Goal: Task Accomplishment & Management: Use online tool/utility

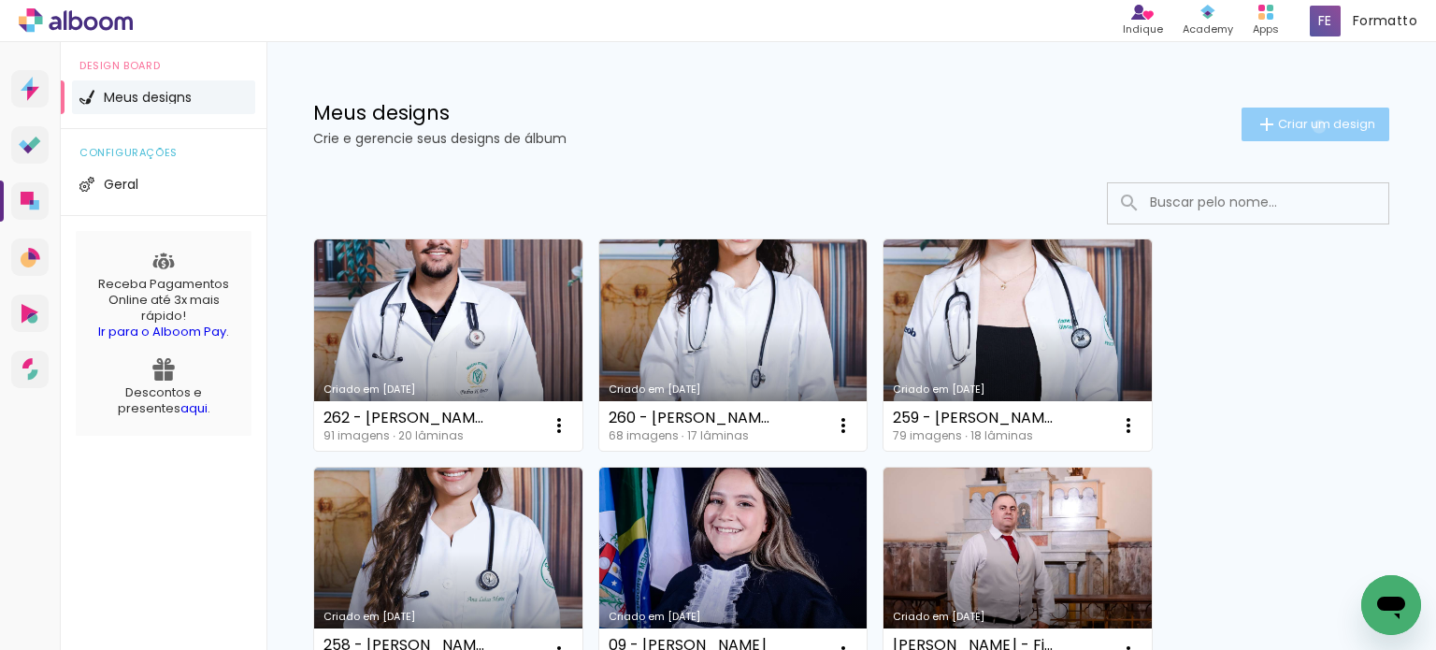
click at [1301, 126] on span "Criar um design" at bounding box center [1326, 124] width 97 height 12
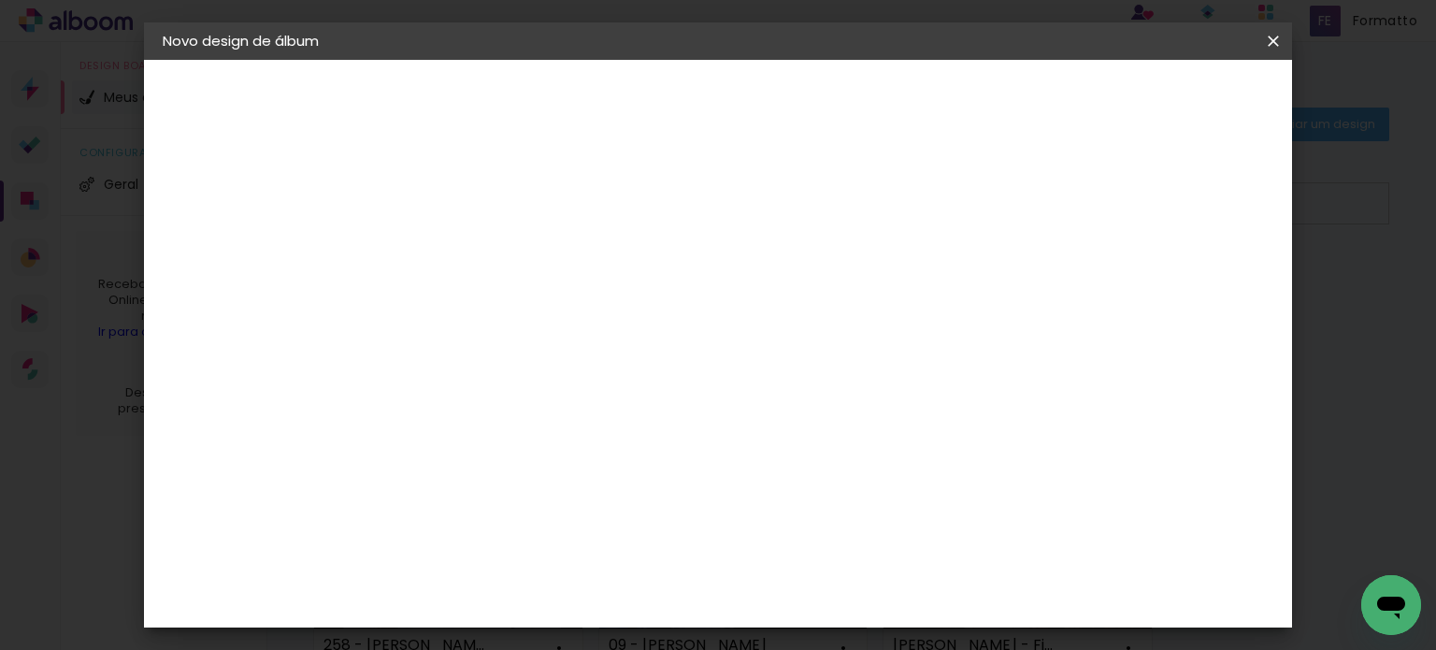
click at [468, 261] on input at bounding box center [468, 250] width 0 height 29
type input "263 - [PERSON_NAME]"
type paper-input "263 - [PERSON_NAME]"
click at [0, 0] on slot "Avançar" at bounding box center [0, 0] width 0 height 0
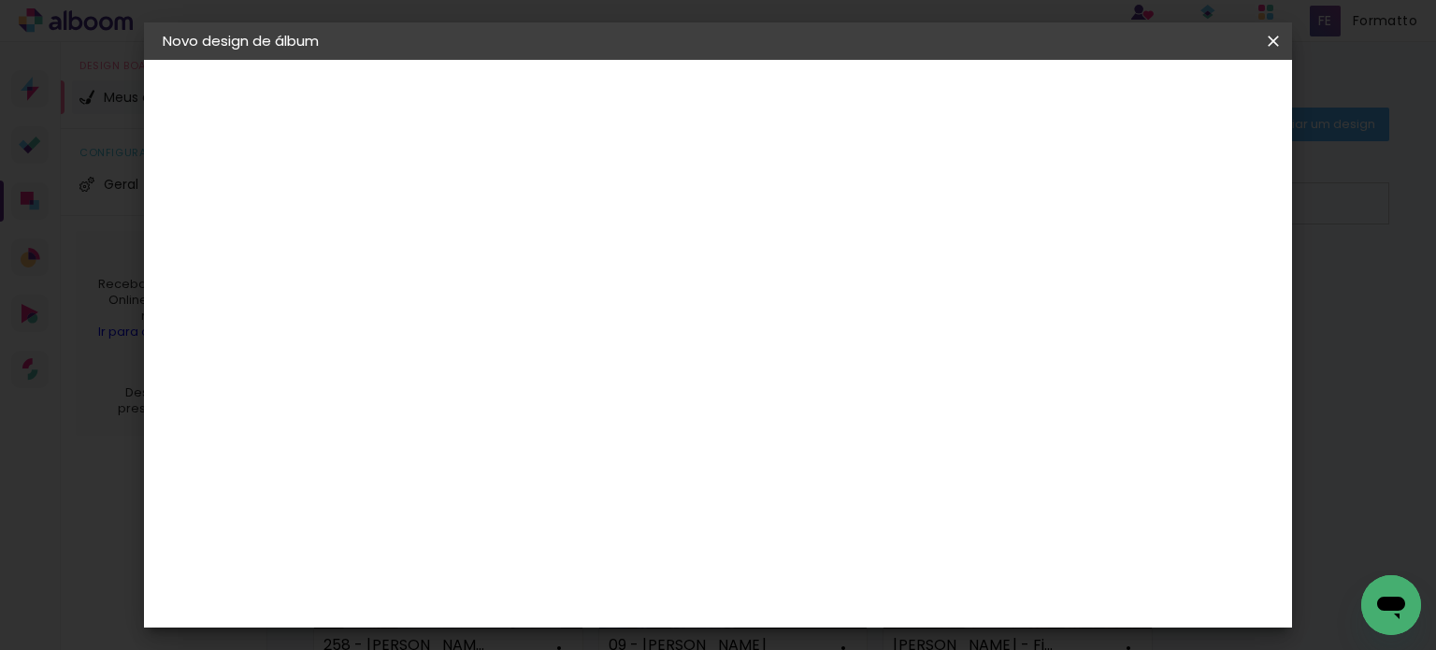
click at [617, 206] on paper-item "Canaan Álbuns" at bounding box center [516, 230] width 202 height 49
click at [0, 0] on slot "Avançar" at bounding box center [0, 0] width 0 height 0
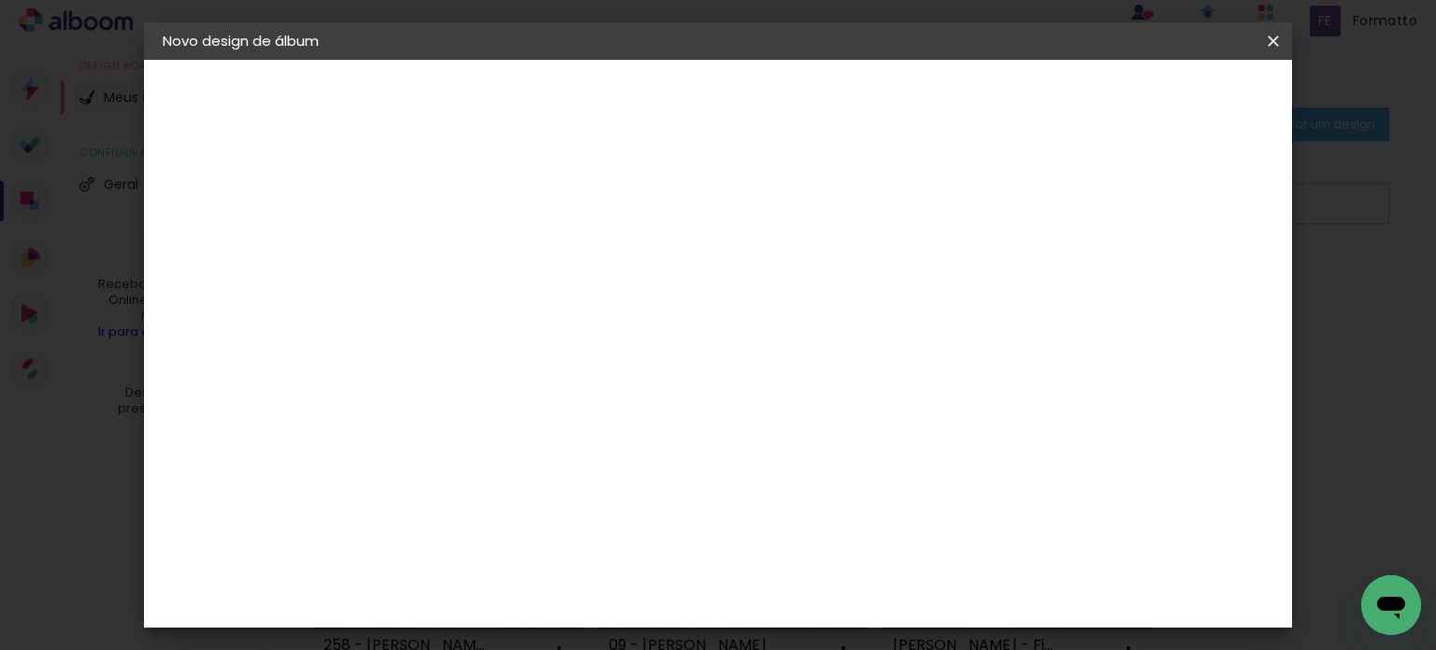
click at [836, 100] on span "Iniciar design" at bounding box center [808, 106] width 53 height 26
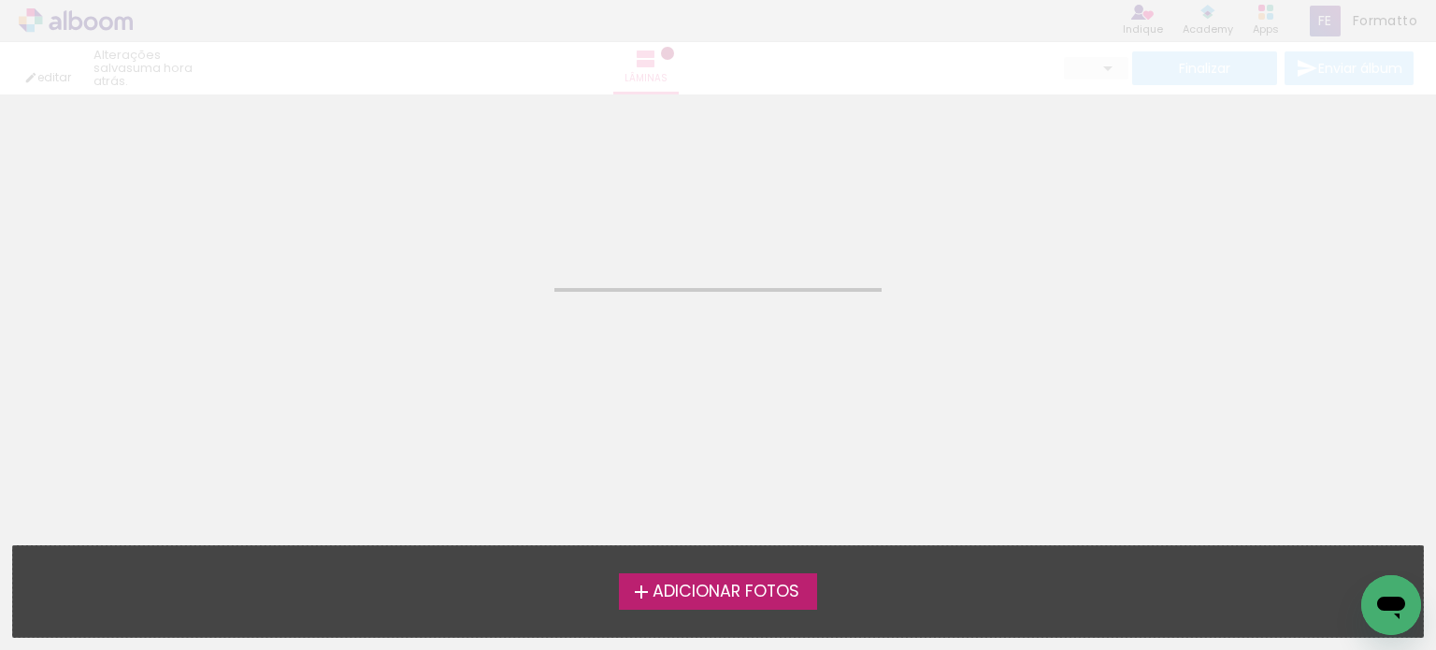
click at [702, 595] on span "Adicionar Fotos" at bounding box center [725, 591] width 147 height 17
click at [0, 0] on input "file" at bounding box center [0, 0] width 0 height 0
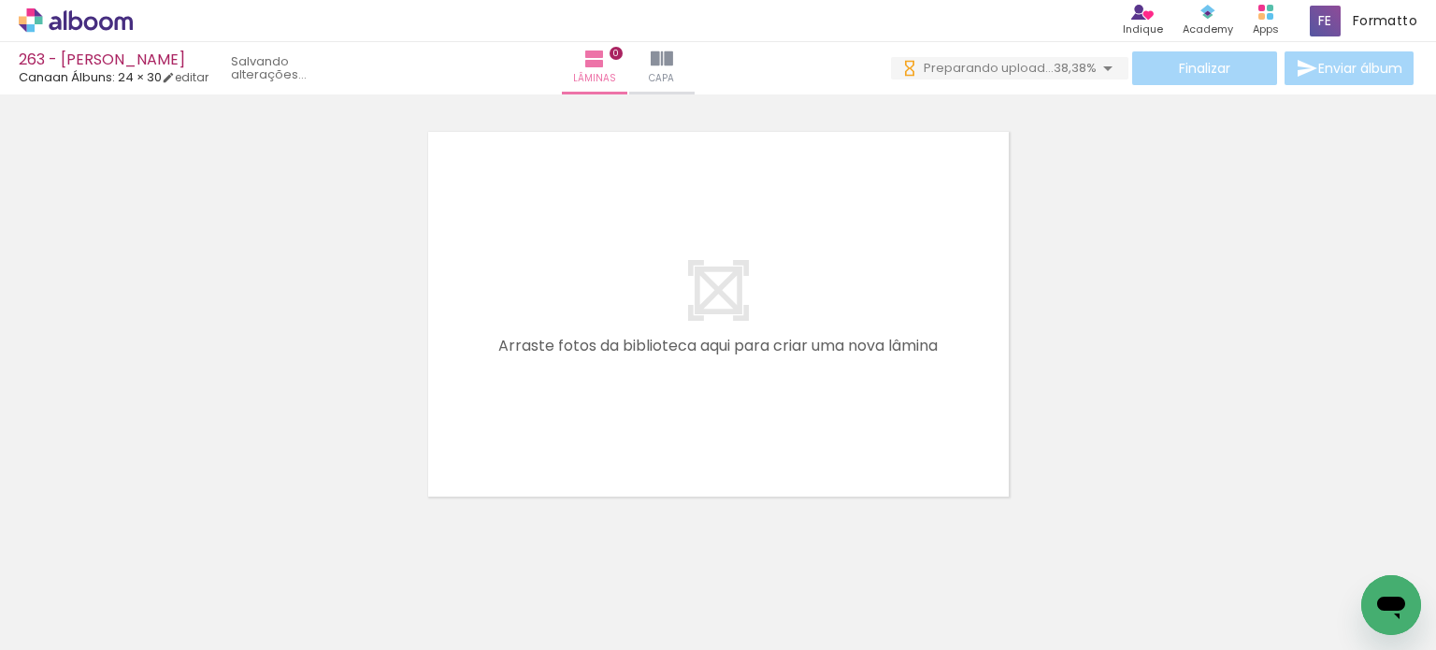
click at [64, 618] on span "Adicionar Fotos" at bounding box center [66, 624] width 56 height 21
click at [0, 0] on input "file" at bounding box center [0, 0] width 0 height 0
click at [101, 588] on iron-icon at bounding box center [95, 593] width 15 height 15
click at [0, 0] on slot "Não utilizadas" at bounding box center [0, 0] width 0 height 0
type input "Não utilizadas"
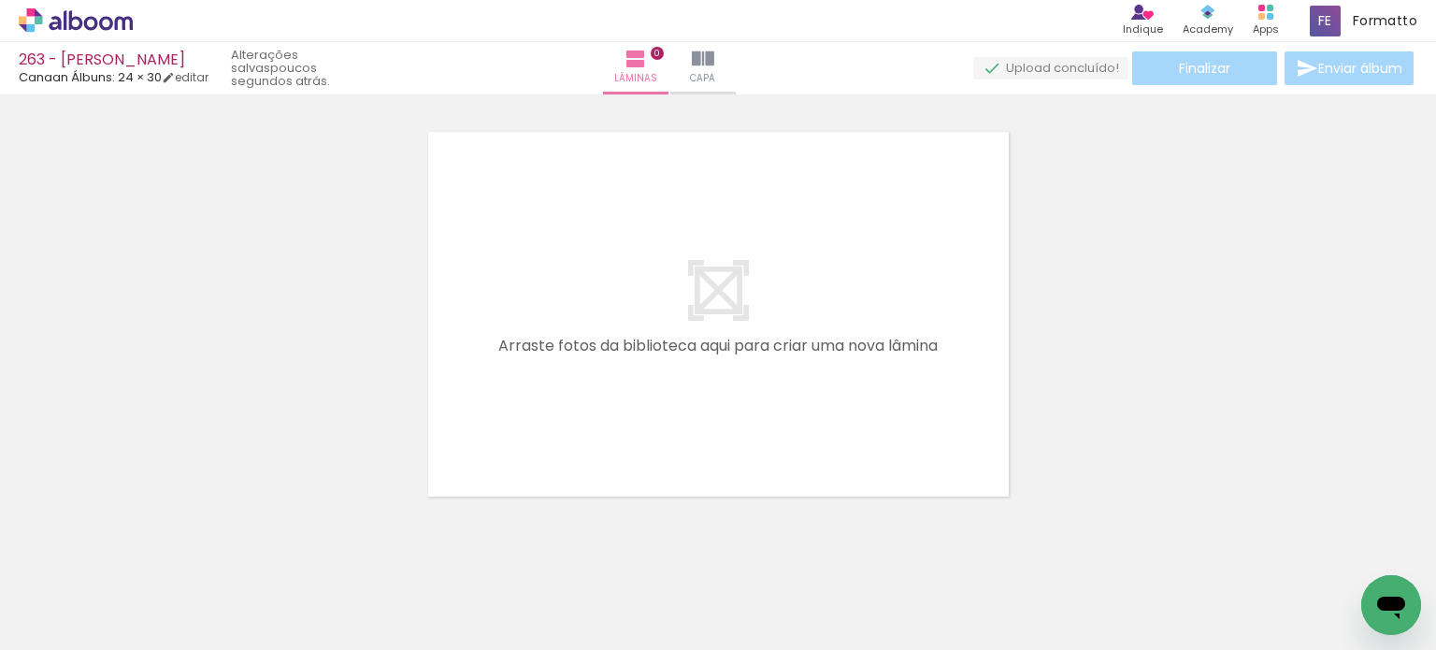
scroll to position [0, 9190]
drag, startPoint x: 1346, startPoint y: 582, endPoint x: 900, endPoint y: 406, distance: 479.5
click at [901, 403] on quentale-workspace at bounding box center [718, 325] width 1436 height 650
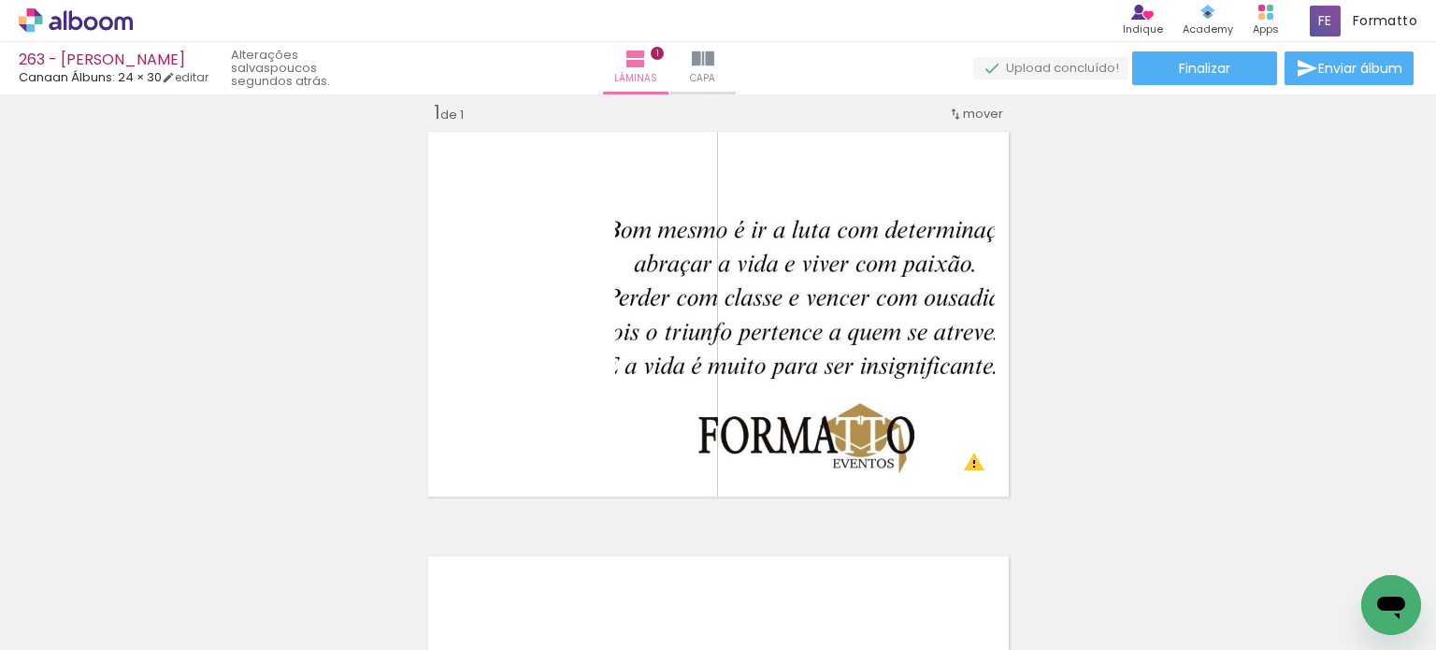
scroll to position [0, 2522]
drag, startPoint x: 808, startPoint y: 565, endPoint x: 736, endPoint y: 487, distance: 105.2
click at [723, 419] on quentale-workspace at bounding box center [718, 325] width 1436 height 650
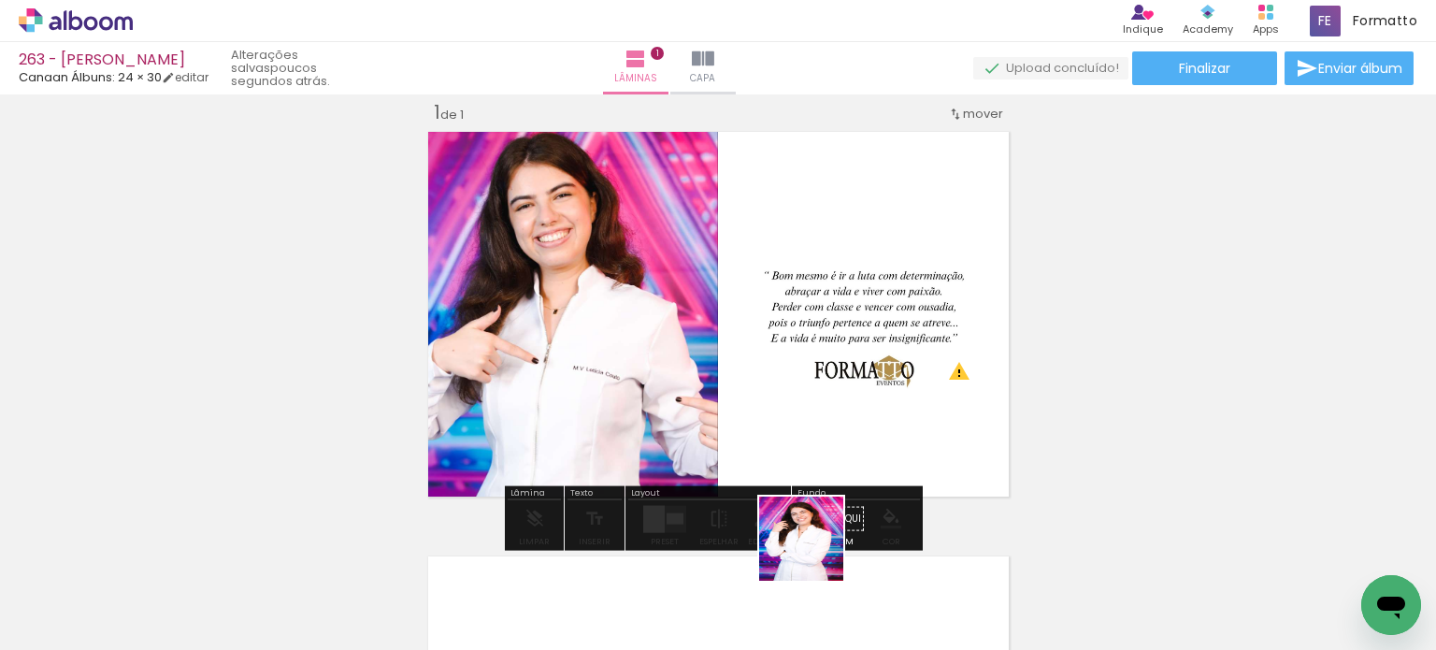
drag, startPoint x: 815, startPoint y: 552, endPoint x: 818, endPoint y: 424, distance: 128.1
click at [818, 424] on quentale-workspace at bounding box center [718, 325] width 1436 height 650
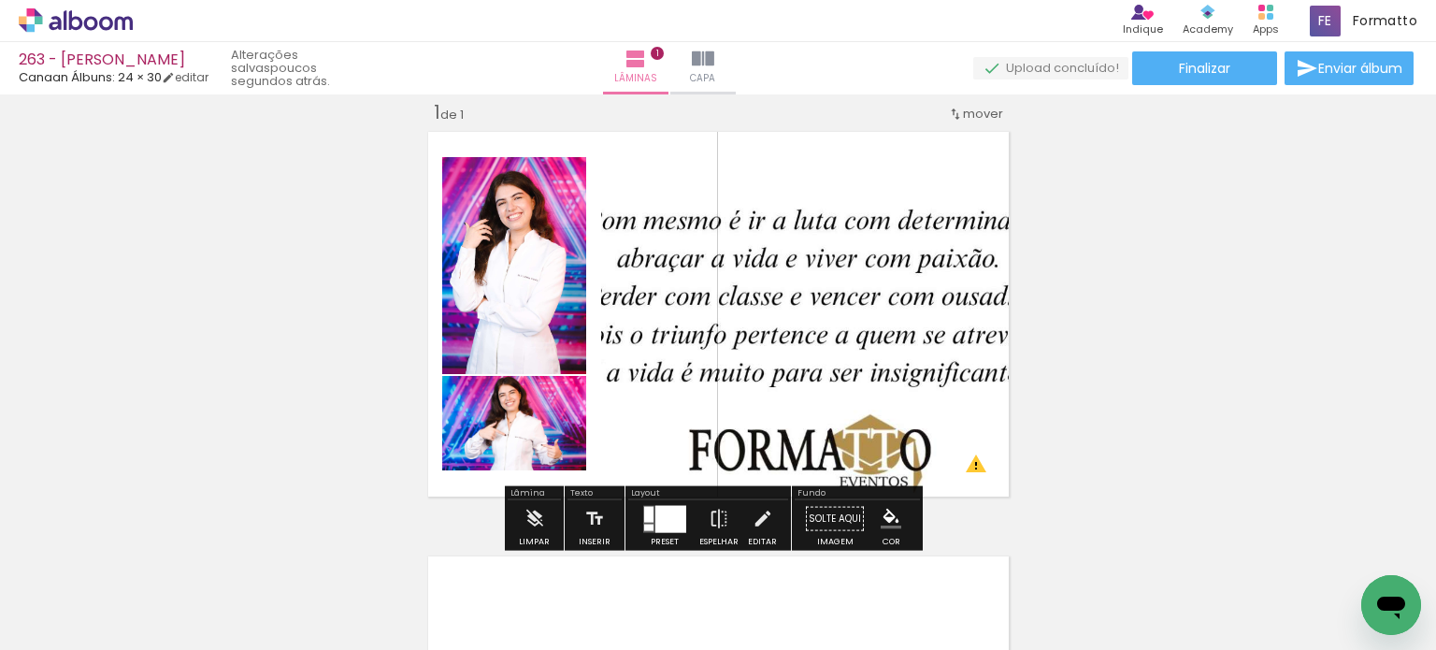
click at [647, 523] on div at bounding box center [648, 526] width 9 height 7
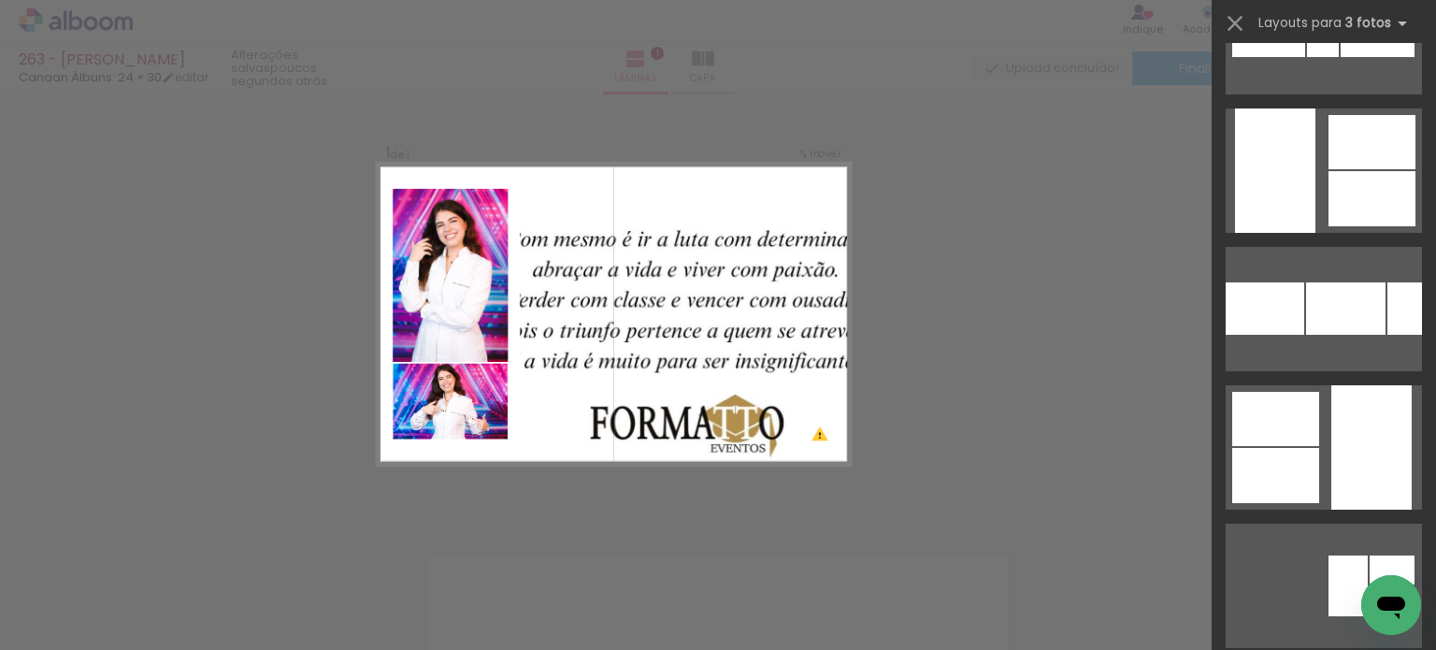
scroll to position [4393, 0]
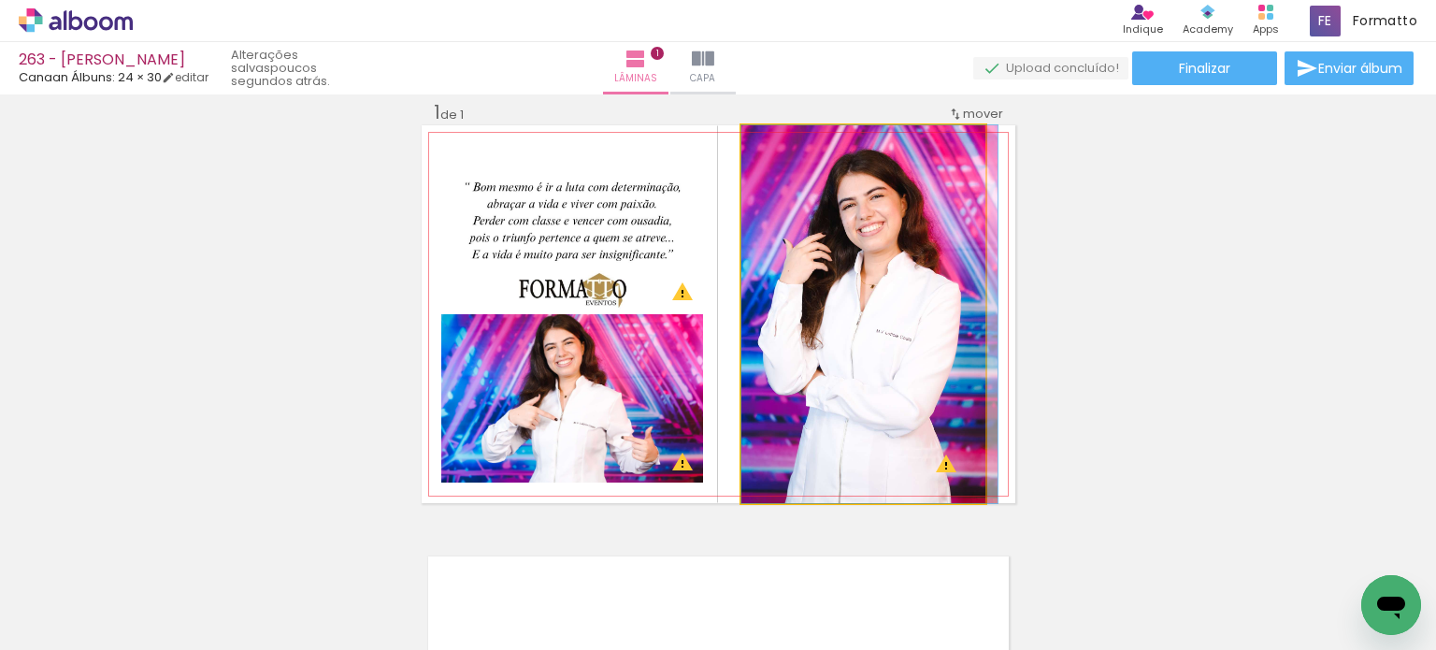
drag, startPoint x: 822, startPoint y: 337, endPoint x: 836, endPoint y: 337, distance: 14.0
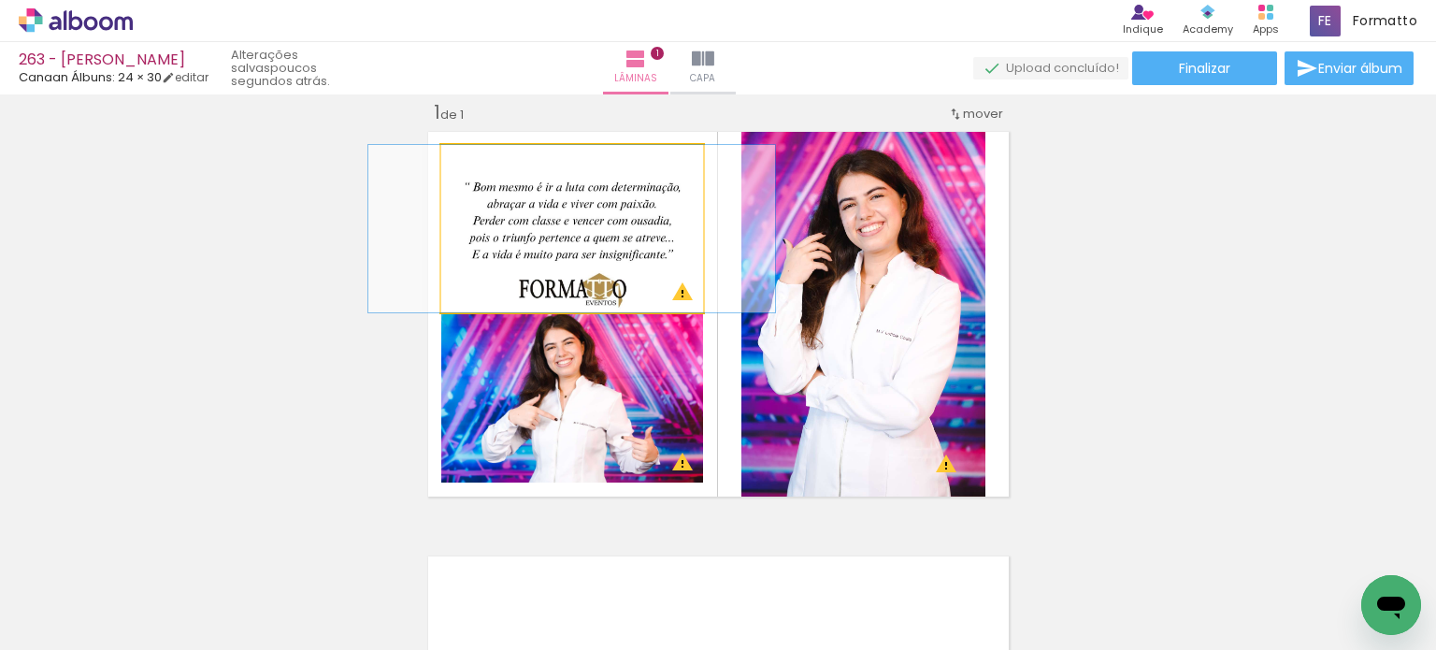
drag, startPoint x: 602, startPoint y: 248, endPoint x: 603, endPoint y: 379, distance: 131.8
click at [0, 0] on slot at bounding box center [0, 0] width 0 height 0
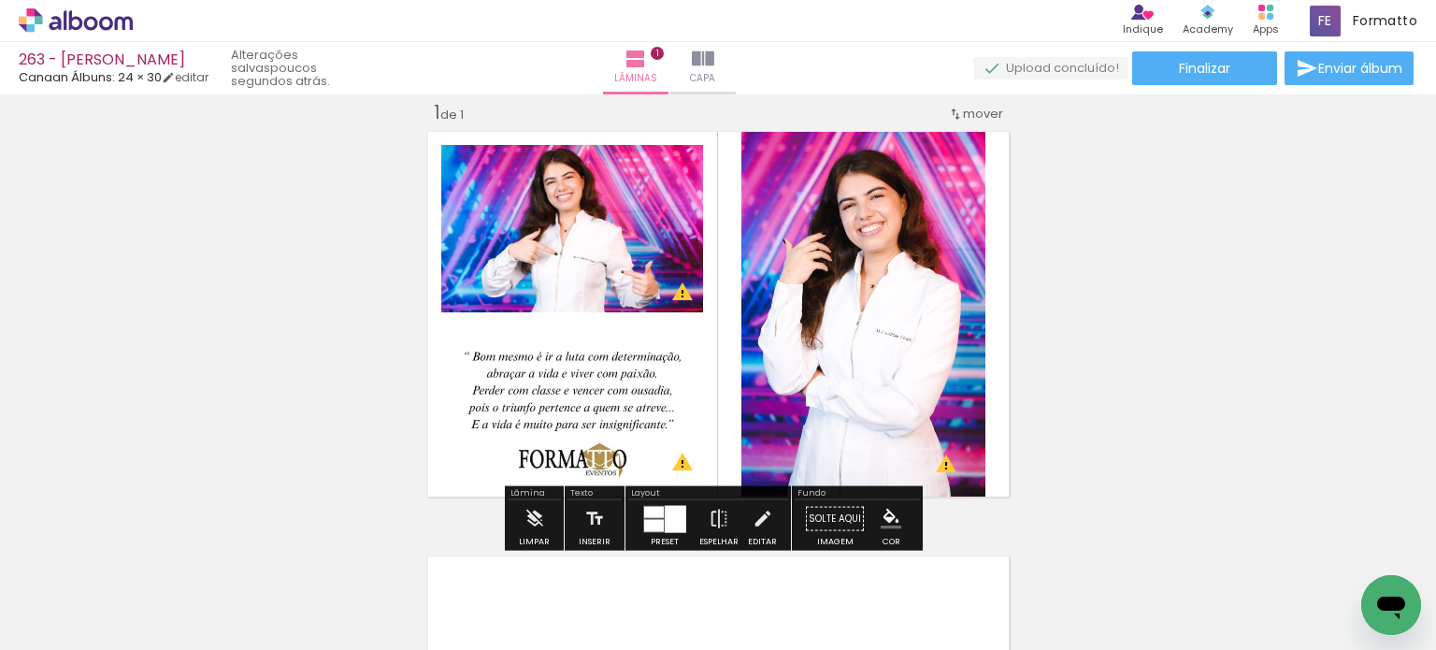
click at [1196, 268] on div "Inserir lâmina 1 de 1 O Designbox precisará aumentar a sua imagem em 248% para …" at bounding box center [718, 503] width 1436 height 850
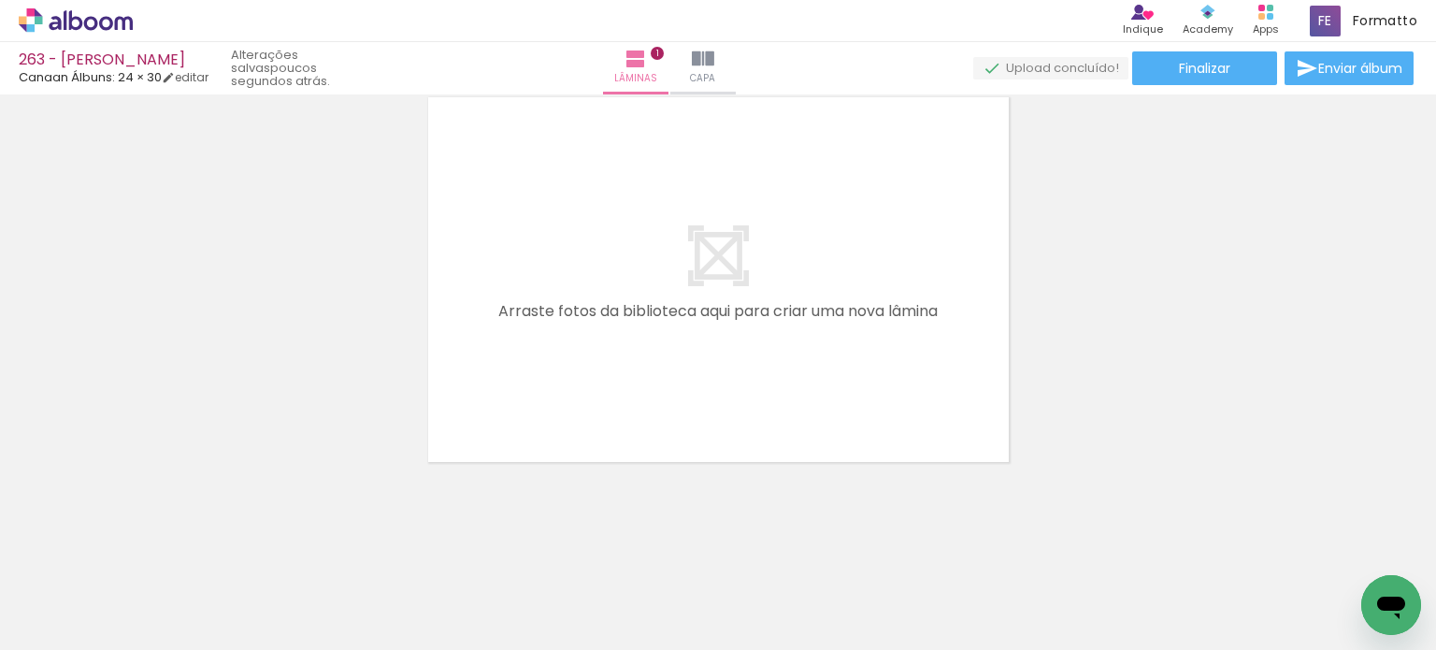
scroll to position [0, 6576]
drag, startPoint x: 212, startPoint y: 590, endPoint x: 440, endPoint y: 483, distance: 251.7
click at [557, 358] on quentale-workspace at bounding box center [718, 325] width 1436 height 650
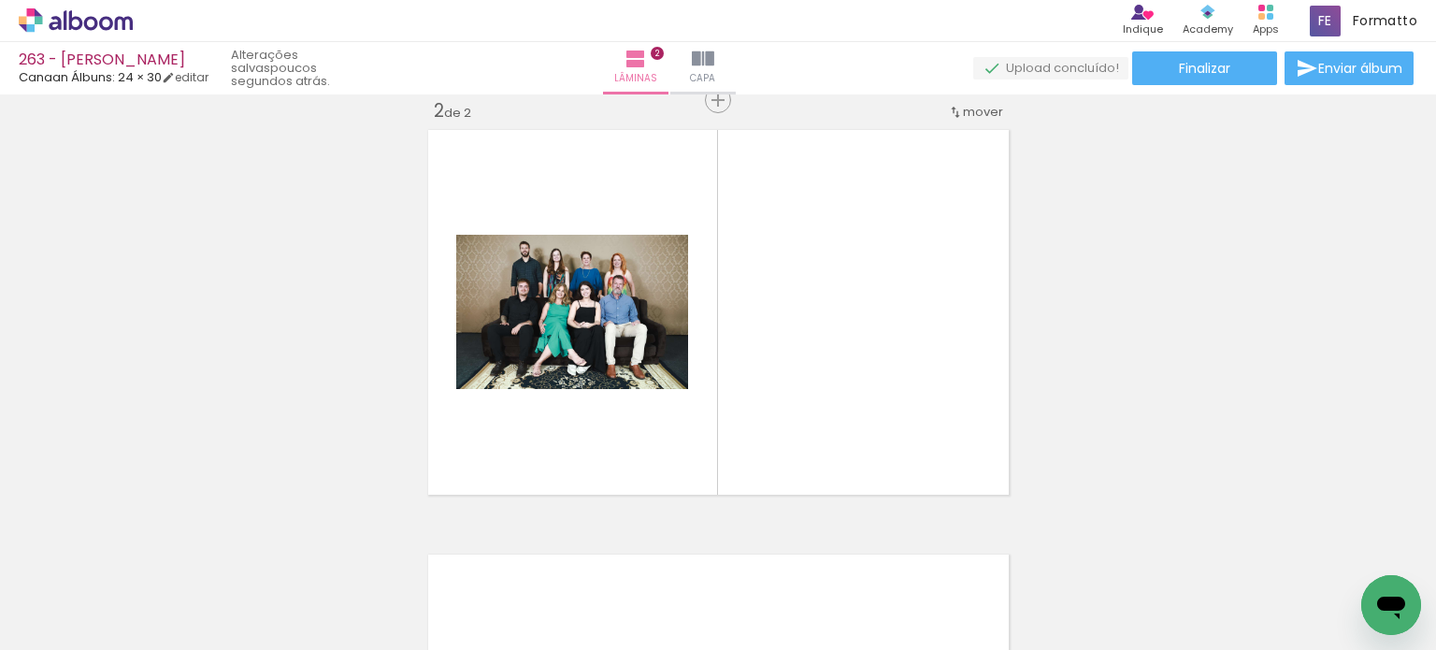
scroll to position [448, 0]
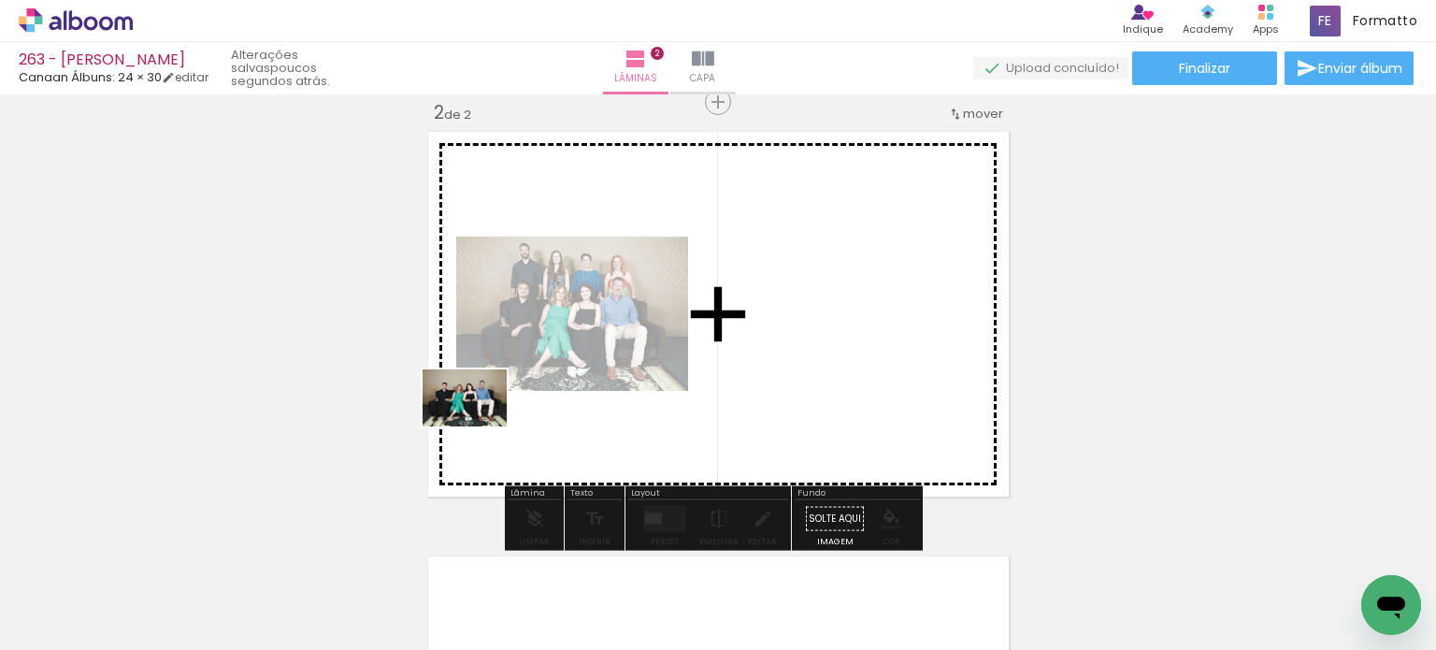
drag, startPoint x: 221, startPoint y: 591, endPoint x: 501, endPoint y: 404, distance: 337.0
click at [501, 404] on quentale-workspace at bounding box center [718, 325] width 1436 height 650
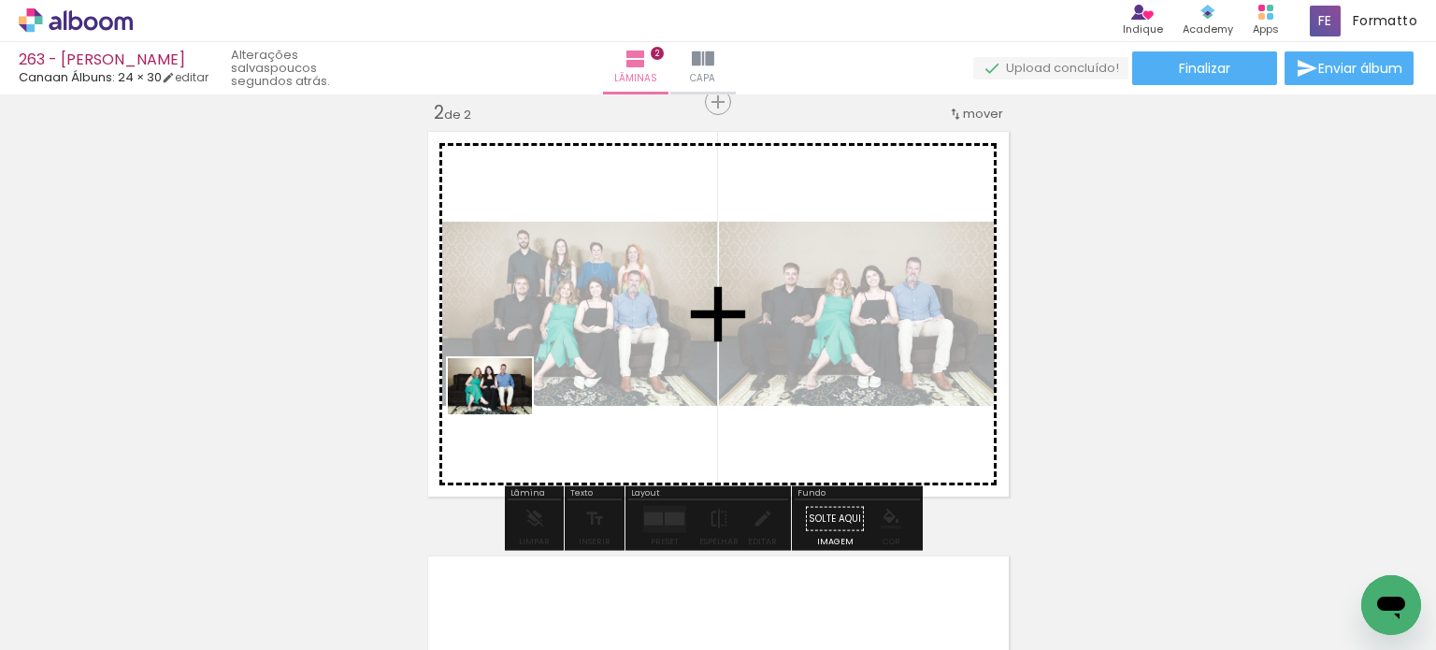
drag, startPoint x: 240, startPoint y: 580, endPoint x: 504, endPoint y: 413, distance: 312.2
click at [504, 413] on quentale-workspace at bounding box center [718, 325] width 1436 height 650
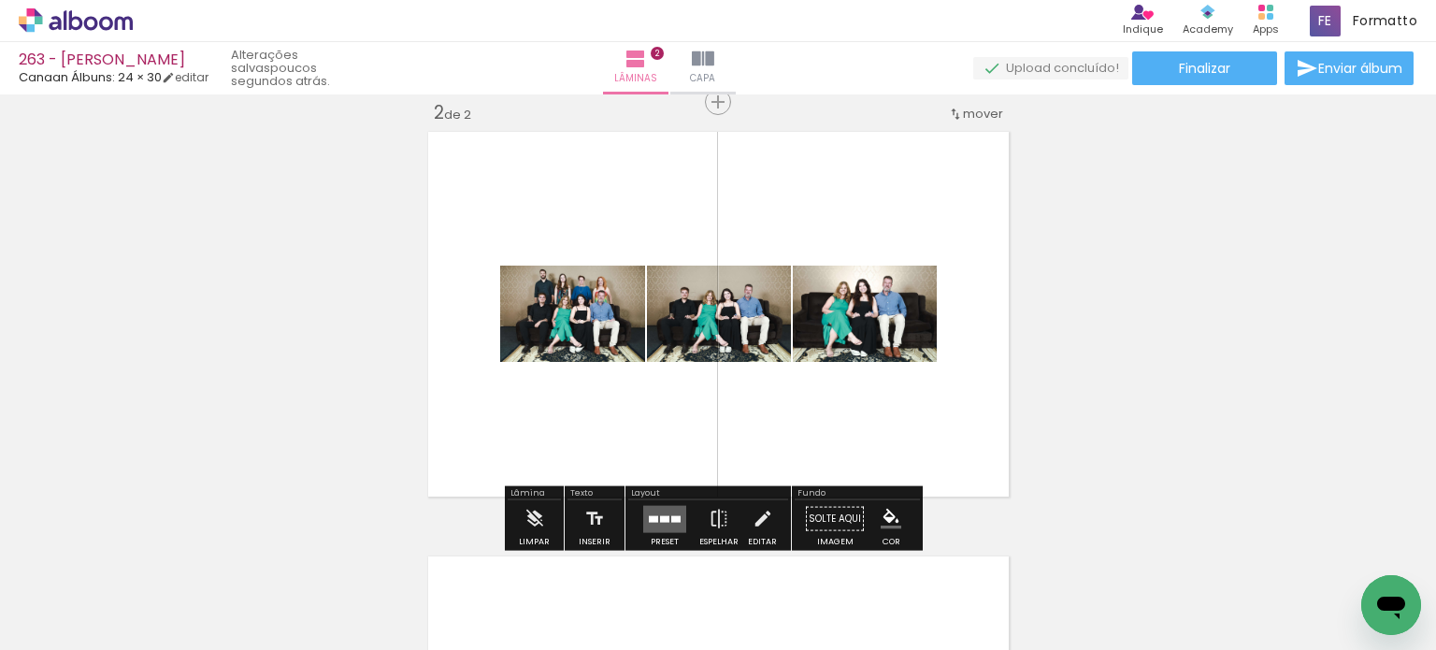
click at [653, 507] on quentale-layouter at bounding box center [664, 518] width 43 height 27
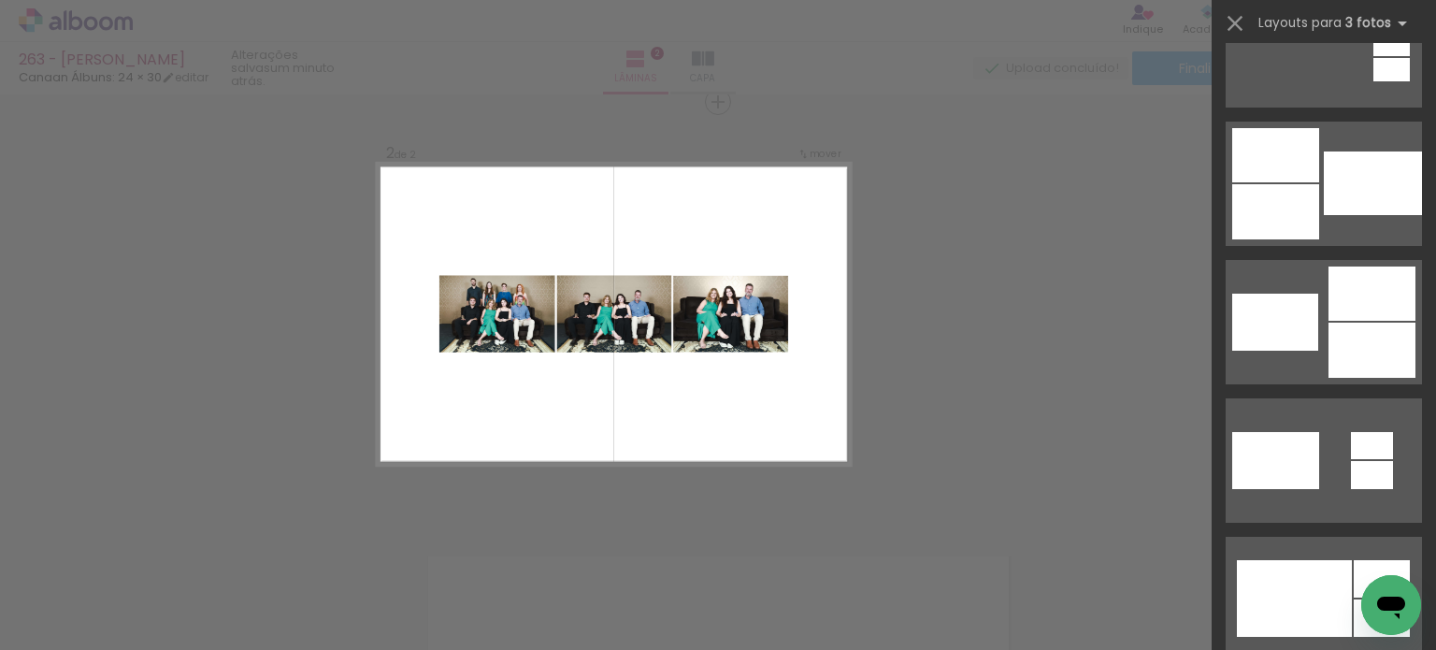
scroll to position [654, 0]
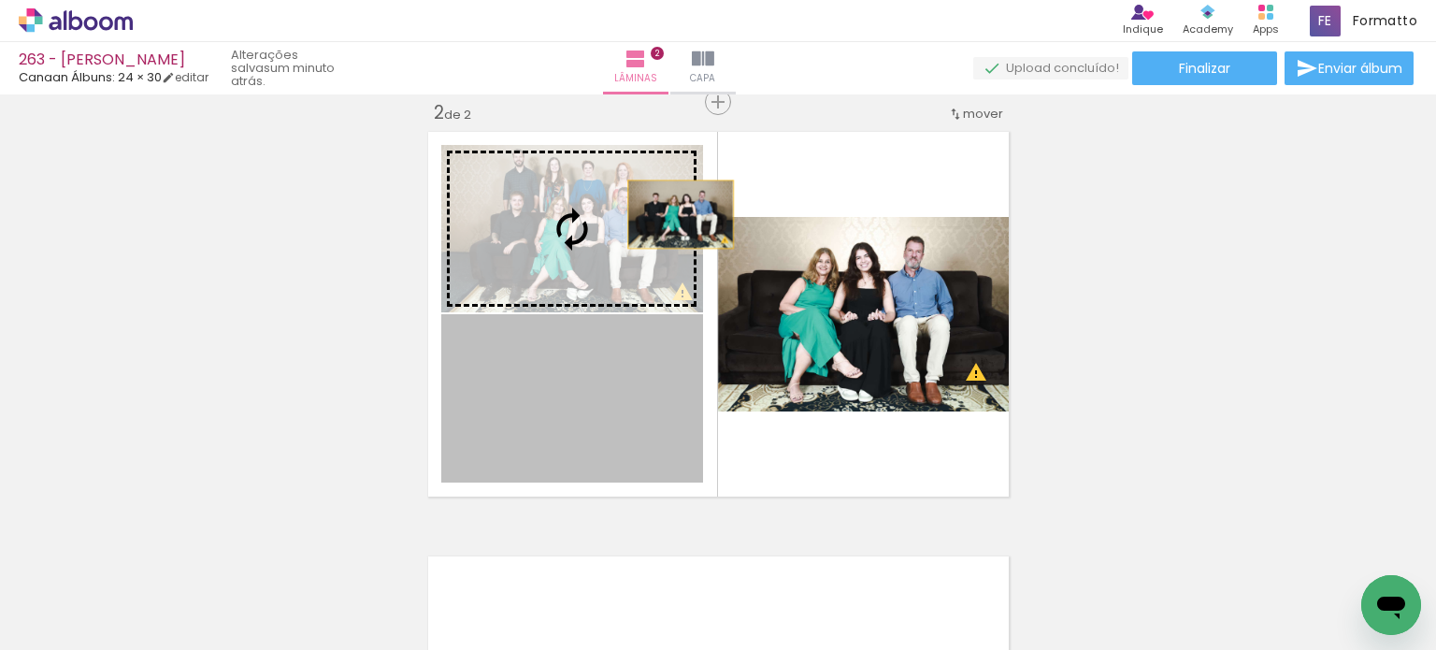
drag, startPoint x: 663, startPoint y: 391, endPoint x: 673, endPoint y: 208, distance: 182.5
click at [0, 0] on slot at bounding box center [0, 0] width 0 height 0
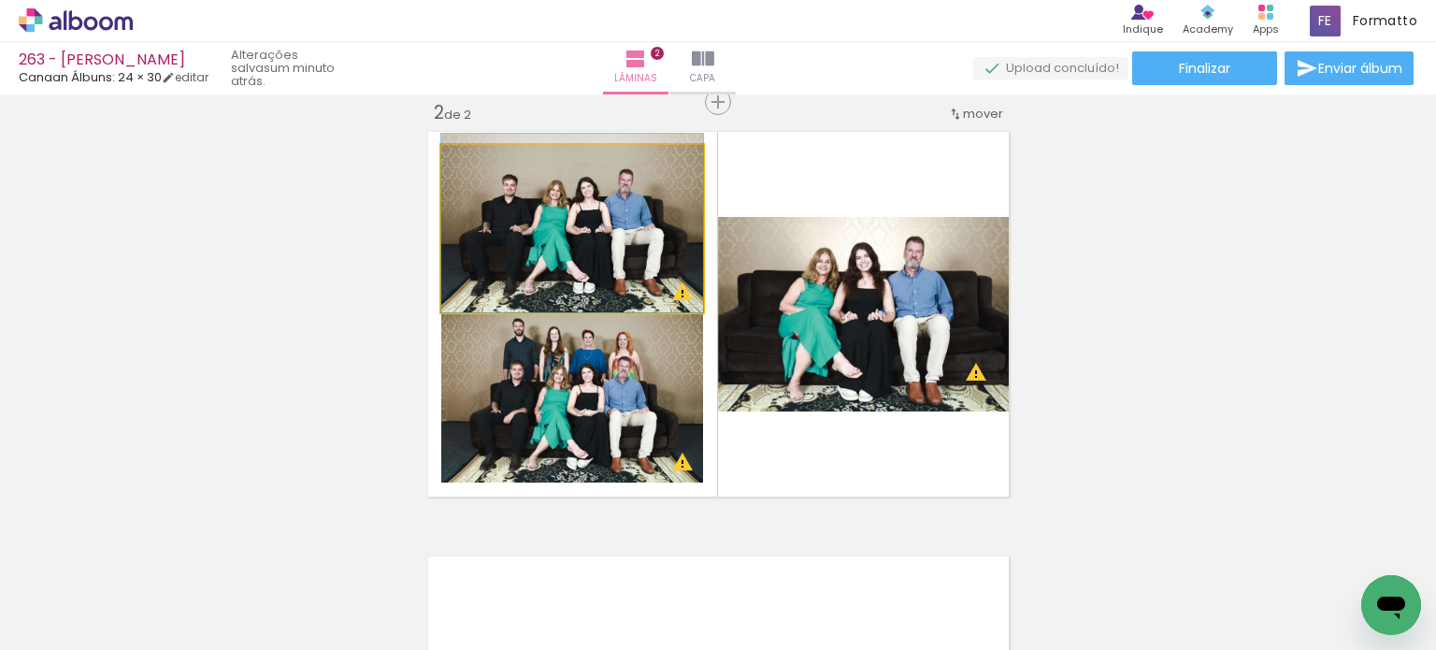
drag, startPoint x: 669, startPoint y: 255, endPoint x: 670, endPoint y: 243, distance: 12.2
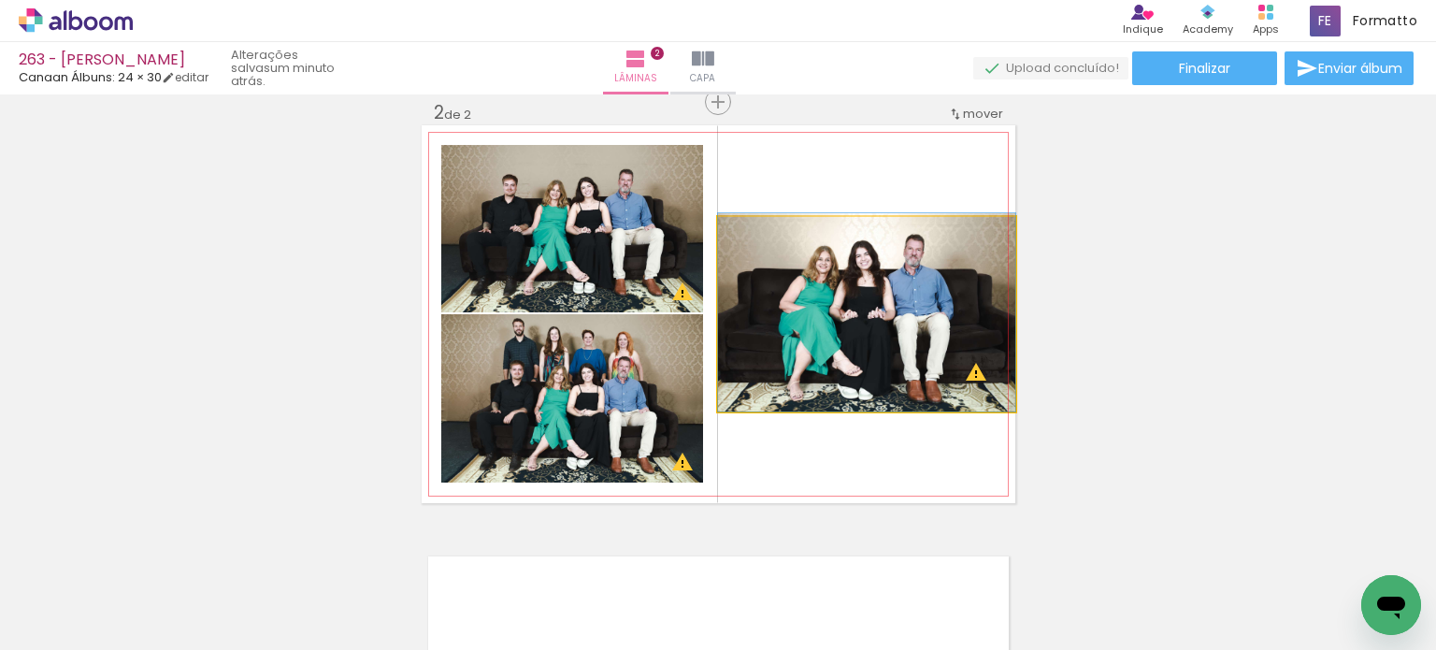
drag, startPoint x: 978, startPoint y: 305, endPoint x: 987, endPoint y: 287, distance: 20.1
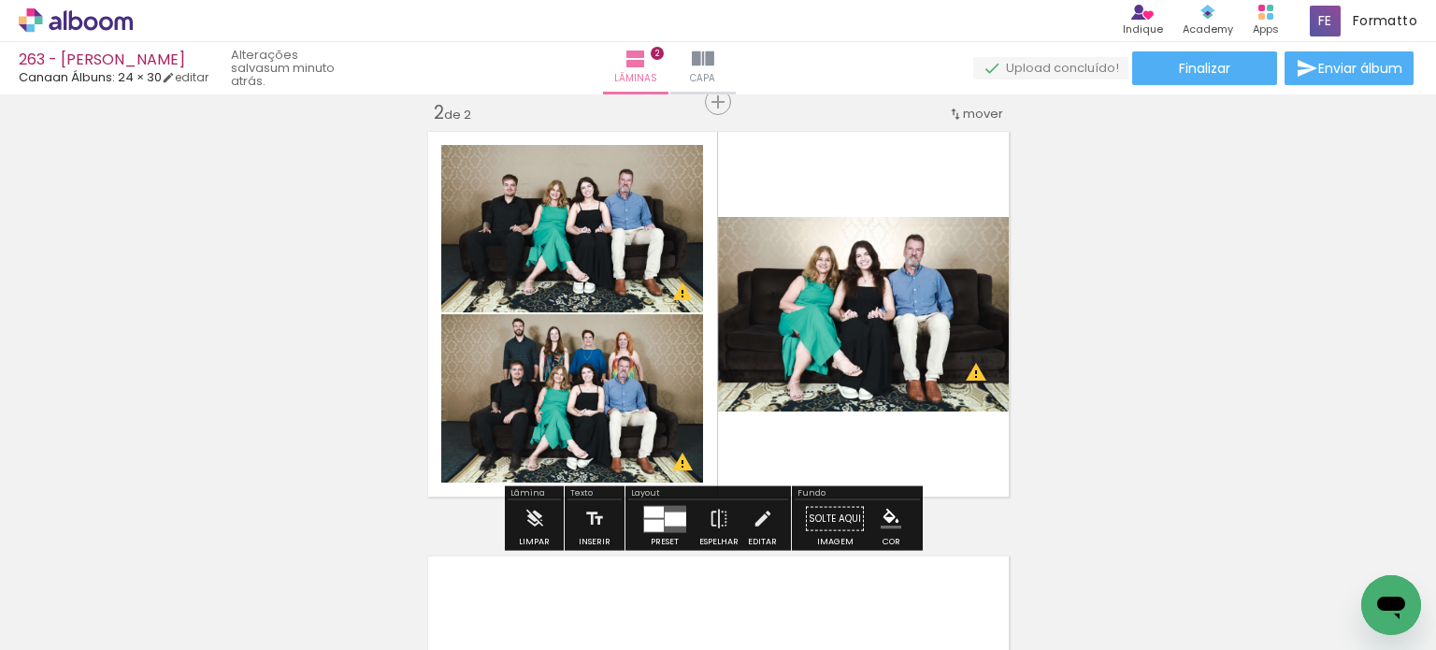
click at [1120, 260] on div "Inserir lâmina 1 de 2 Inserir lâmina 2 de 2 O Designbox precisará aumentar a su…" at bounding box center [718, 290] width 1436 height 1274
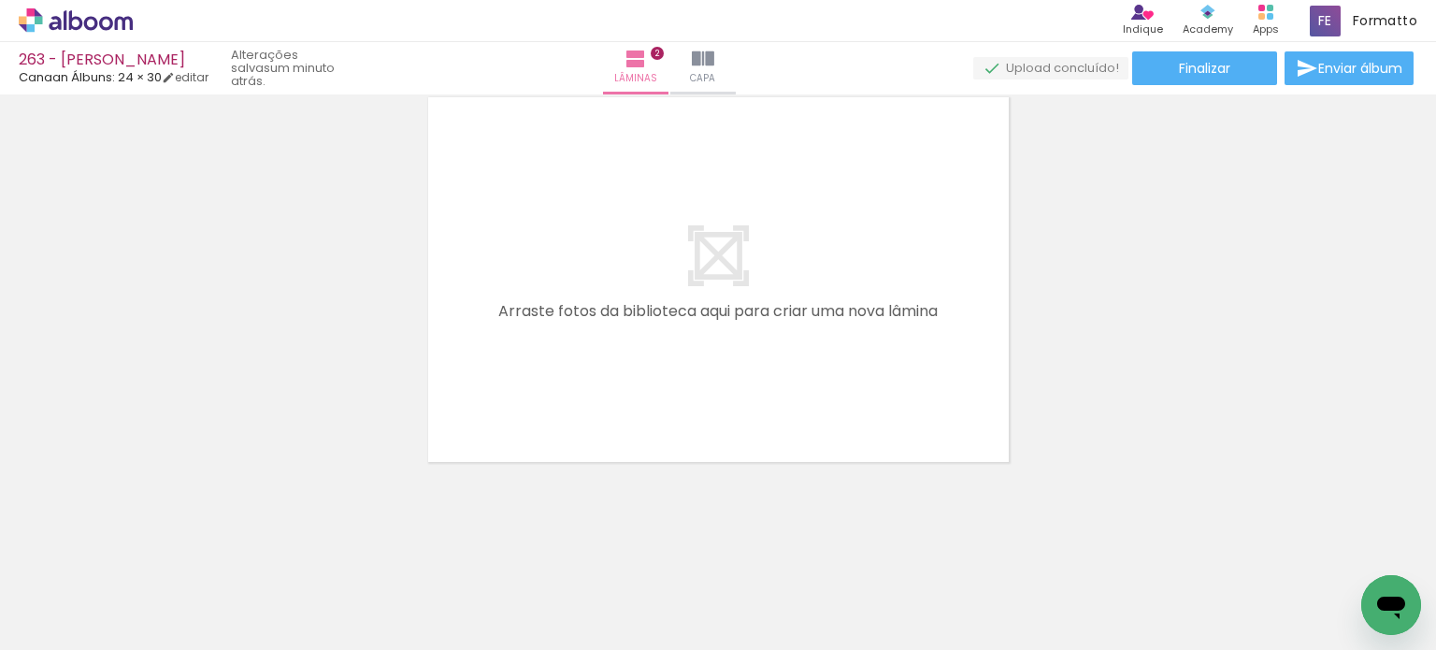
scroll to position [0, 6524]
click at [1254, 547] on iron-icon at bounding box center [1264, 549] width 20 height 20
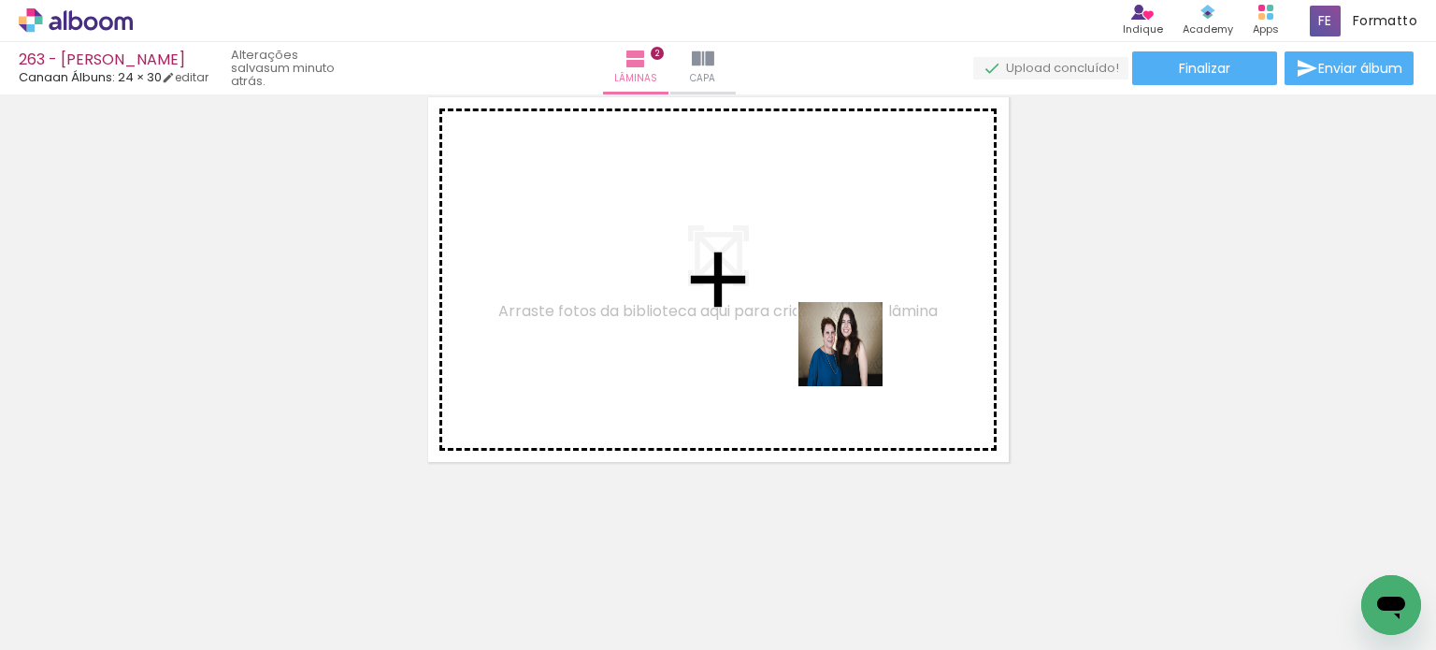
drag, startPoint x: 854, startPoint y: 414, endPoint x: 844, endPoint y: 336, distance: 79.2
click at [851, 318] on quentale-workspace at bounding box center [718, 325] width 1436 height 650
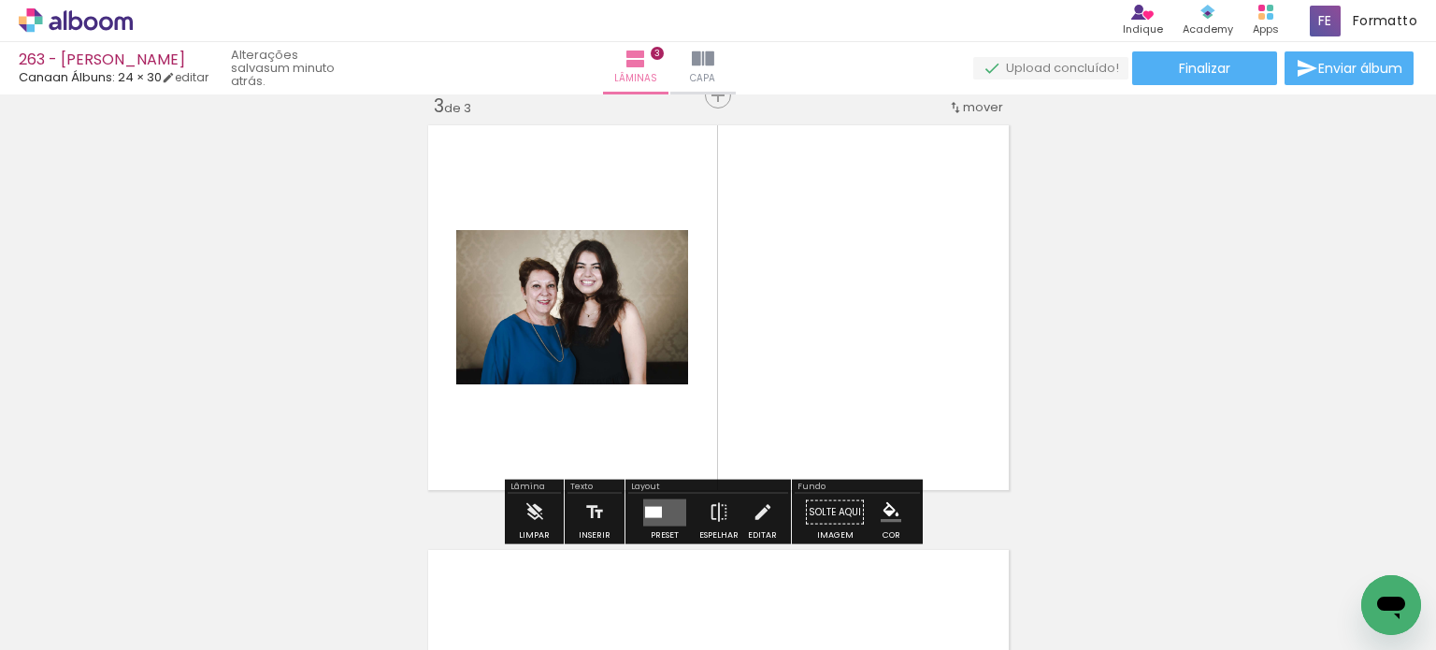
scroll to position [872, 0]
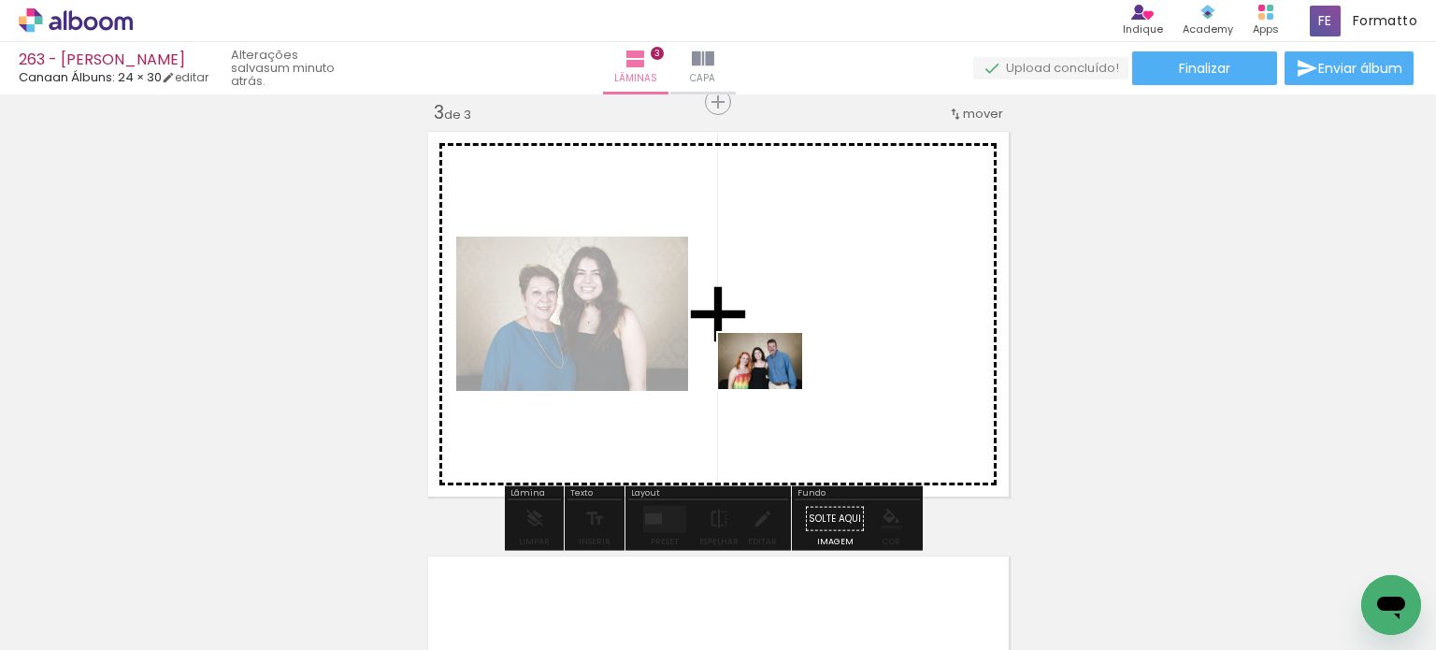
drag, startPoint x: 707, startPoint y: 528, endPoint x: 774, endPoint y: 389, distance: 154.7
click at [774, 389] on quentale-workspace at bounding box center [718, 325] width 1436 height 650
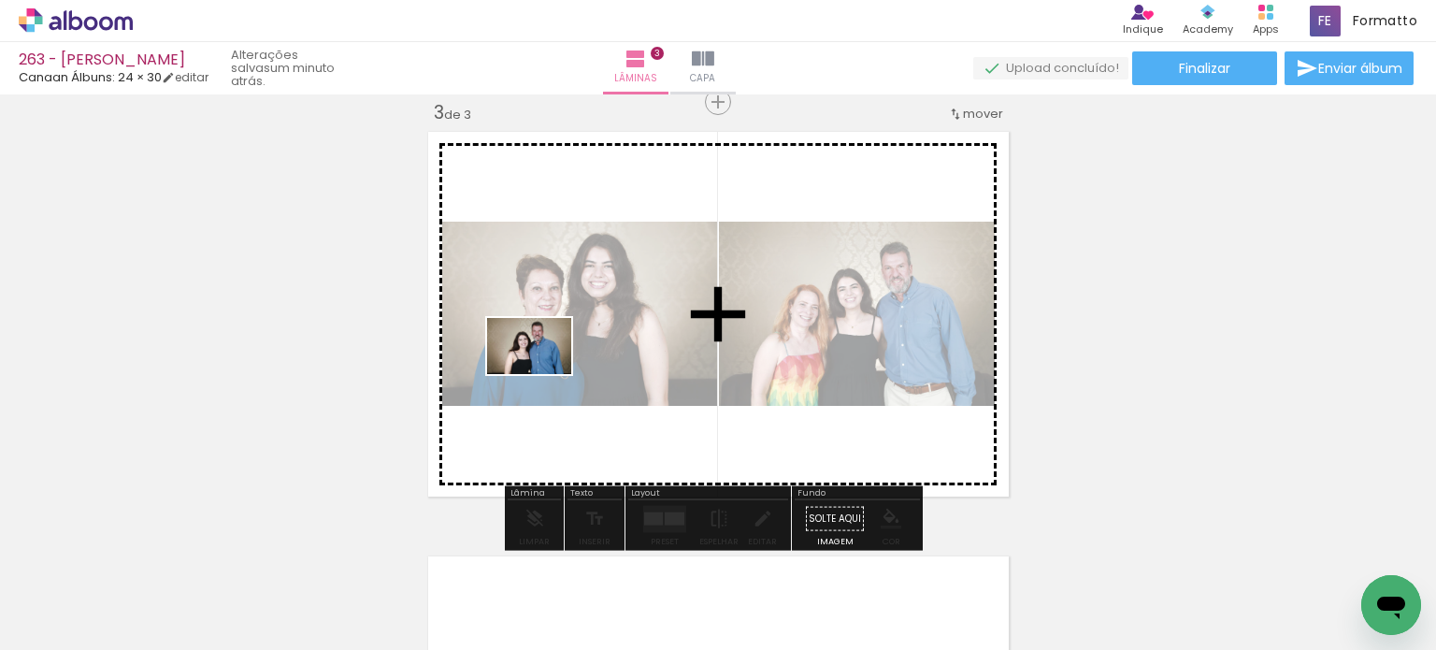
drag, startPoint x: 484, startPoint y: 586, endPoint x: 466, endPoint y: 473, distance: 114.5
click at [543, 373] on quentale-workspace at bounding box center [718, 325] width 1436 height 650
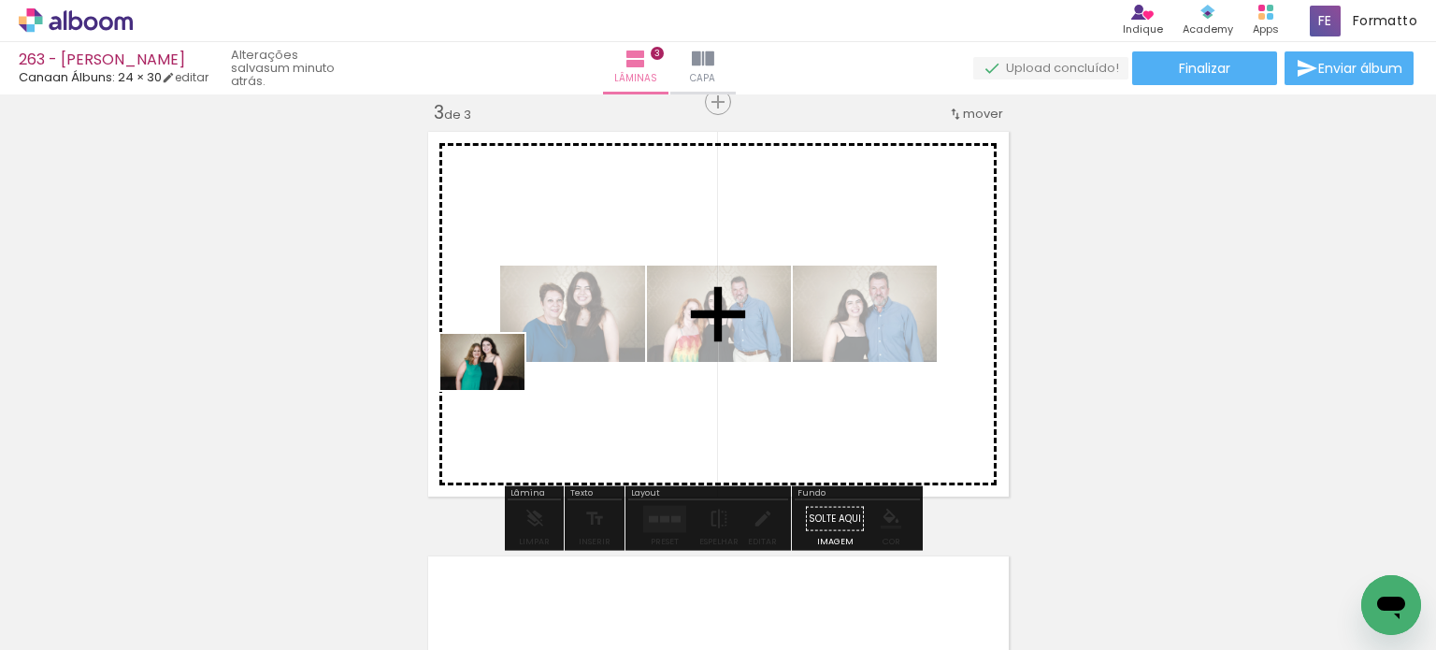
drag, startPoint x: 396, startPoint y: 546, endPoint x: 495, endPoint y: 389, distance: 185.7
click at [496, 389] on quentale-workspace at bounding box center [718, 325] width 1436 height 650
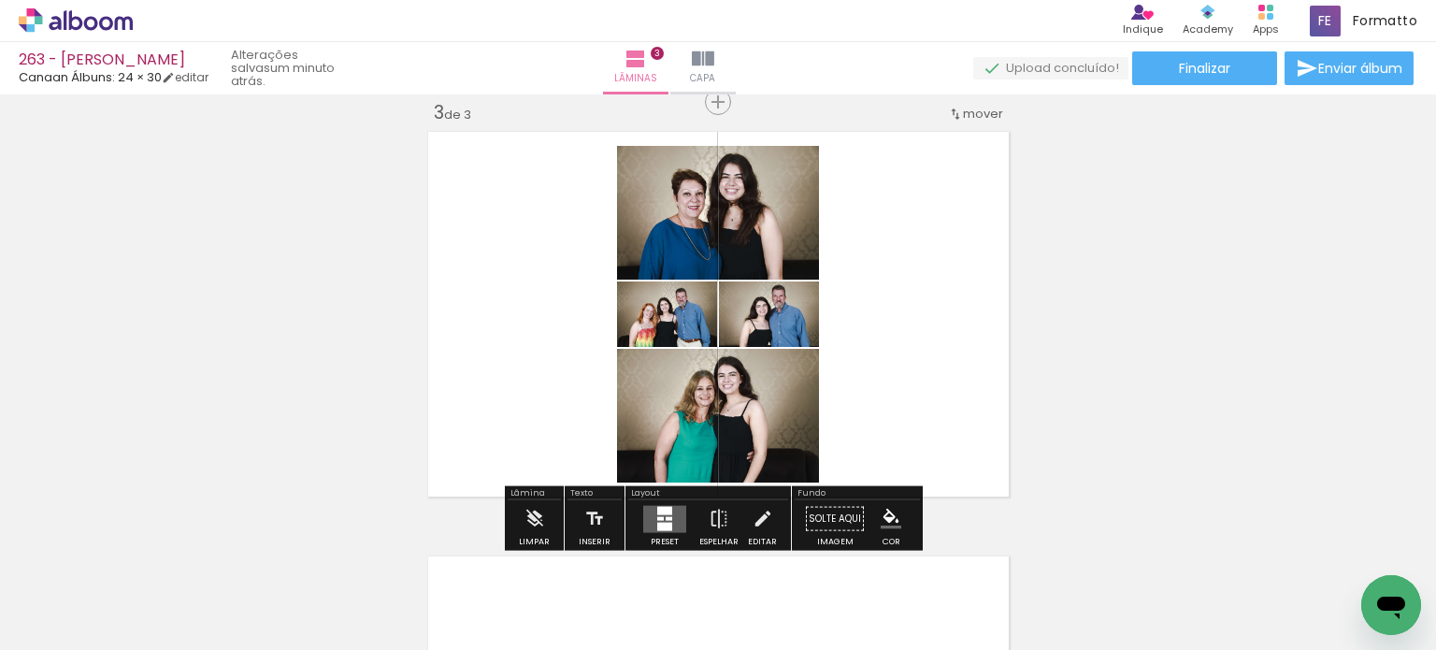
click at [662, 511] on div at bounding box center [664, 510] width 15 height 8
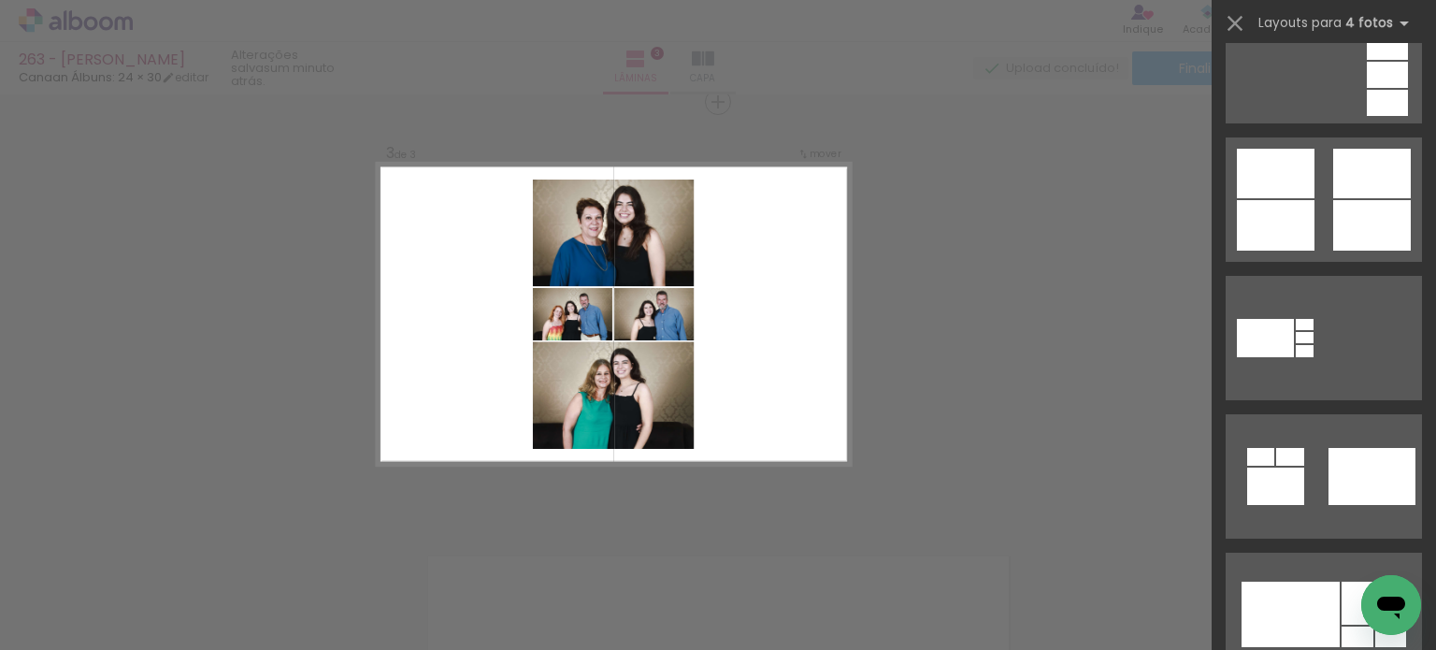
scroll to position [1028, 0]
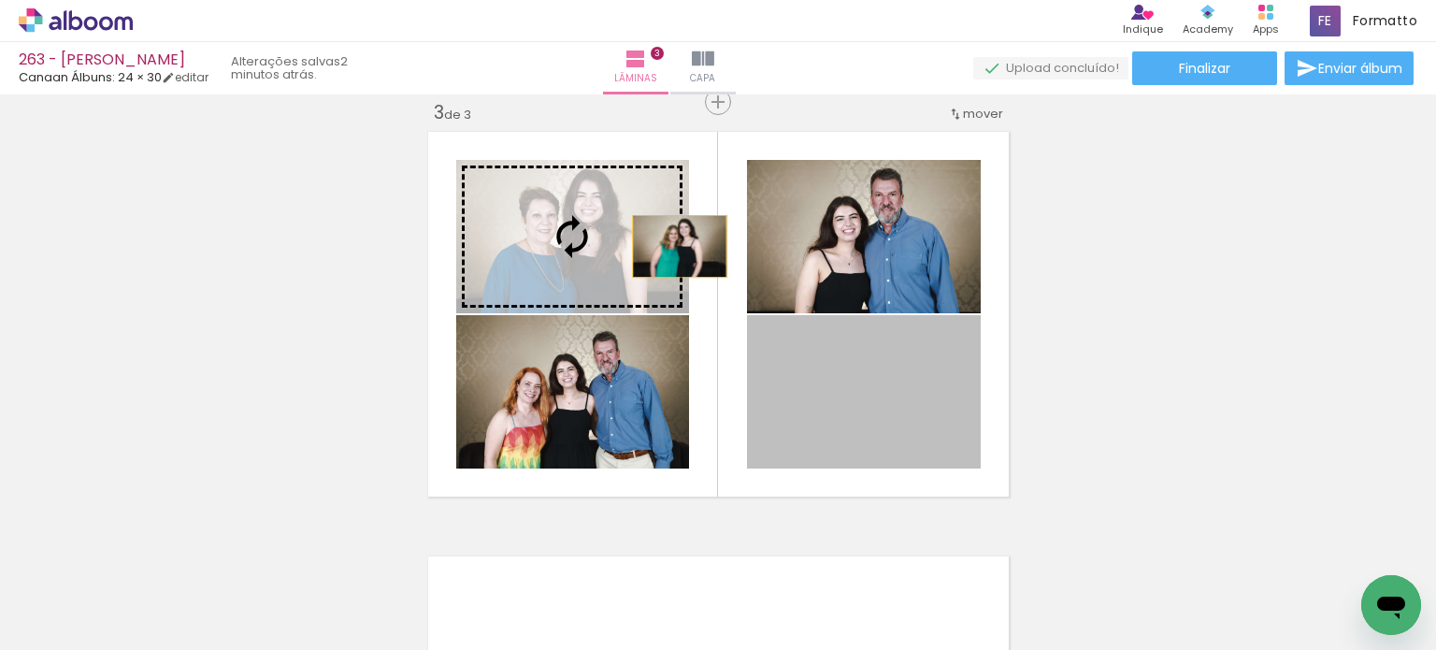
drag, startPoint x: 905, startPoint y: 388, endPoint x: 670, endPoint y: 246, distance: 274.2
click at [0, 0] on slot at bounding box center [0, 0] width 0 height 0
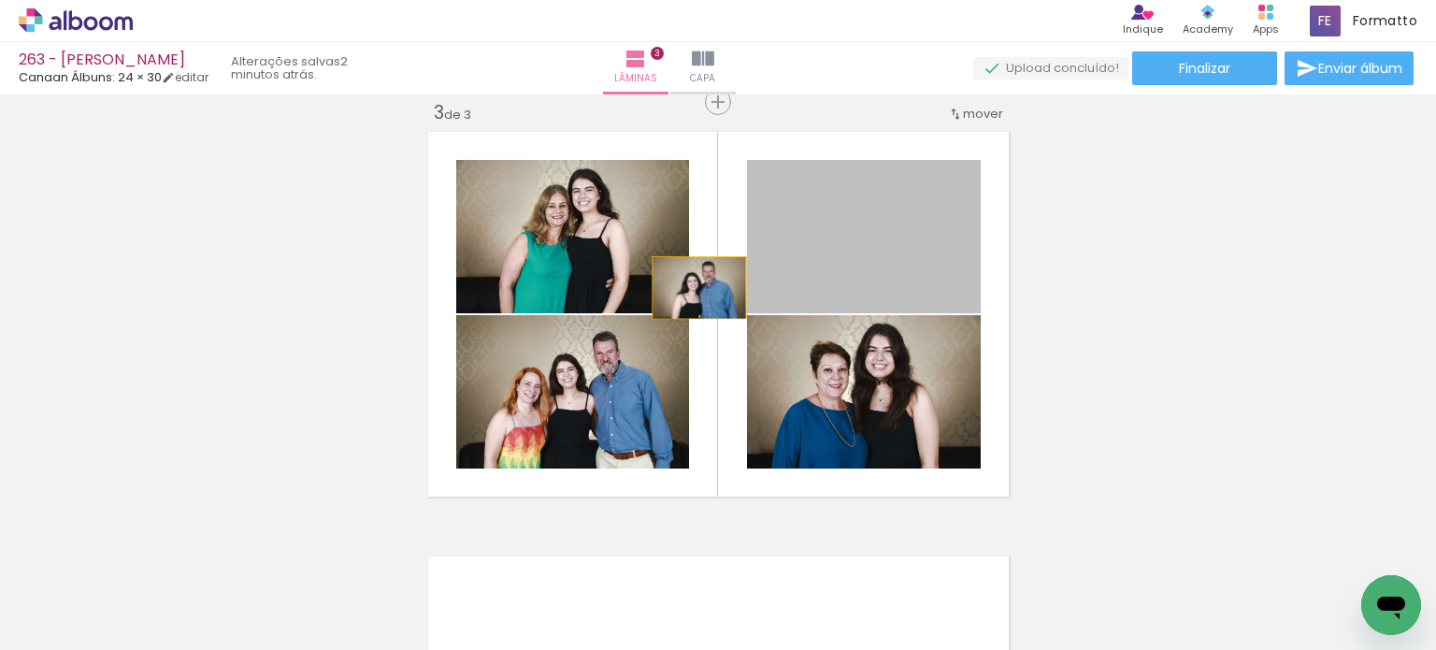
drag, startPoint x: 869, startPoint y: 246, endPoint x: 608, endPoint y: 344, distance: 278.6
click at [0, 0] on slot at bounding box center [0, 0] width 0 height 0
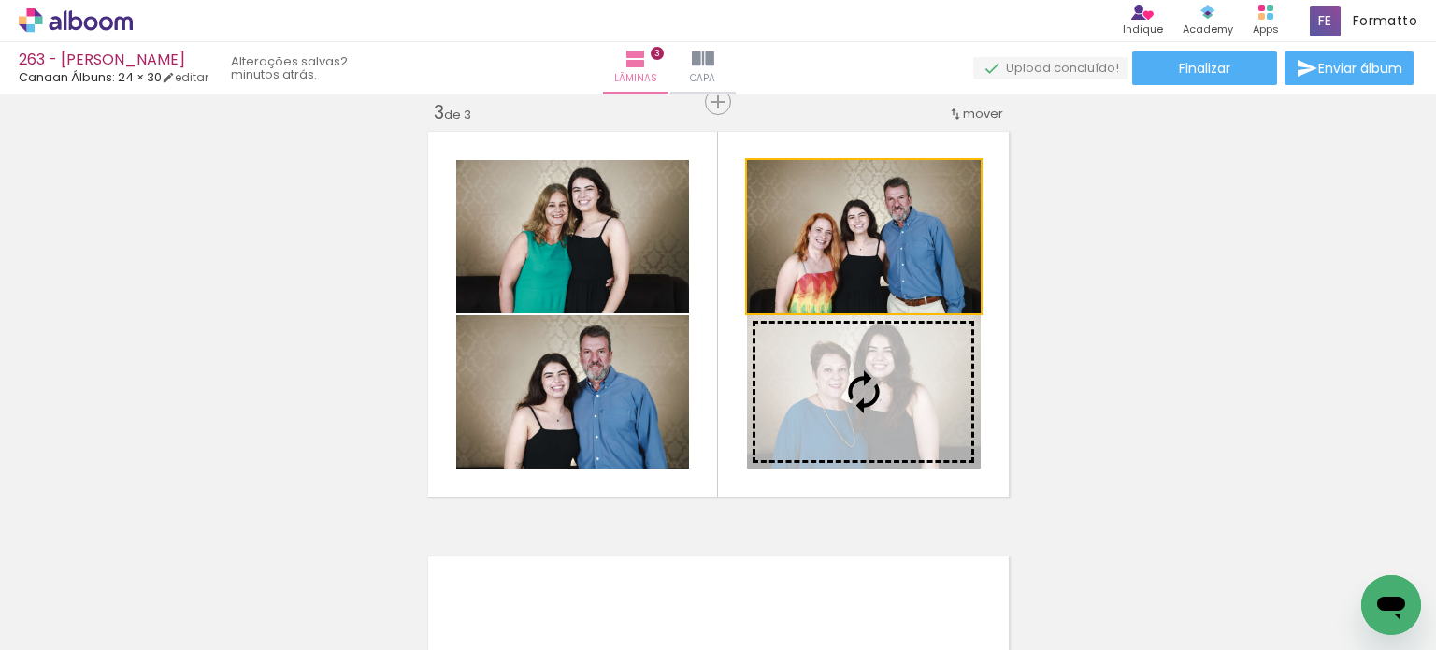
drag, startPoint x: 922, startPoint y: 330, endPoint x: 922, endPoint y: 374, distance: 43.9
click at [0, 0] on slot at bounding box center [0, 0] width 0 height 0
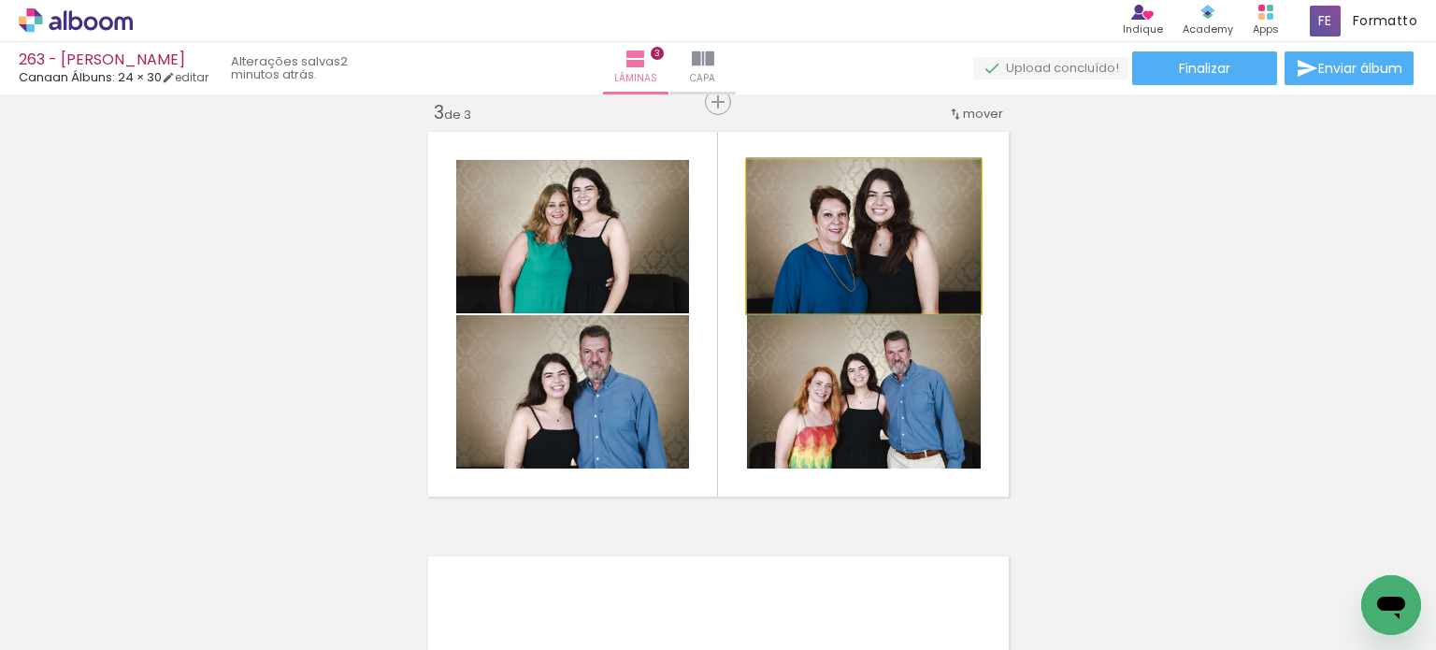
click at [958, 246] on quentale-photo at bounding box center [864, 236] width 234 height 153
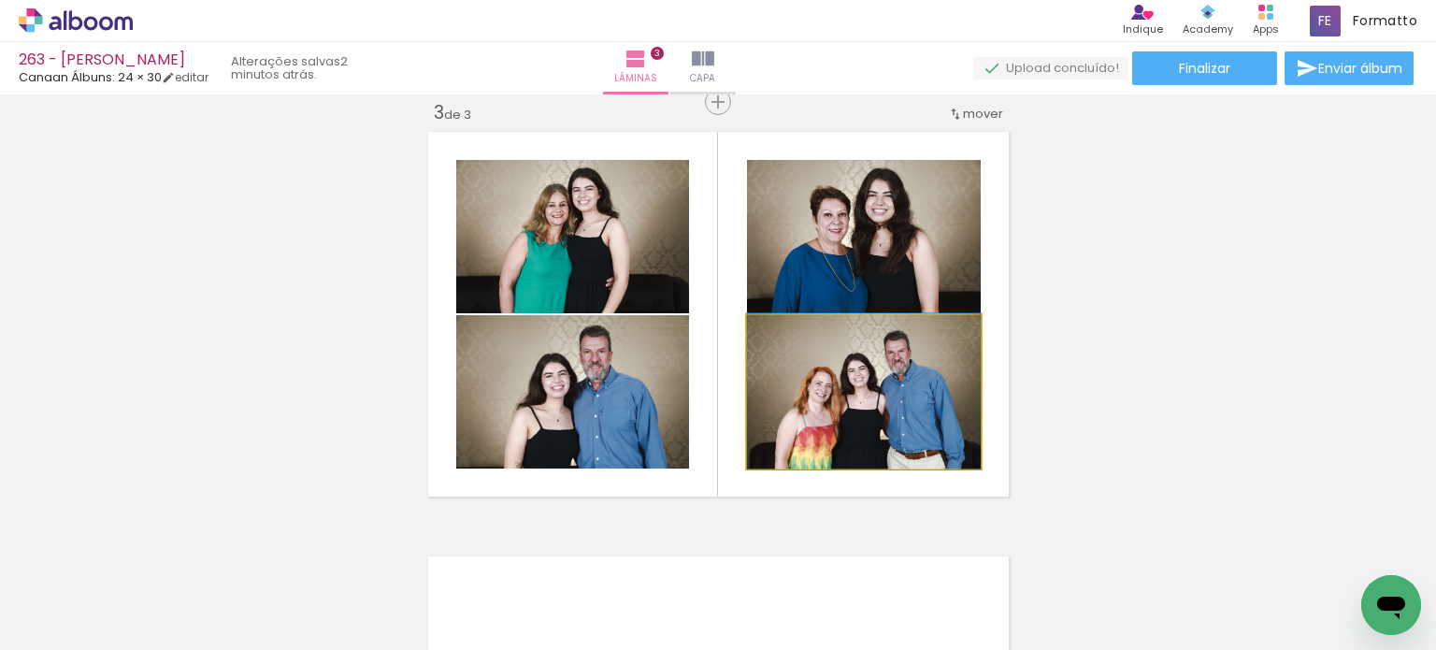
click at [961, 373] on quentale-photo at bounding box center [864, 391] width 234 height 153
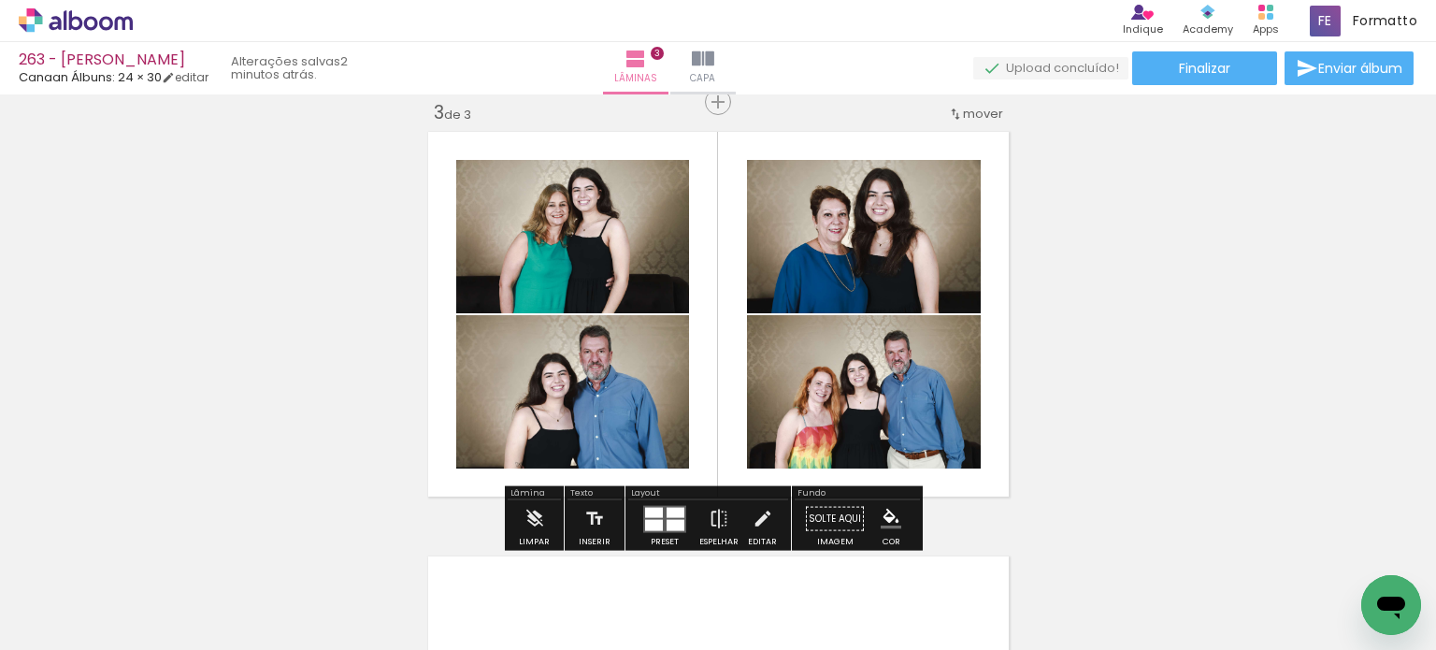
click at [1077, 332] on div "Inserir lâmina 1 de 3 Inserir lâmina 2 de 3 Inserir lâmina 3 de 3 O Designbox p…" at bounding box center [718, 78] width 1436 height 1698
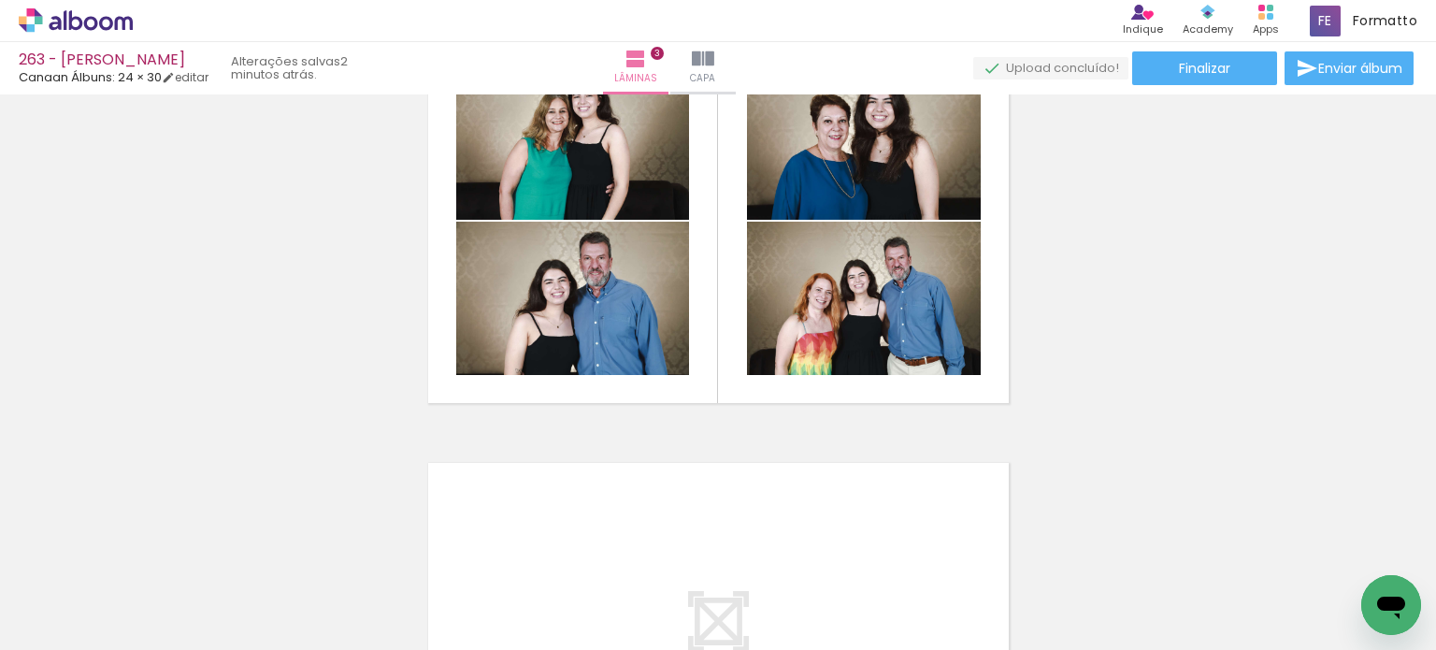
scroll to position [872, 0]
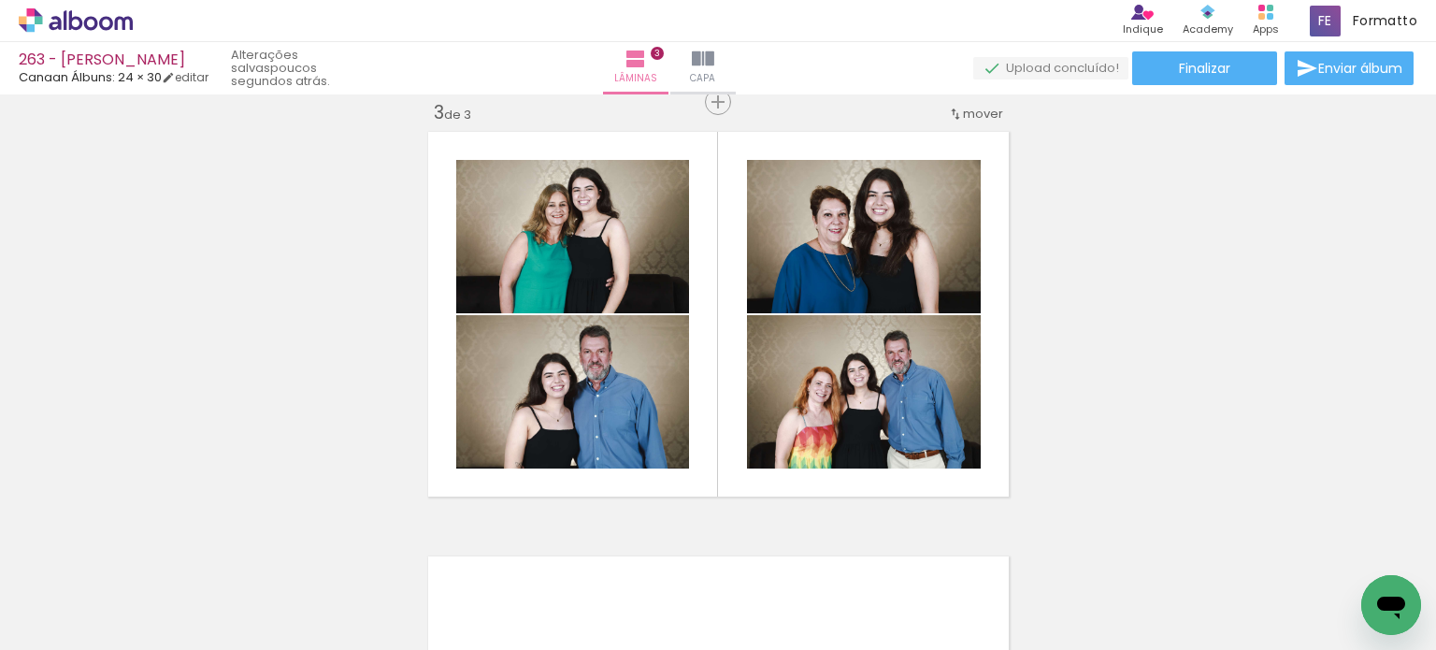
click at [1077, 317] on div "Inserir lâmina 1 de 3 Inserir lâmina 2 de 3 Inserir lâmina 3 de 3 O Designbox p…" at bounding box center [718, 78] width 1436 height 1698
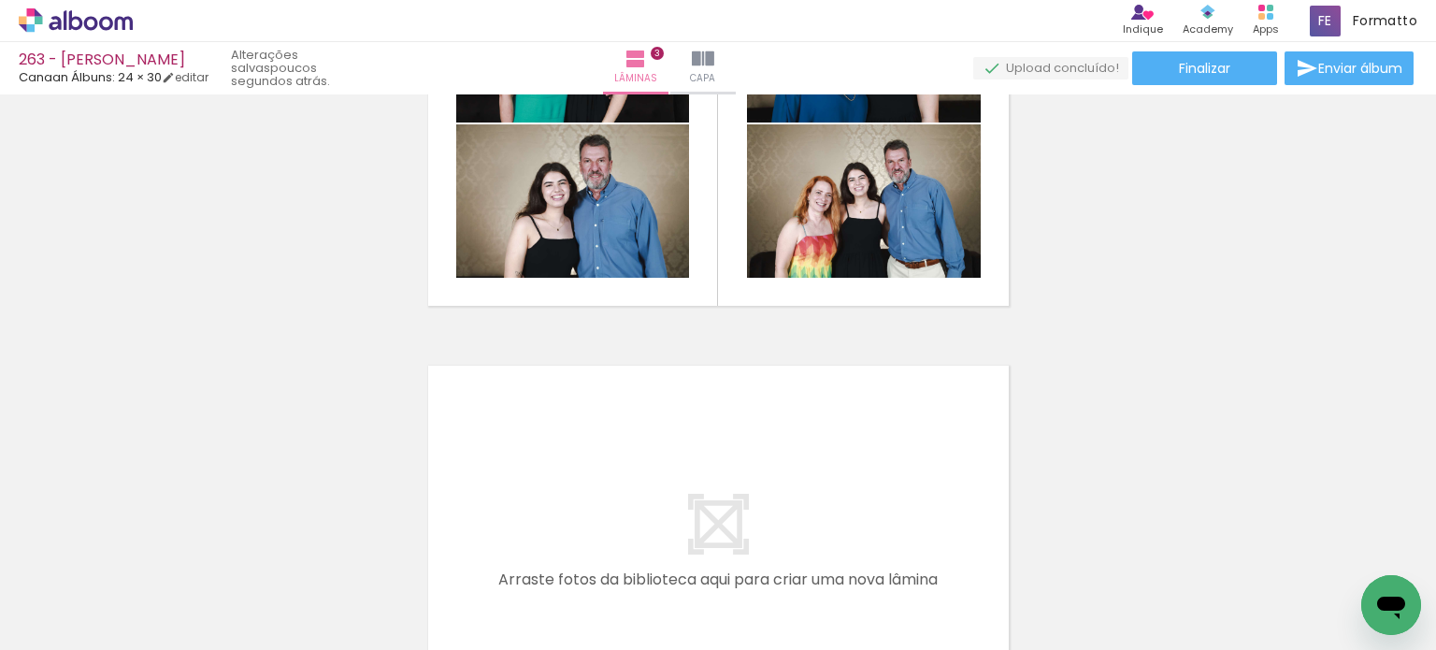
scroll to position [1051, 0]
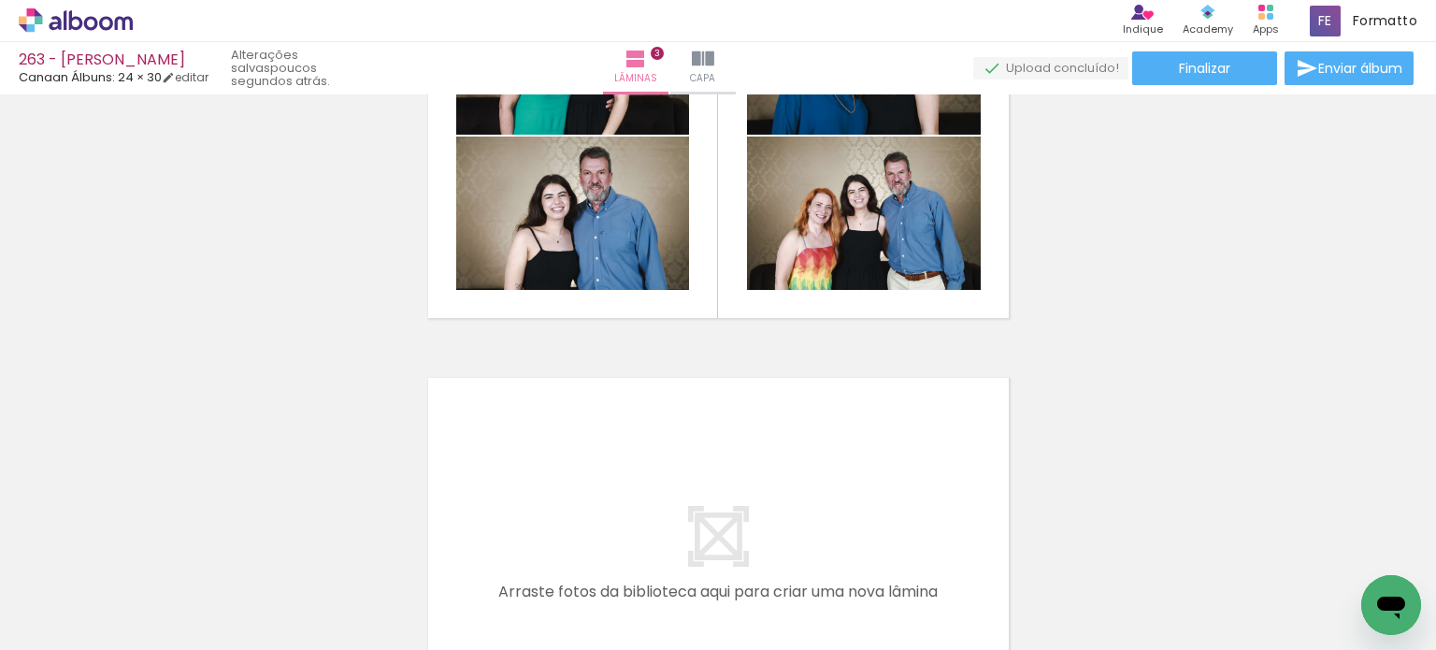
click at [1254, 547] on iron-icon at bounding box center [1264, 549] width 20 height 20
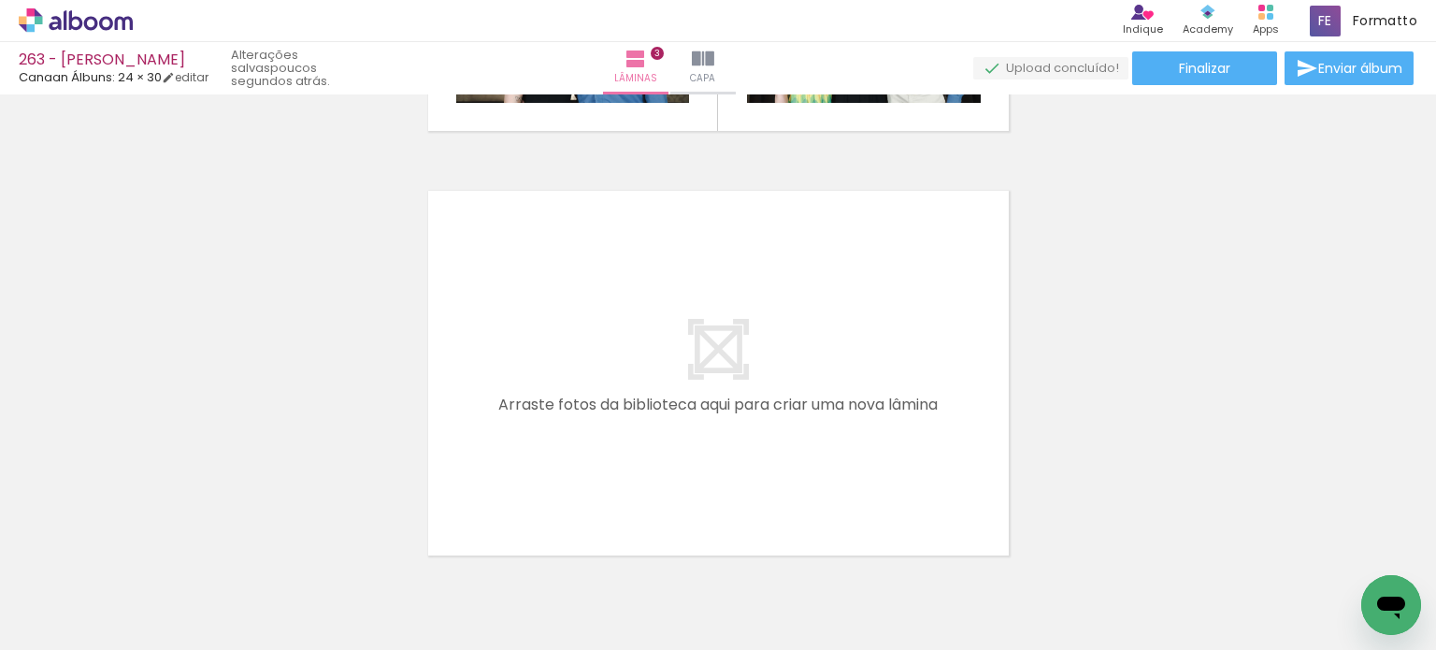
scroll to position [0, 2145]
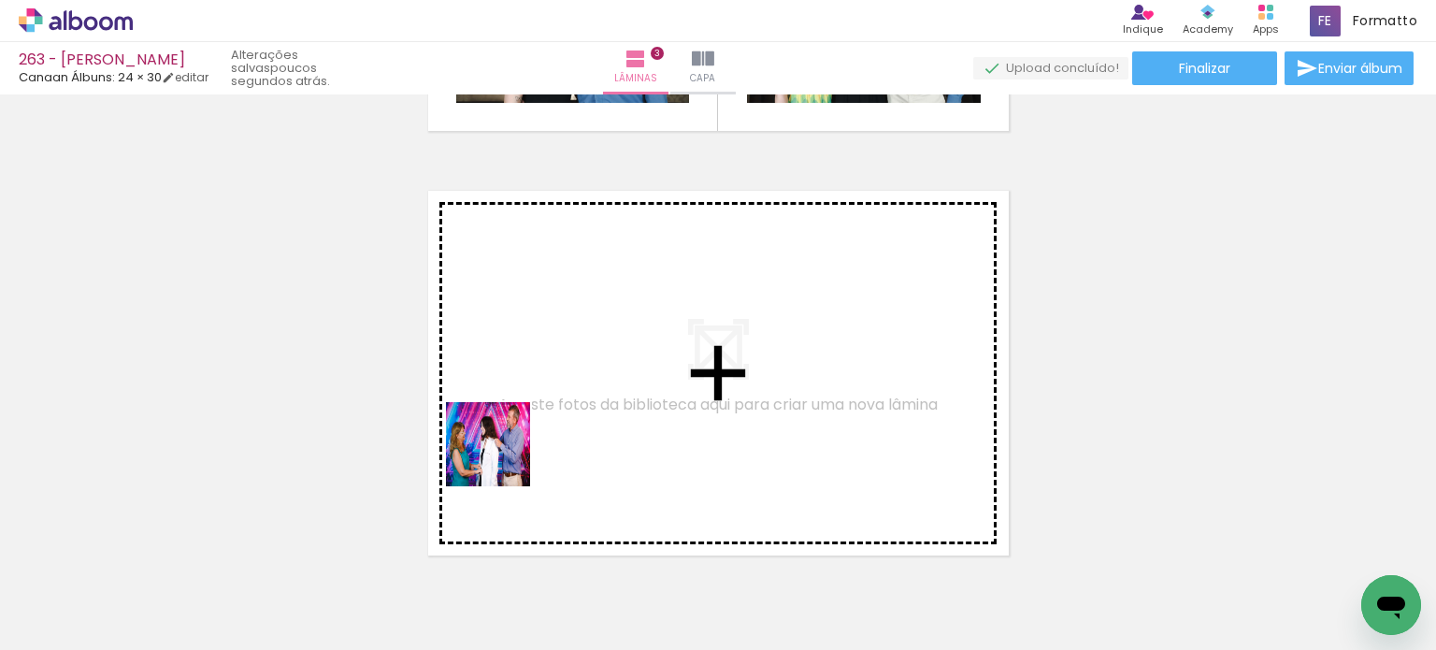
drag, startPoint x: 356, startPoint y: 593, endPoint x: 415, endPoint y: 563, distance: 66.5
click at [503, 458] on quentale-workspace at bounding box center [718, 325] width 1436 height 650
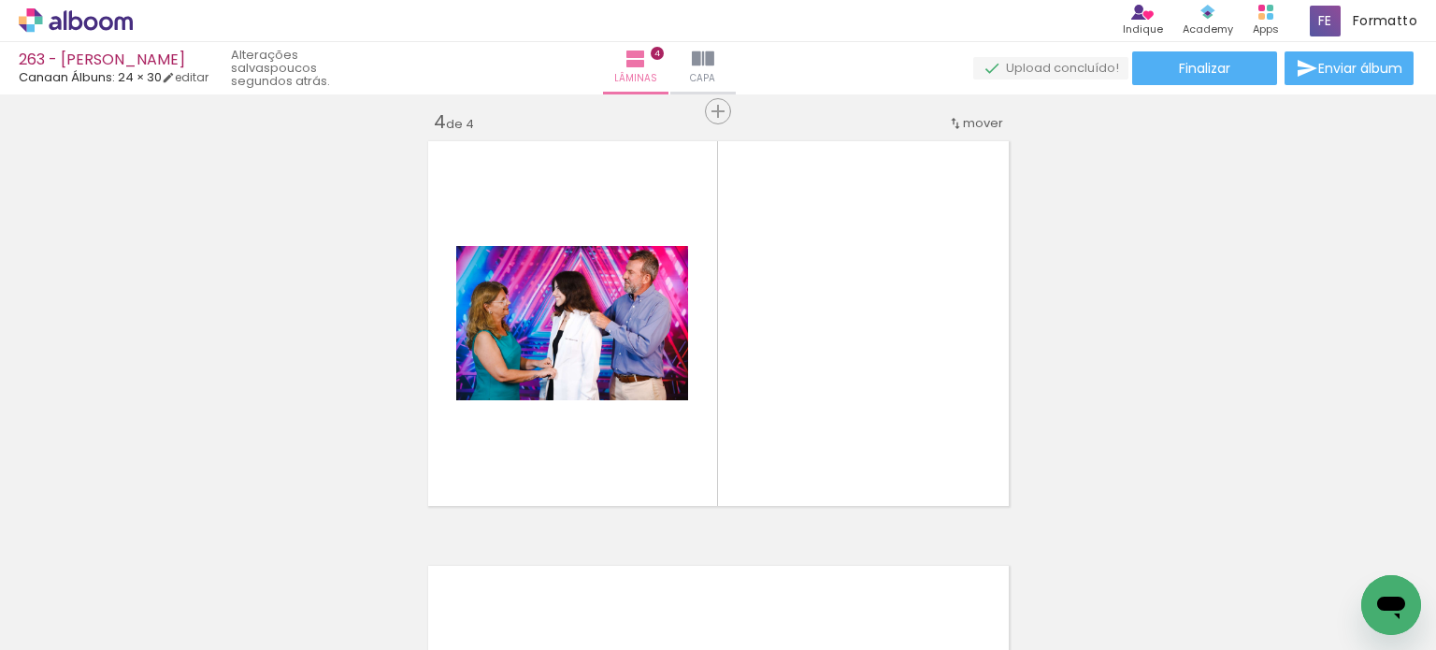
scroll to position [1296, 0]
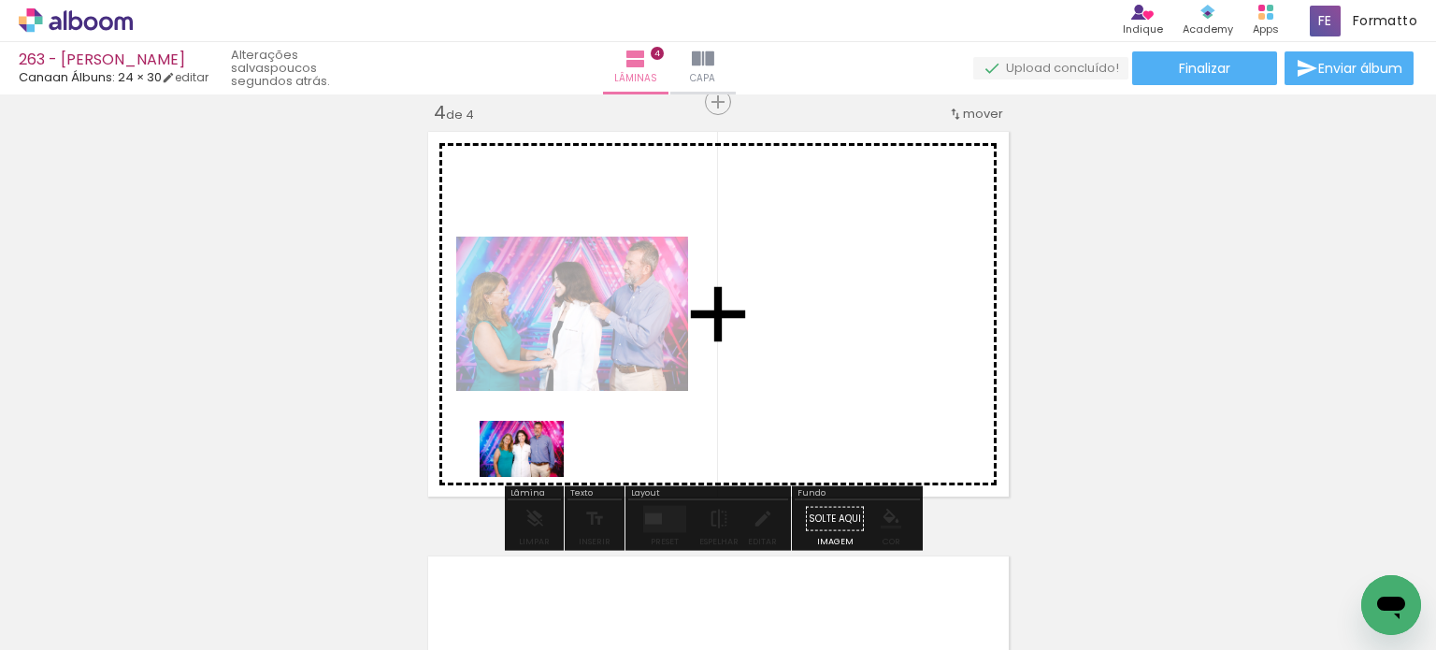
drag, startPoint x: 340, startPoint y: 600, endPoint x: 536, endPoint y: 477, distance: 231.0
click at [536, 477] on quentale-workspace at bounding box center [718, 325] width 1436 height 650
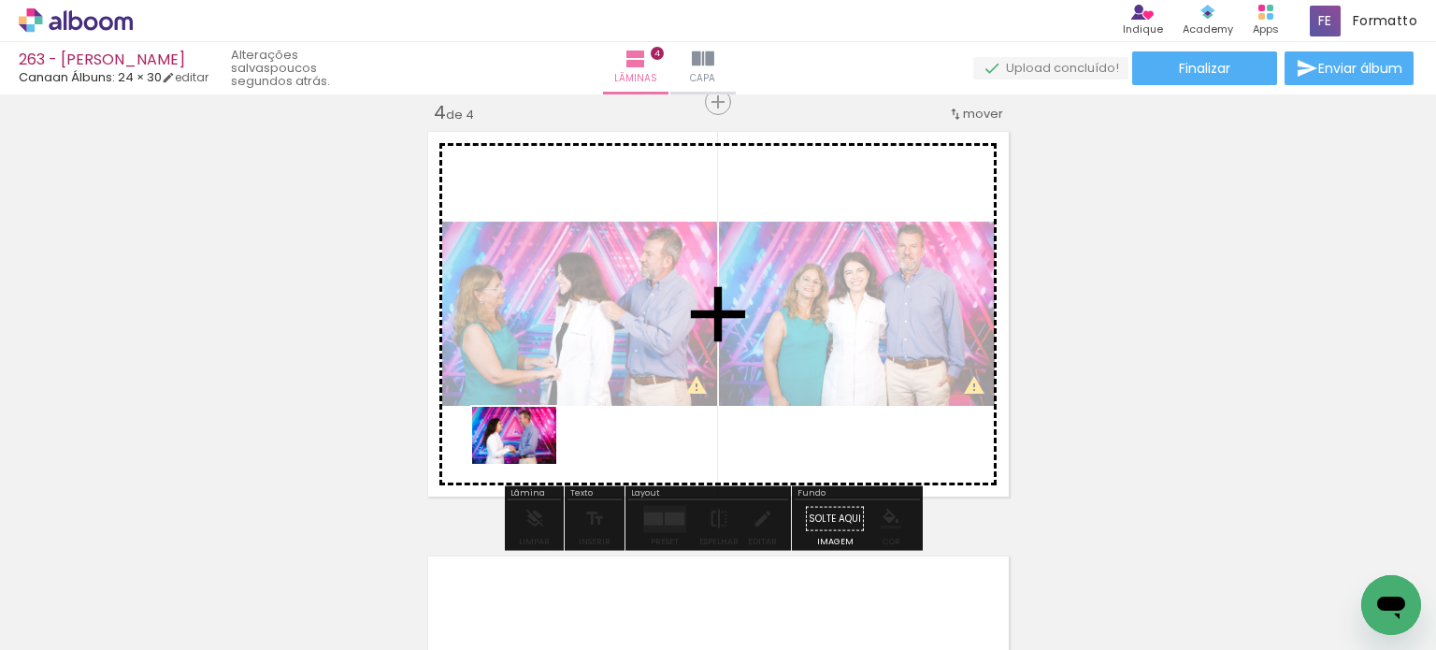
drag, startPoint x: 468, startPoint y: 578, endPoint x: 572, endPoint y: 553, distance: 106.6
click at [529, 461] on quentale-workspace at bounding box center [718, 325] width 1436 height 650
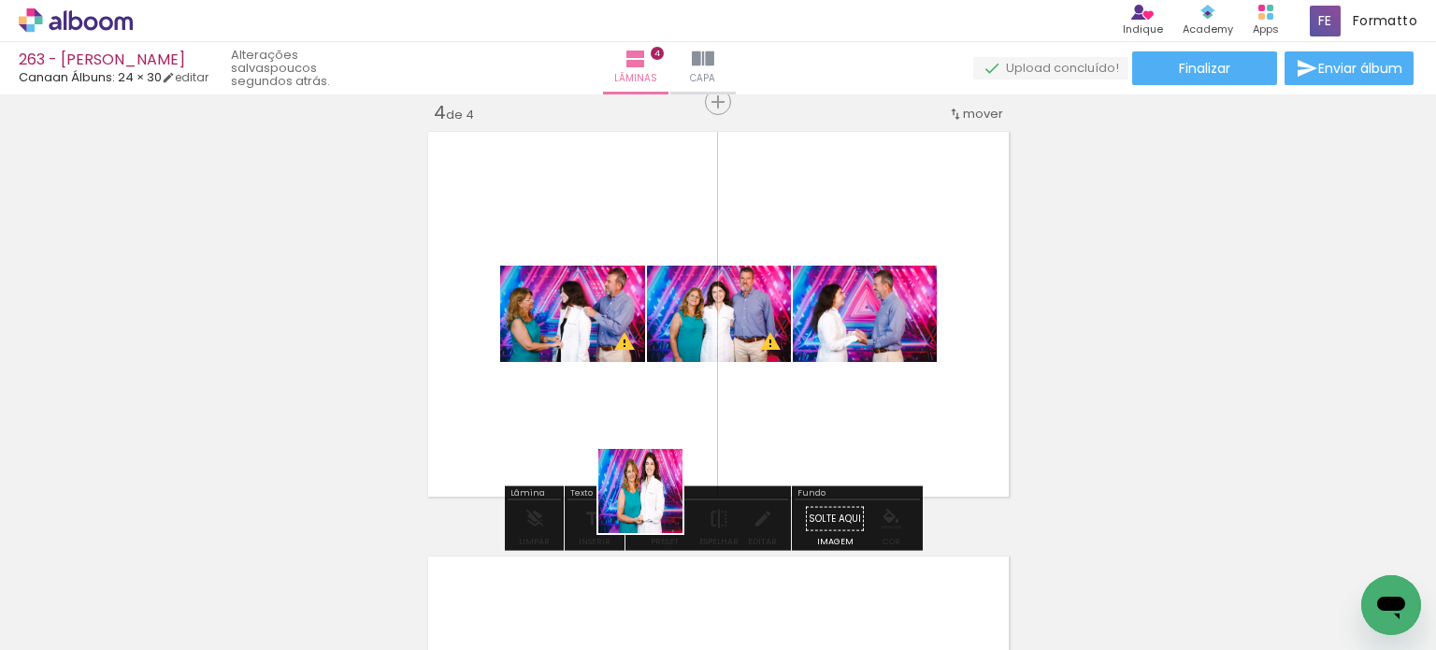
drag, startPoint x: 658, startPoint y: 586, endPoint x: 652, endPoint y: 436, distance: 150.6
click at [652, 436] on quentale-workspace at bounding box center [718, 325] width 1436 height 650
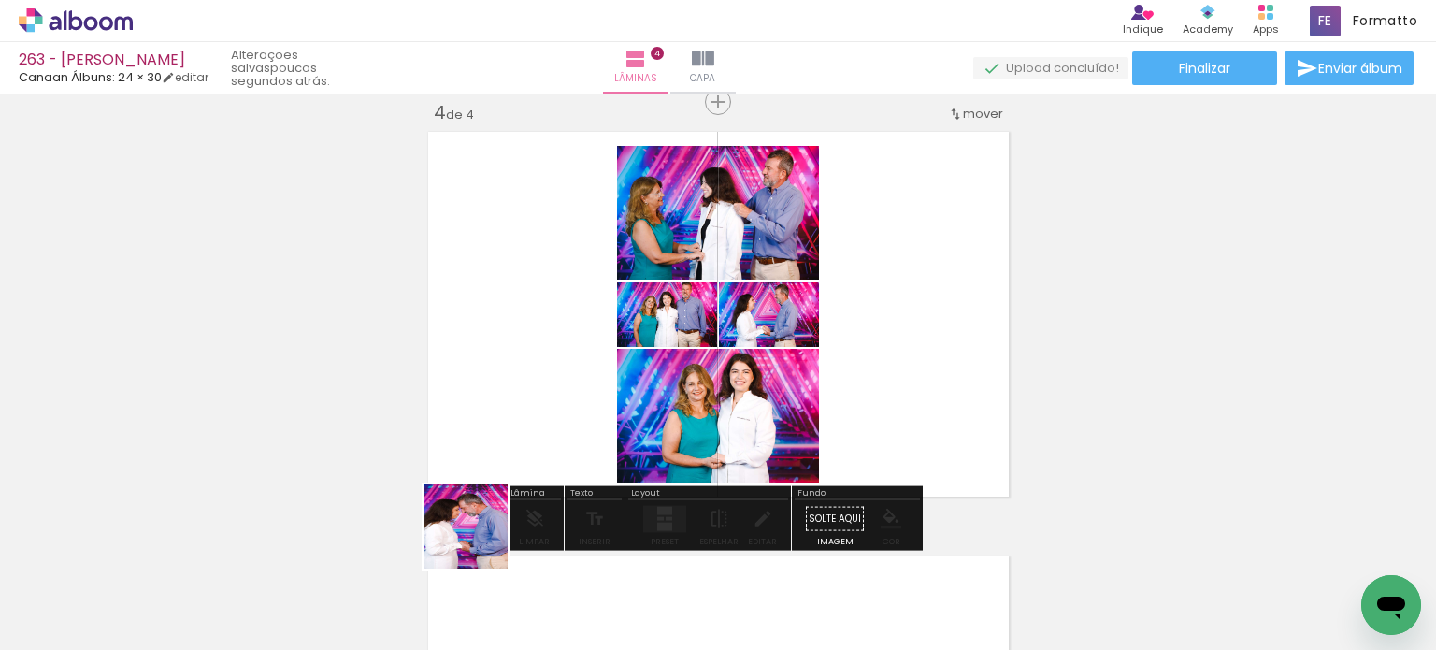
drag, startPoint x: 452, startPoint y: 602, endPoint x: 511, endPoint y: 487, distance: 129.2
click at [507, 396] on quentale-workspace at bounding box center [718, 325] width 1436 height 650
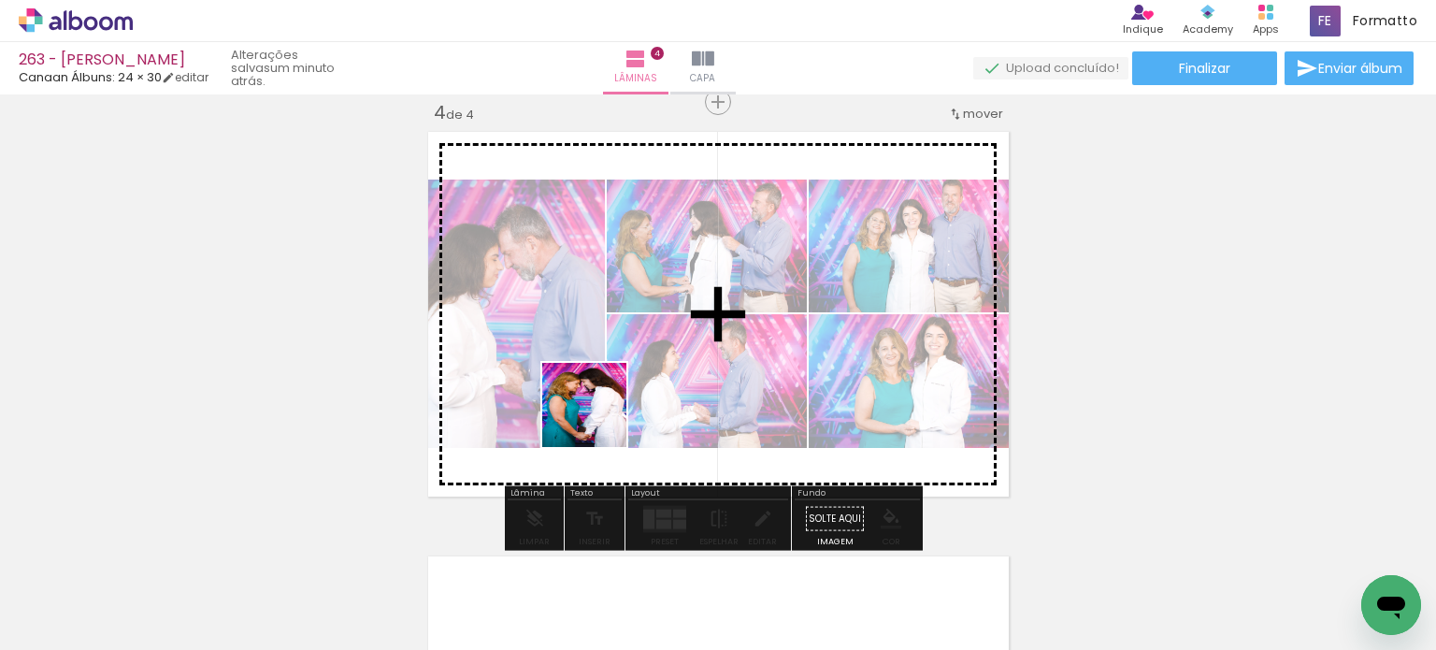
drag, startPoint x: 581, startPoint y: 493, endPoint x: 600, endPoint y: 414, distance: 80.7
click at [600, 414] on quentale-workspace at bounding box center [718, 325] width 1436 height 650
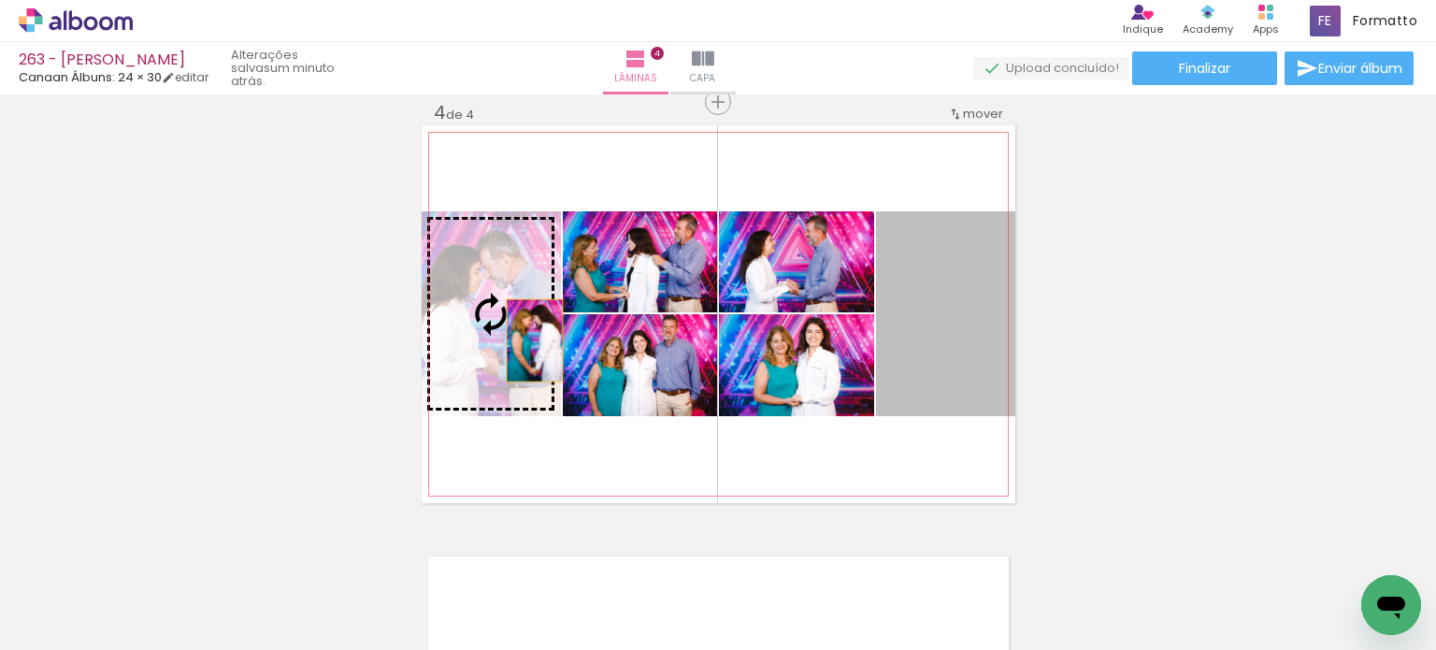
drag, startPoint x: 936, startPoint y: 350, endPoint x: 522, endPoint y: 339, distance: 414.2
click at [0, 0] on slot at bounding box center [0, 0] width 0 height 0
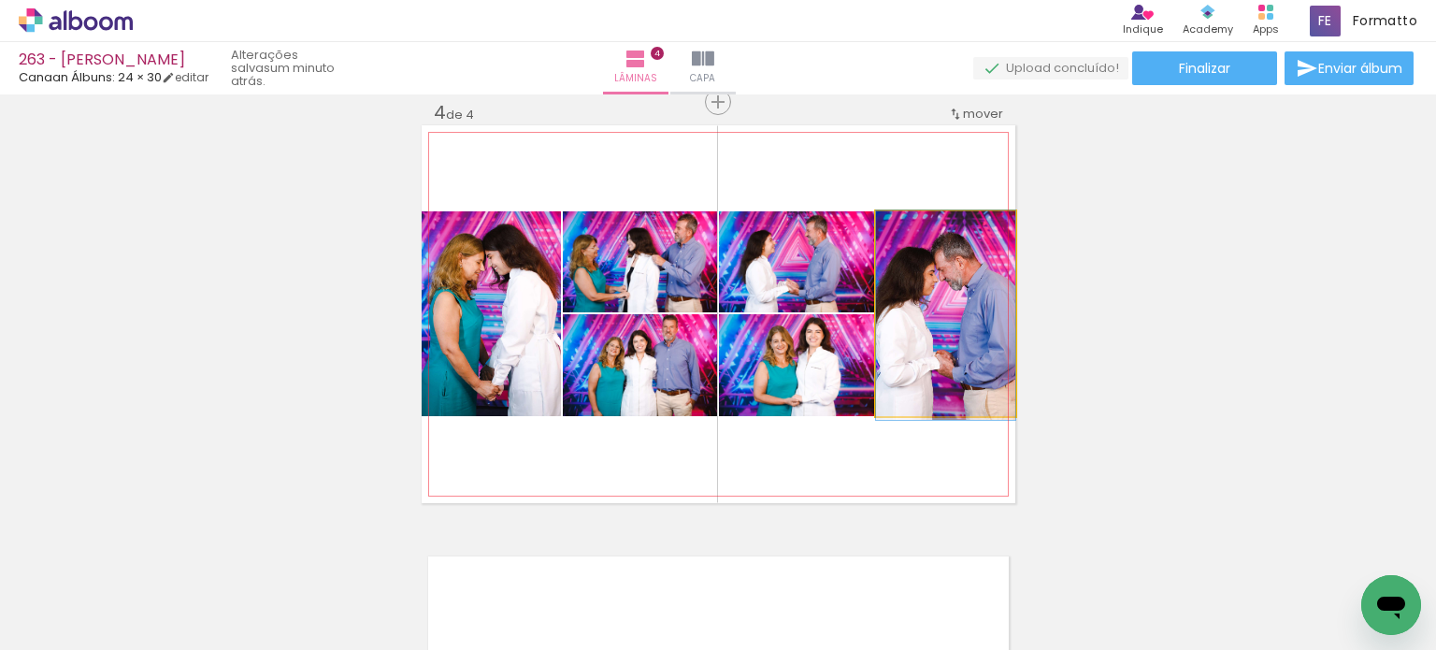
drag, startPoint x: 917, startPoint y: 326, endPoint x: 932, endPoint y: 328, distance: 15.1
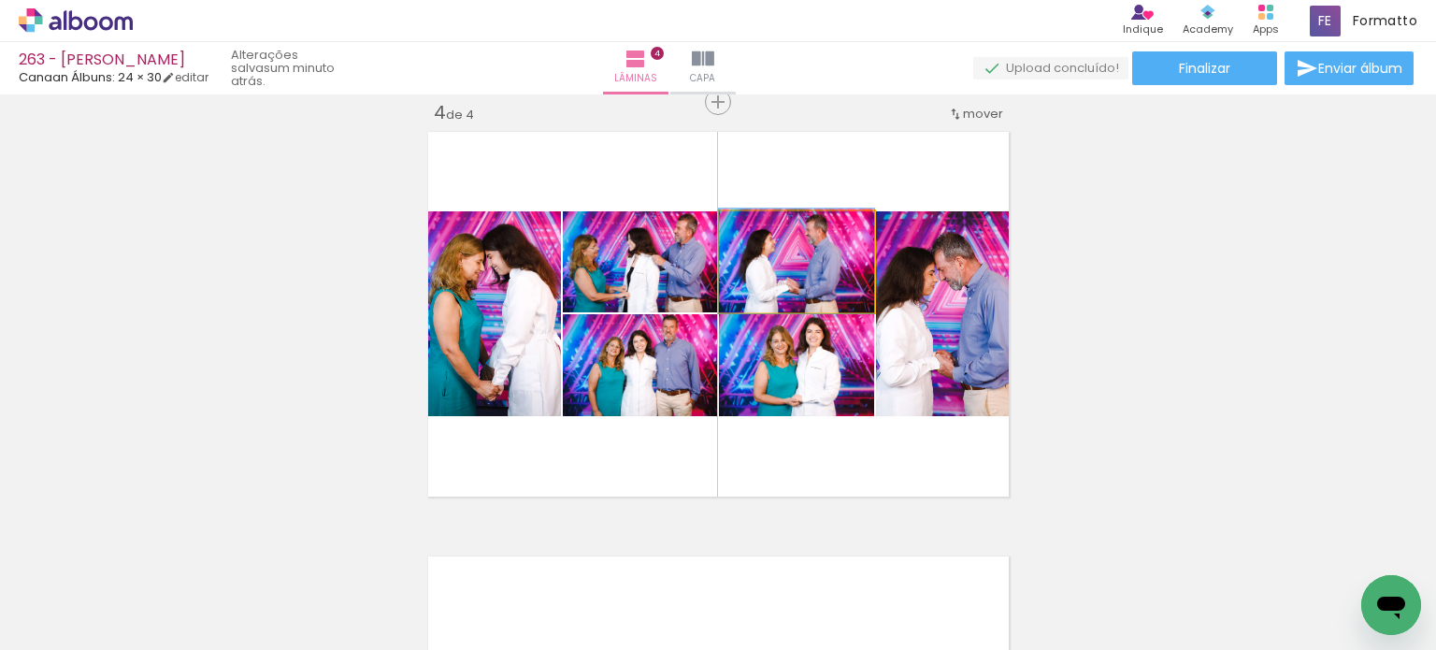
drag, startPoint x: 805, startPoint y: 280, endPoint x: 782, endPoint y: 277, distance: 22.7
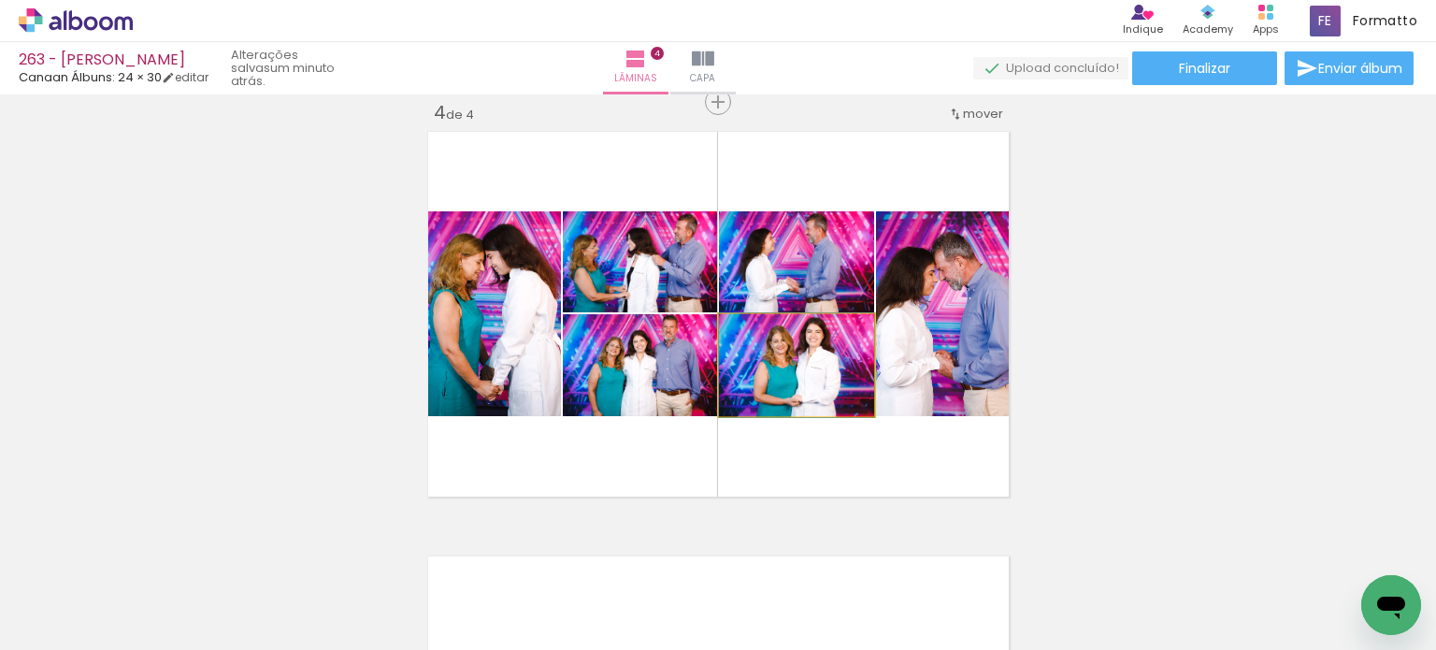
drag, startPoint x: 820, startPoint y: 378, endPoint x: 680, endPoint y: 376, distance: 139.3
click at [0, 0] on slot at bounding box center [0, 0] width 0 height 0
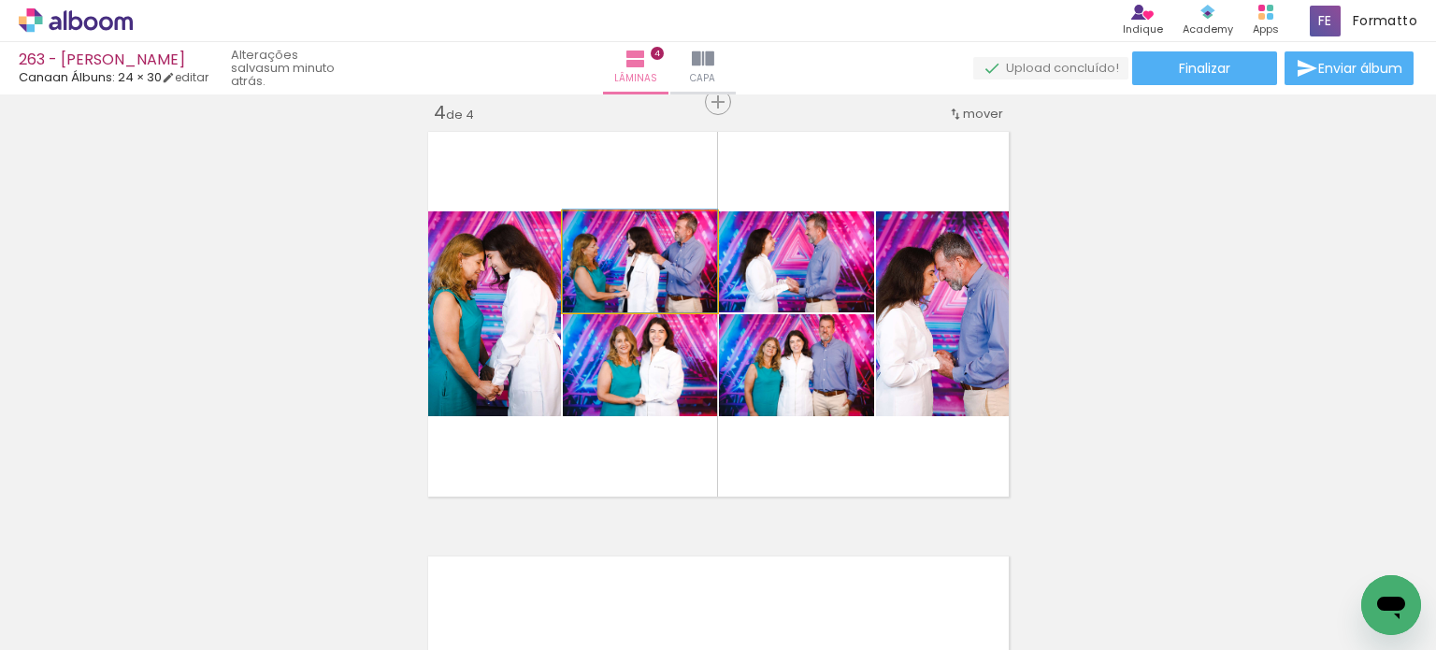
drag, startPoint x: 670, startPoint y: 285, endPoint x: 684, endPoint y: 282, distance: 14.3
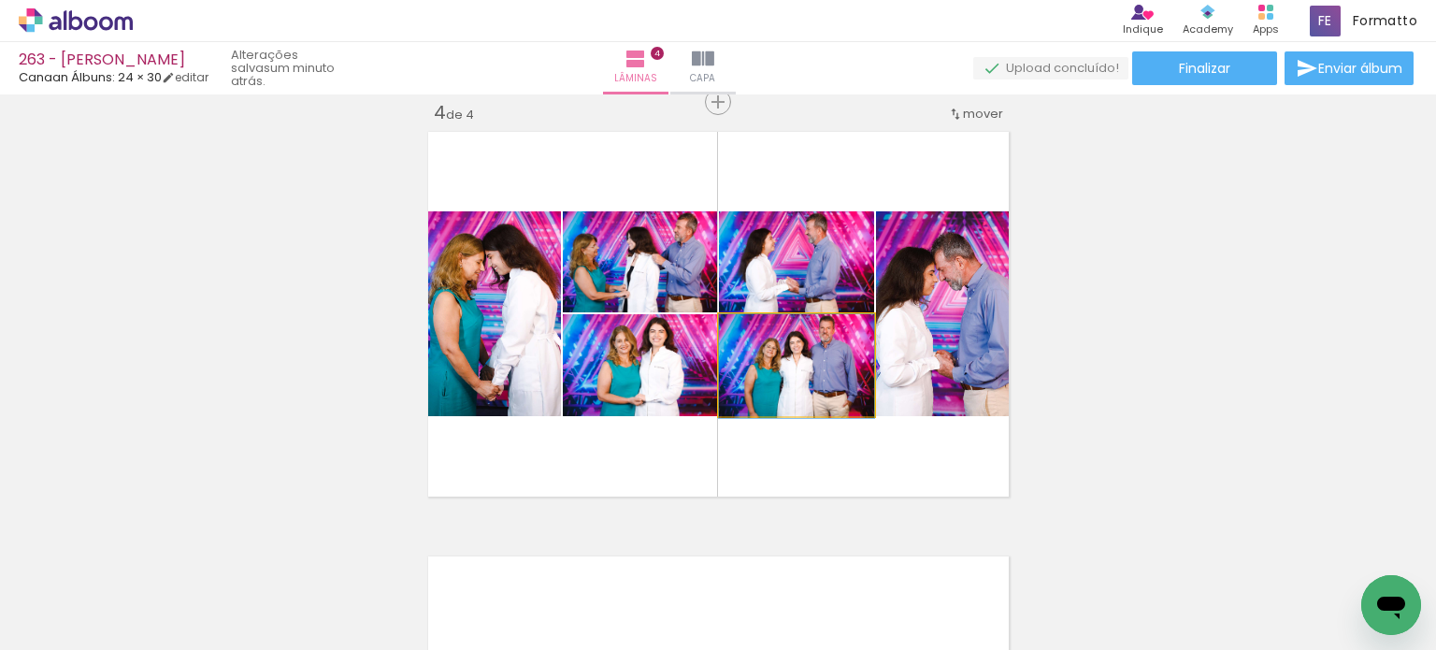
drag, startPoint x: 841, startPoint y: 383, endPoint x: 841, endPoint y: 401, distance: 17.8
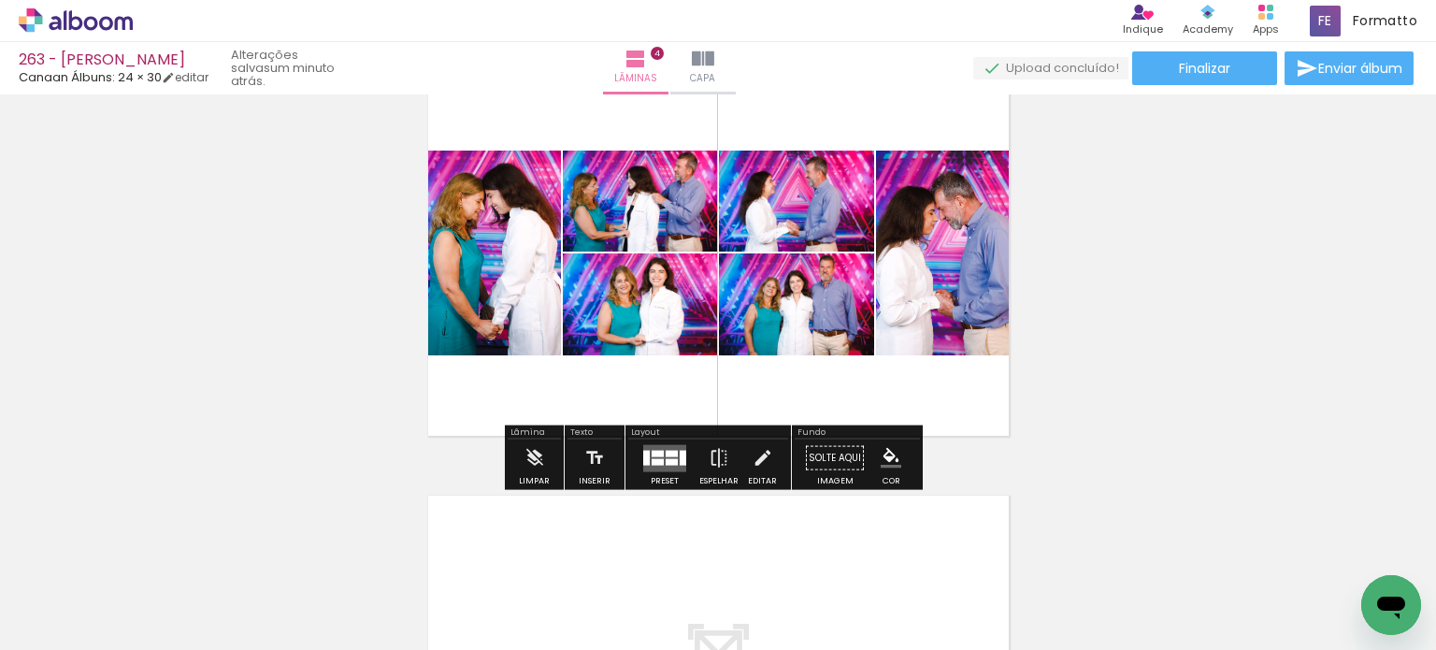
scroll to position [1390, 0]
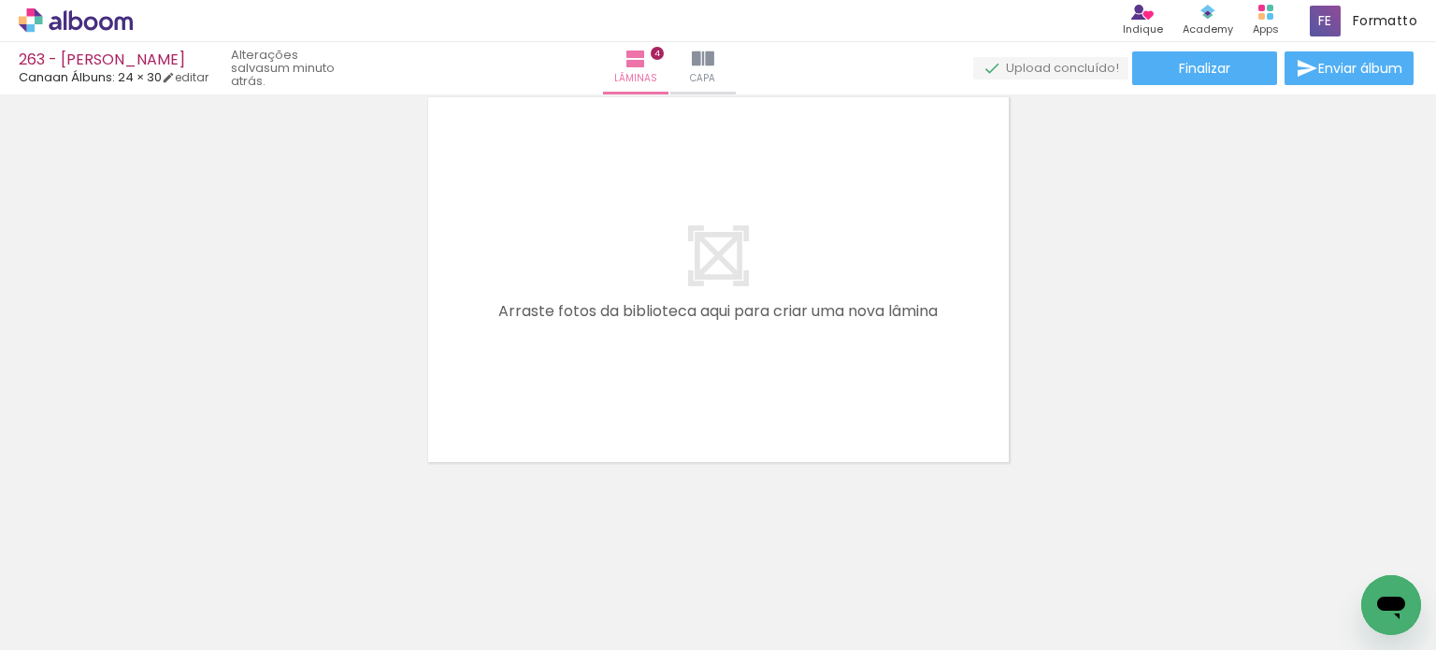
scroll to position [0, 1757]
drag, startPoint x: 734, startPoint y: 586, endPoint x: 724, endPoint y: 513, distance: 73.5
click at [822, 380] on quentale-workspace at bounding box center [718, 325] width 1436 height 650
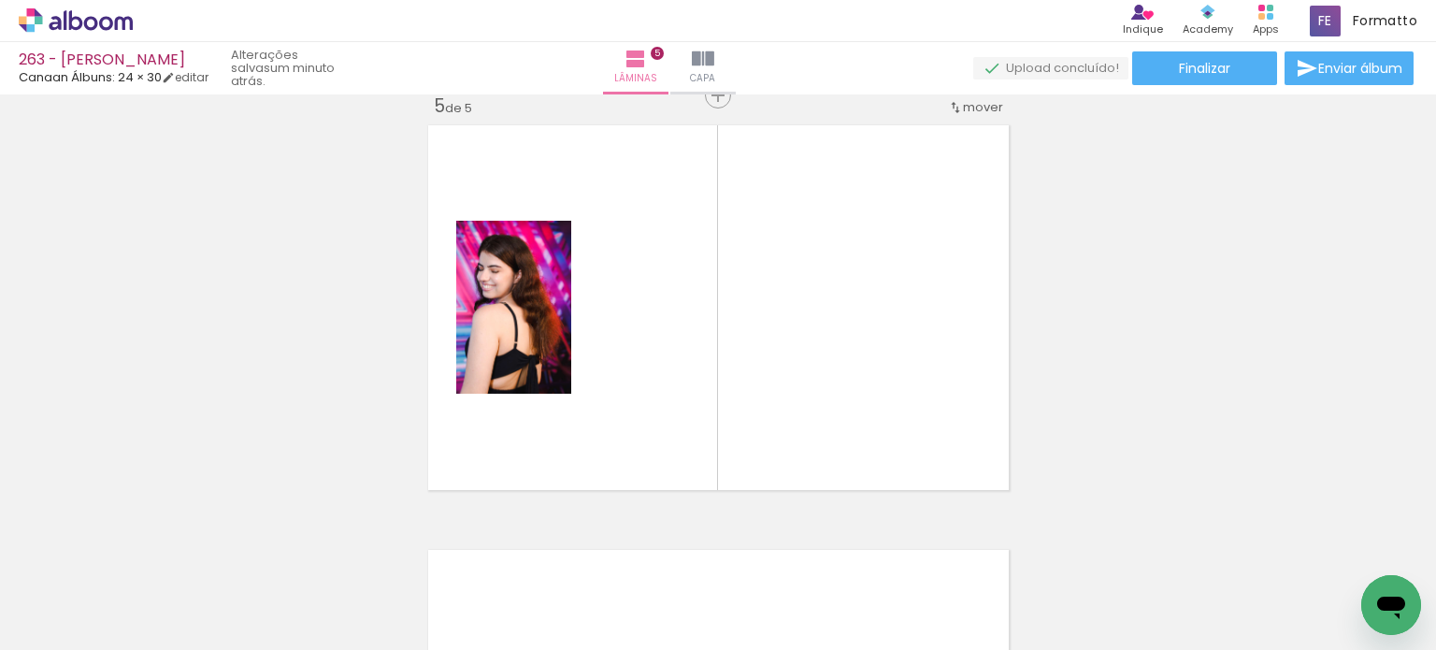
scroll to position [1721, 0]
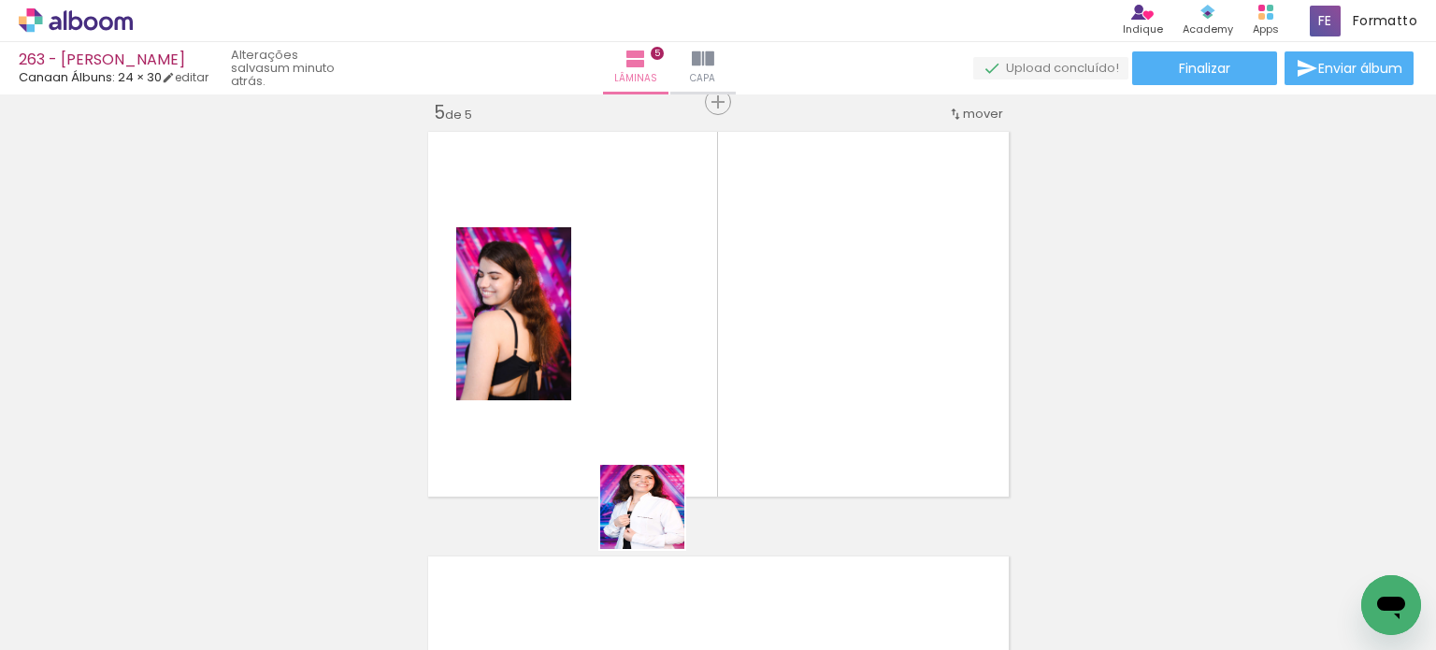
drag, startPoint x: 650, startPoint y: 586, endPoint x: 640, endPoint y: 474, distance: 112.5
click at [688, 375] on quentale-workspace at bounding box center [718, 325] width 1436 height 650
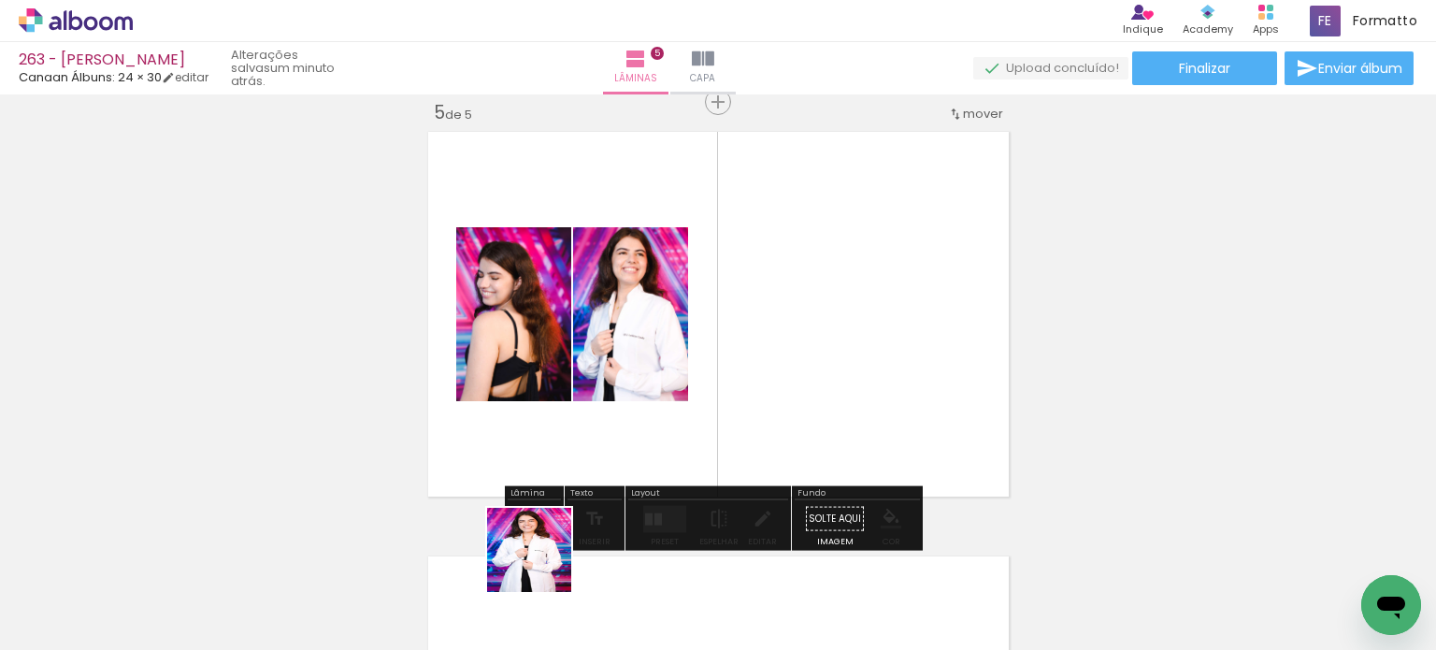
drag, startPoint x: 543, startPoint y: 564, endPoint x: 579, endPoint y: 504, distance: 70.0
click at [613, 410] on quentale-workspace at bounding box center [718, 325] width 1436 height 650
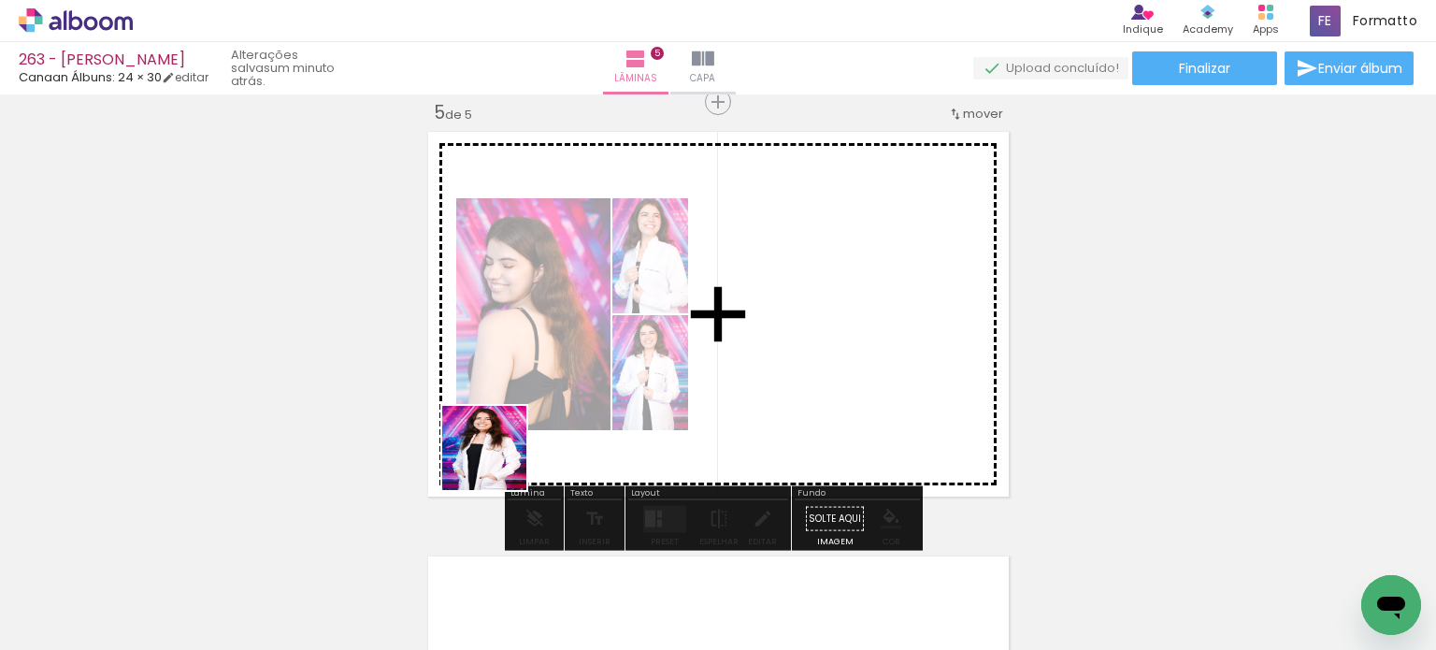
drag, startPoint x: 447, startPoint y: 579, endPoint x: 517, endPoint y: 407, distance: 185.7
click at [516, 407] on quentale-workspace at bounding box center [718, 325] width 1436 height 650
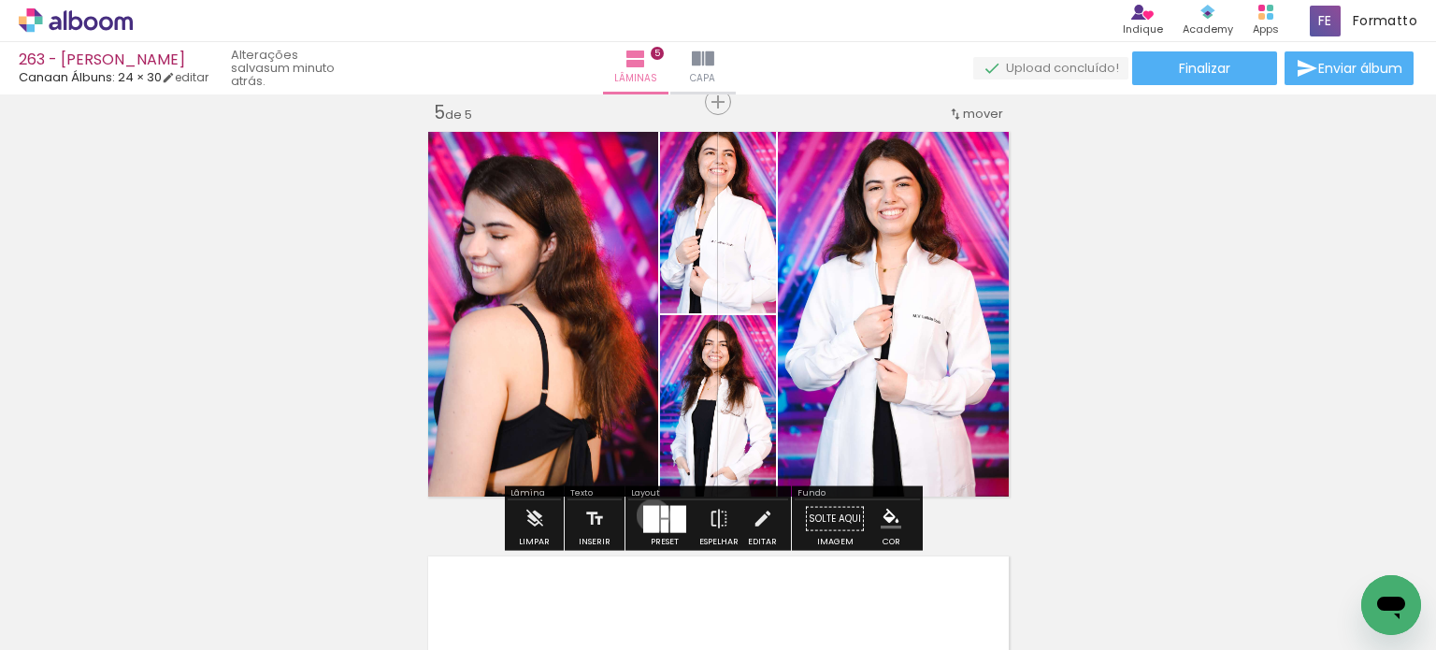
click at [649, 514] on div at bounding box center [651, 518] width 16 height 27
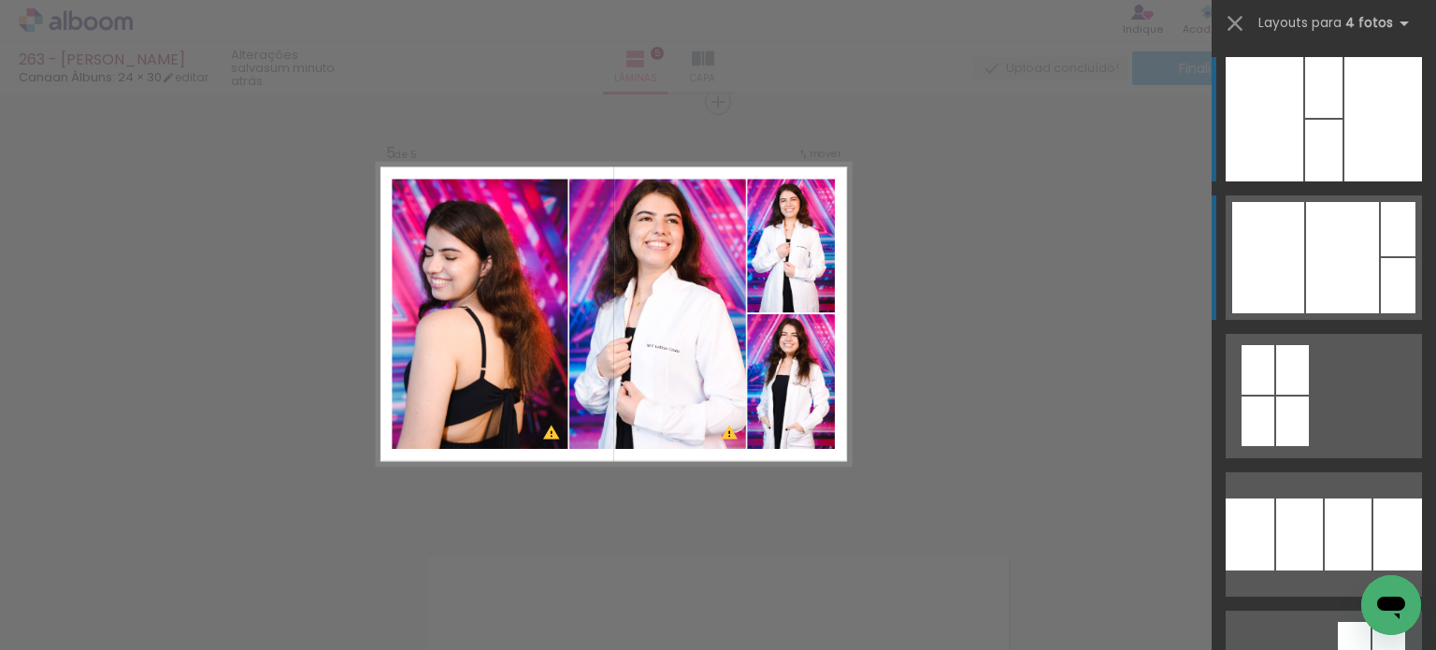
click at [1342, 279] on div at bounding box center [1342, 257] width 73 height 111
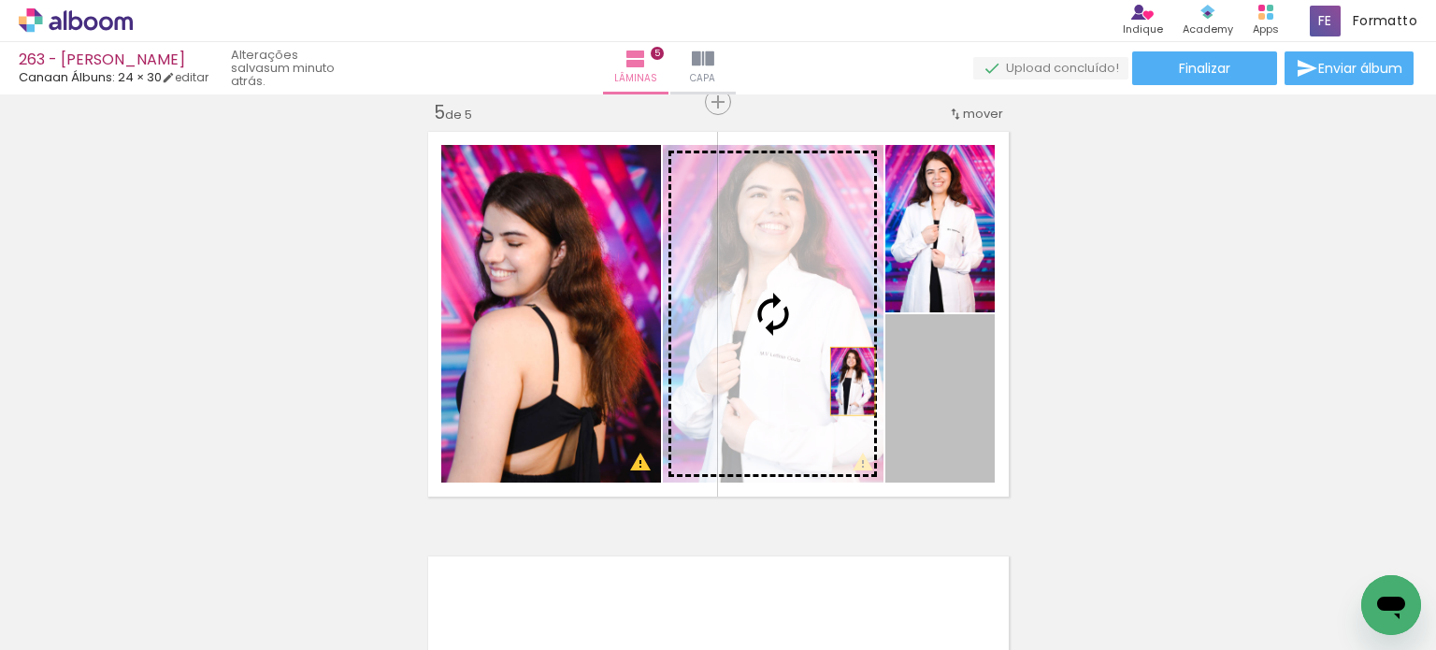
drag, startPoint x: 968, startPoint y: 407, endPoint x: 822, endPoint y: 375, distance: 149.2
click at [0, 0] on slot at bounding box center [0, 0] width 0 height 0
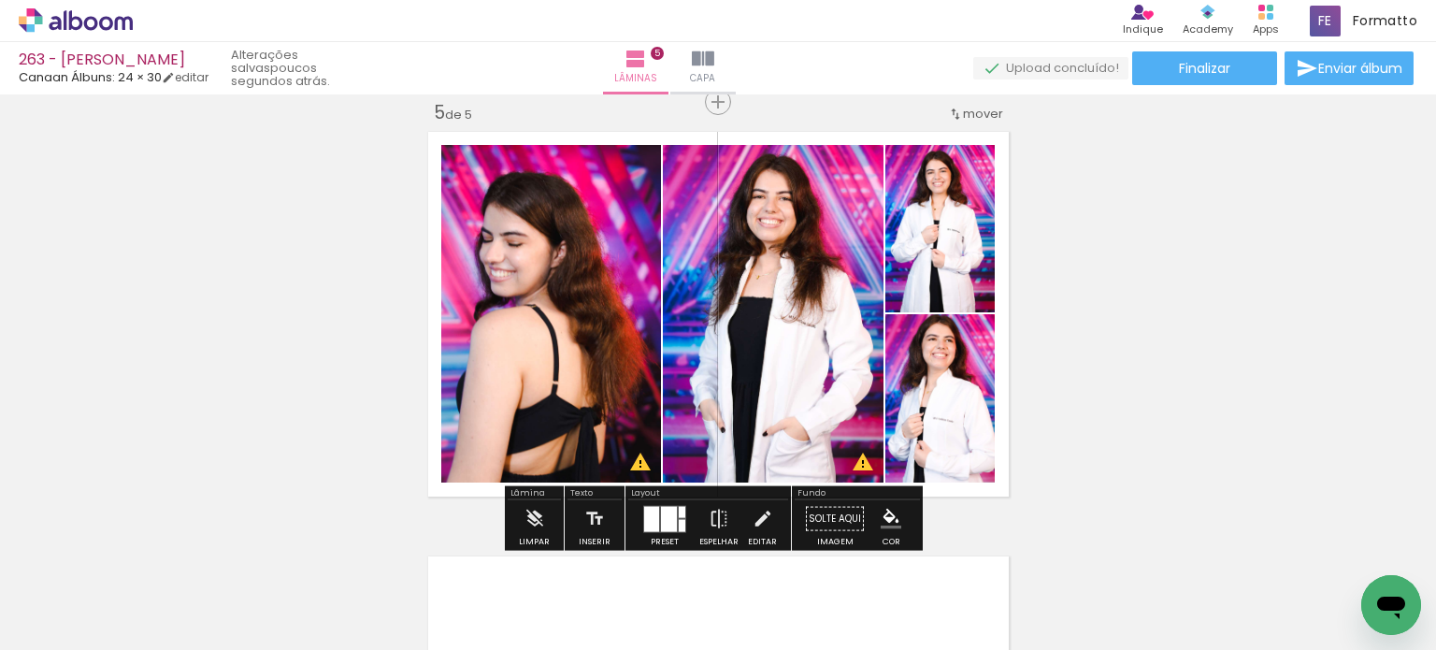
scroll to position [0, 1757]
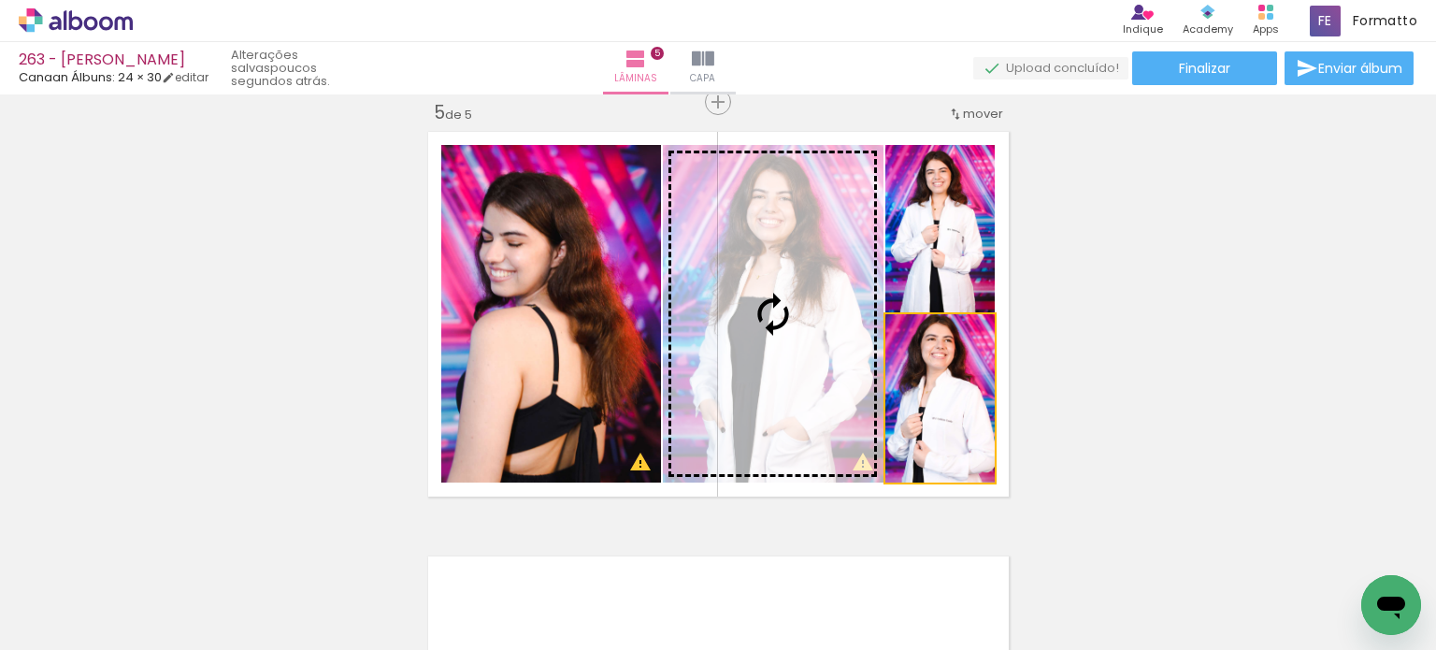
drag, startPoint x: 972, startPoint y: 395, endPoint x: 844, endPoint y: 322, distance: 147.8
click at [0, 0] on slot at bounding box center [0, 0] width 0 height 0
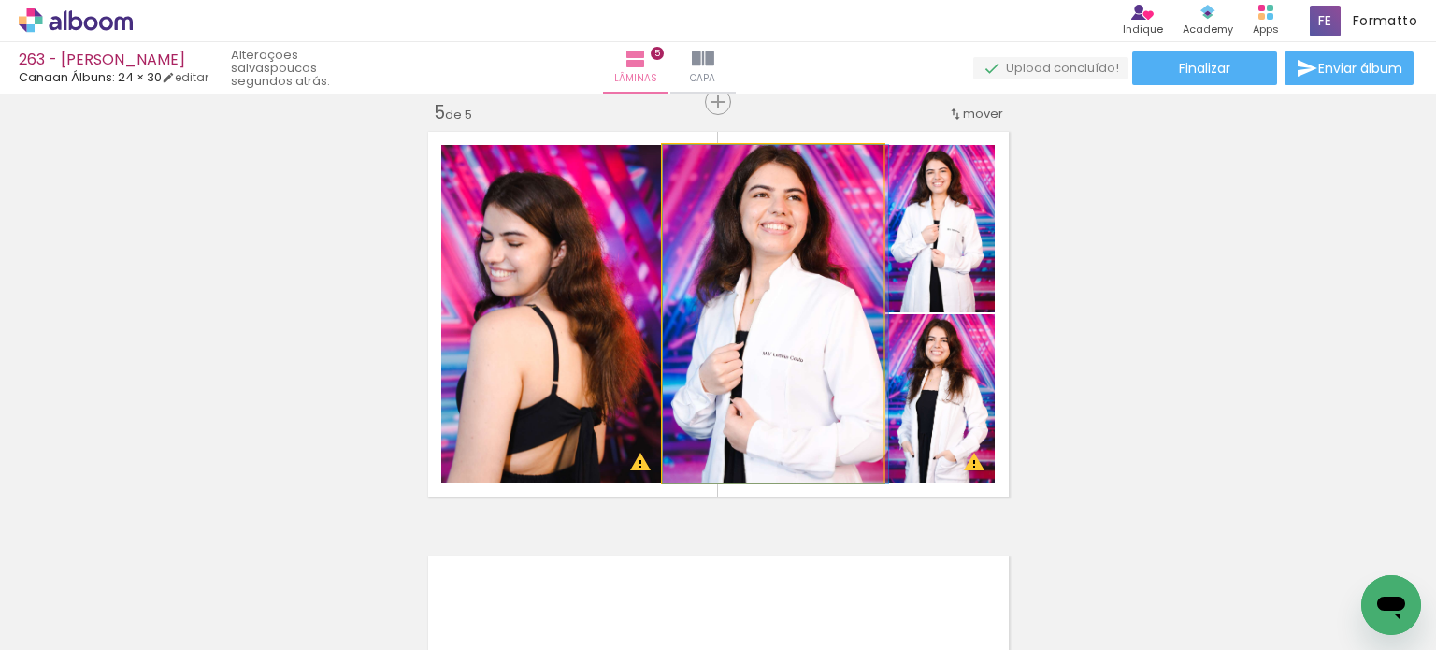
drag, startPoint x: 841, startPoint y: 328, endPoint x: 867, endPoint y: 328, distance: 26.2
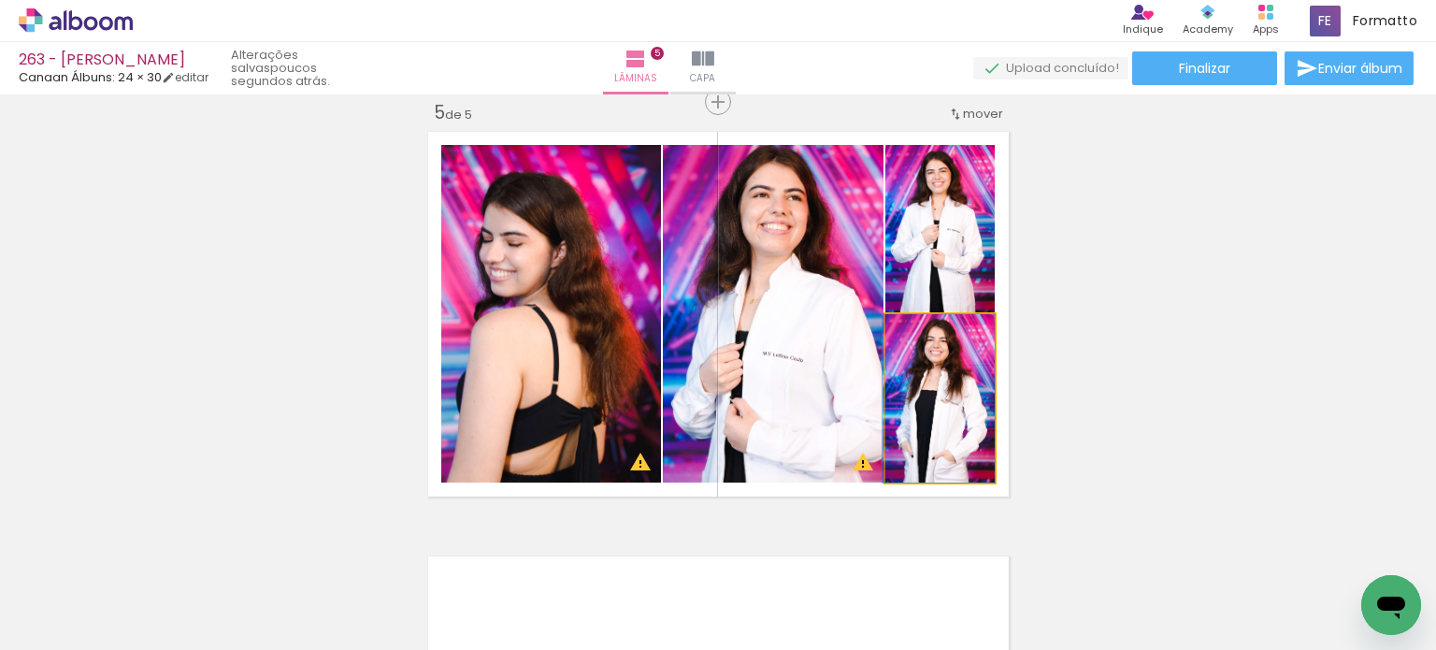
drag, startPoint x: 970, startPoint y: 376, endPoint x: 858, endPoint y: 299, distance: 135.8
click at [0, 0] on slot at bounding box center [0, 0] width 0 height 0
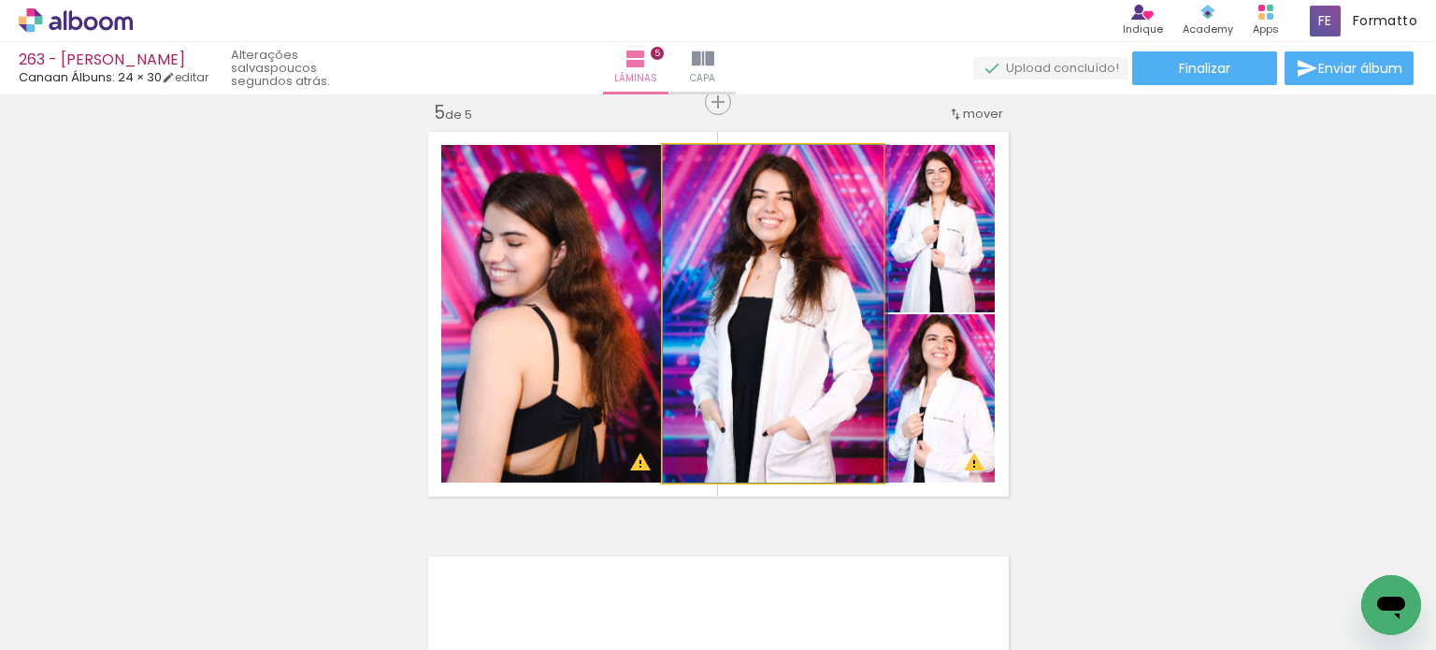
drag, startPoint x: 849, startPoint y: 309, endPoint x: 868, endPoint y: 309, distance: 19.6
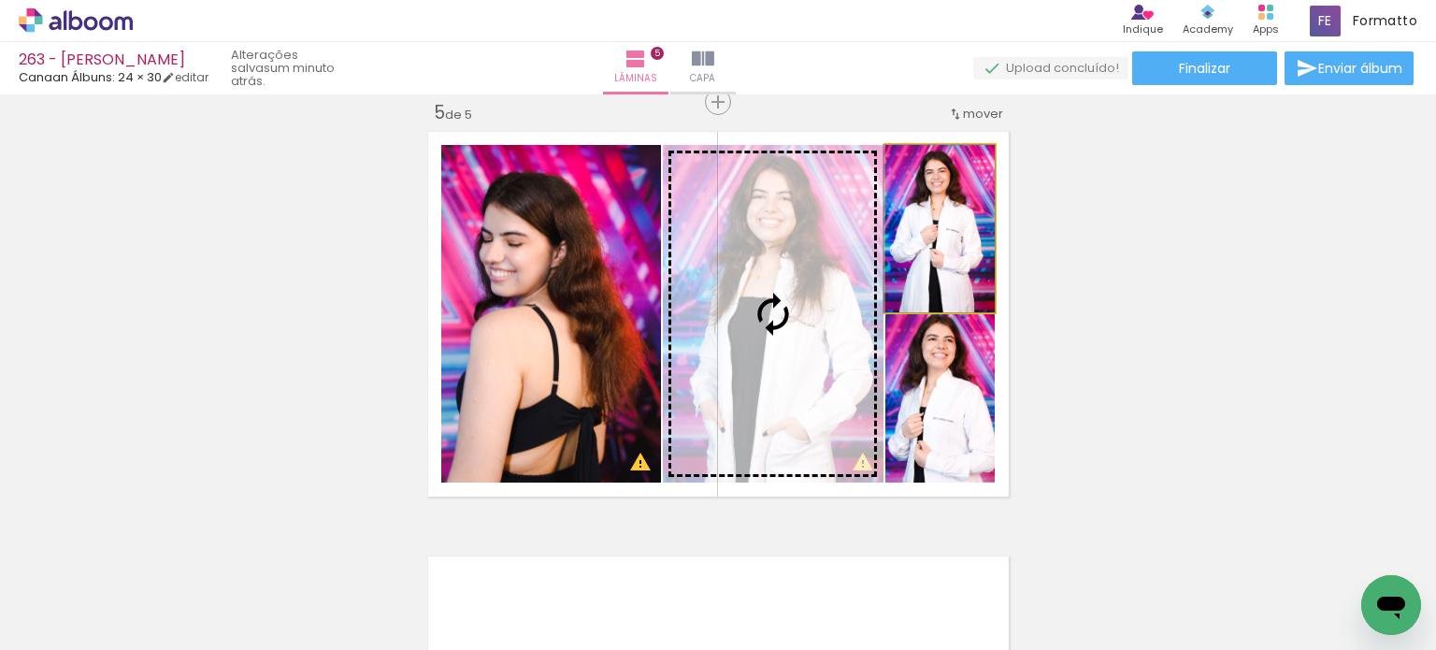
drag, startPoint x: 934, startPoint y: 272, endPoint x: 809, endPoint y: 286, distance: 125.1
click at [0, 0] on slot at bounding box center [0, 0] width 0 height 0
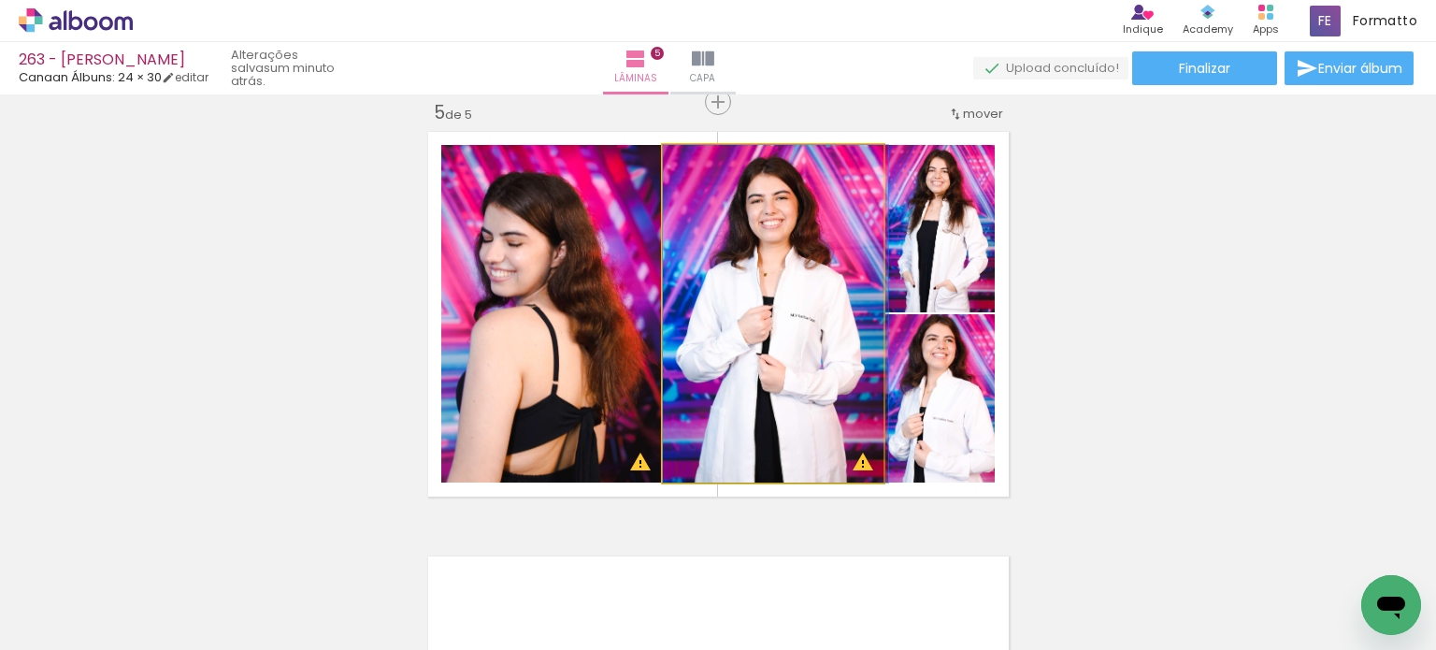
drag, startPoint x: 809, startPoint y: 286, endPoint x: 833, endPoint y: 272, distance: 27.2
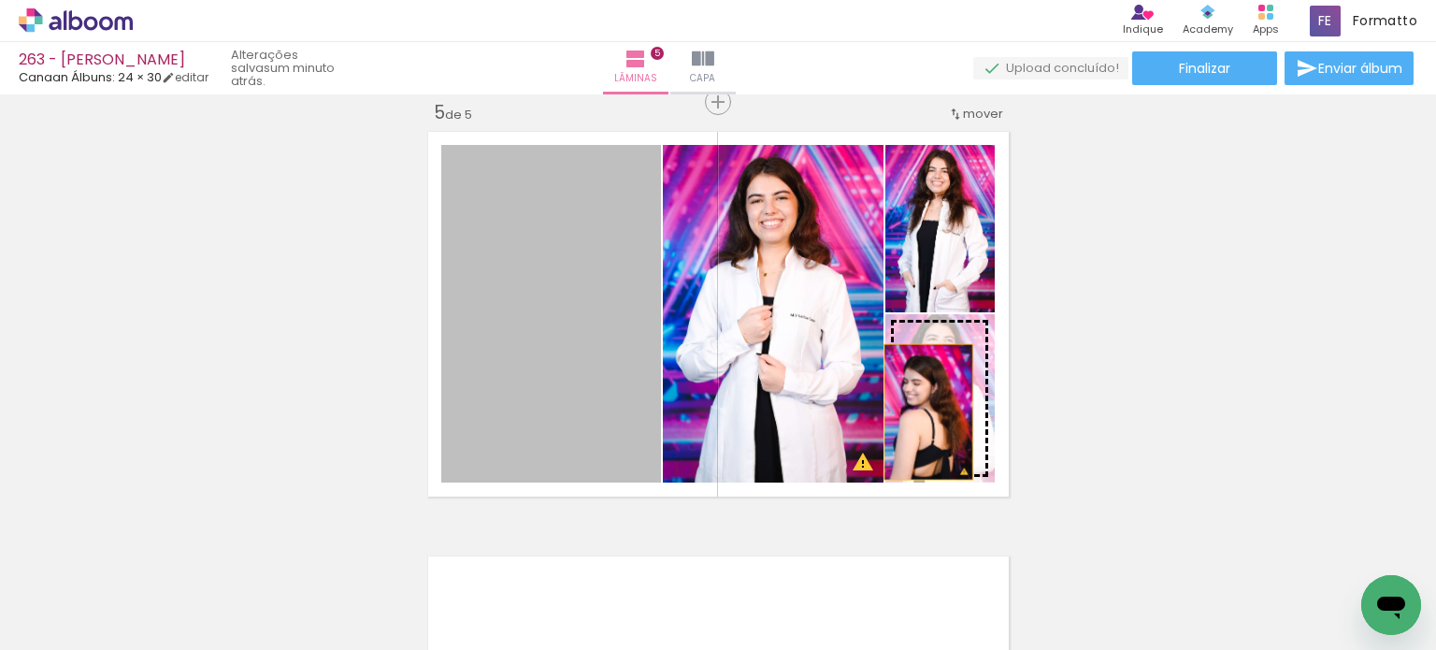
drag, startPoint x: 612, startPoint y: 289, endPoint x: 936, endPoint y: 415, distance: 347.1
click at [0, 0] on slot at bounding box center [0, 0] width 0 height 0
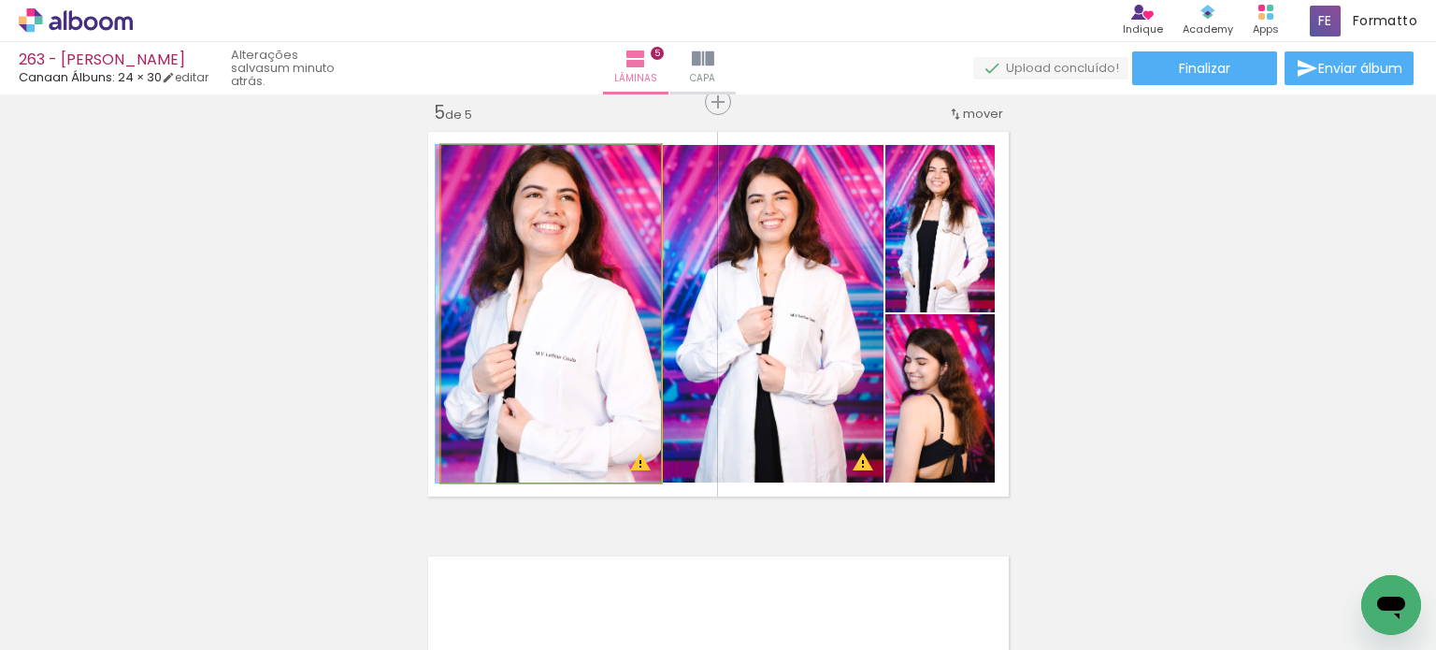
drag, startPoint x: 611, startPoint y: 332, endPoint x: 580, endPoint y: 347, distance: 34.3
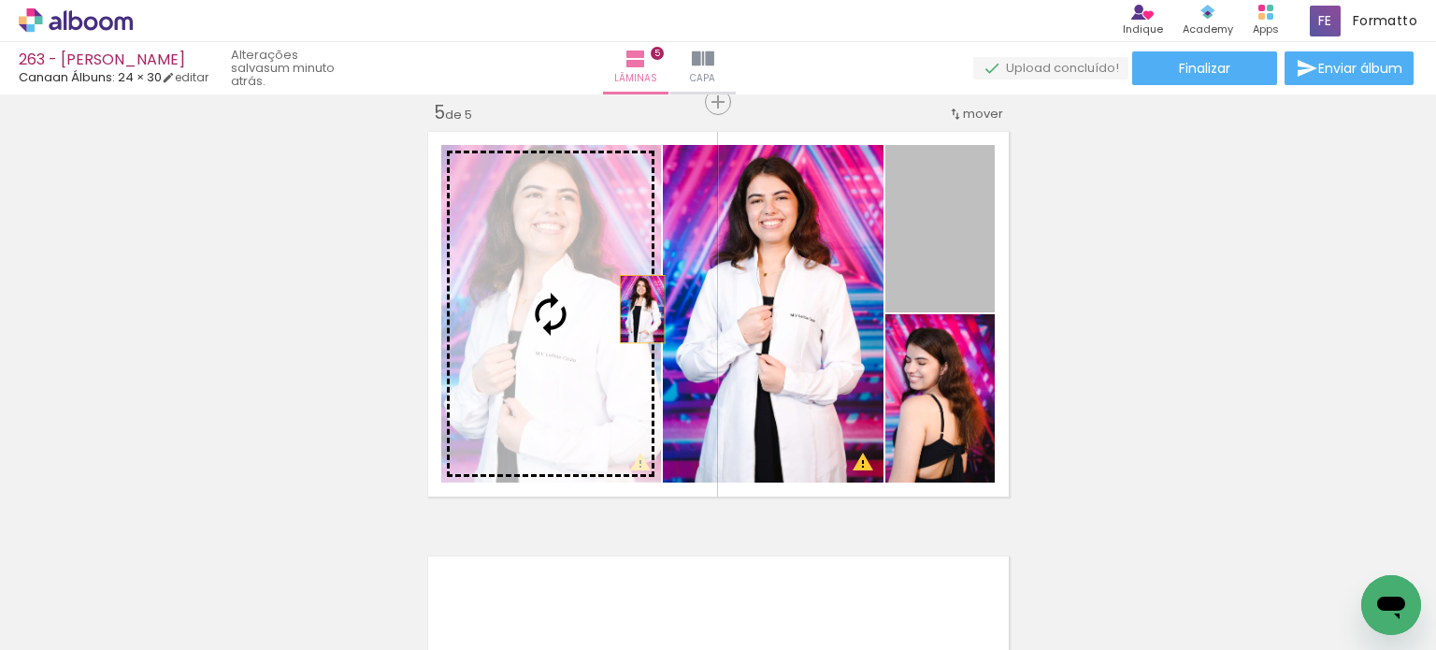
drag, startPoint x: 957, startPoint y: 265, endPoint x: 582, endPoint y: 308, distance: 377.2
click at [0, 0] on slot at bounding box center [0, 0] width 0 height 0
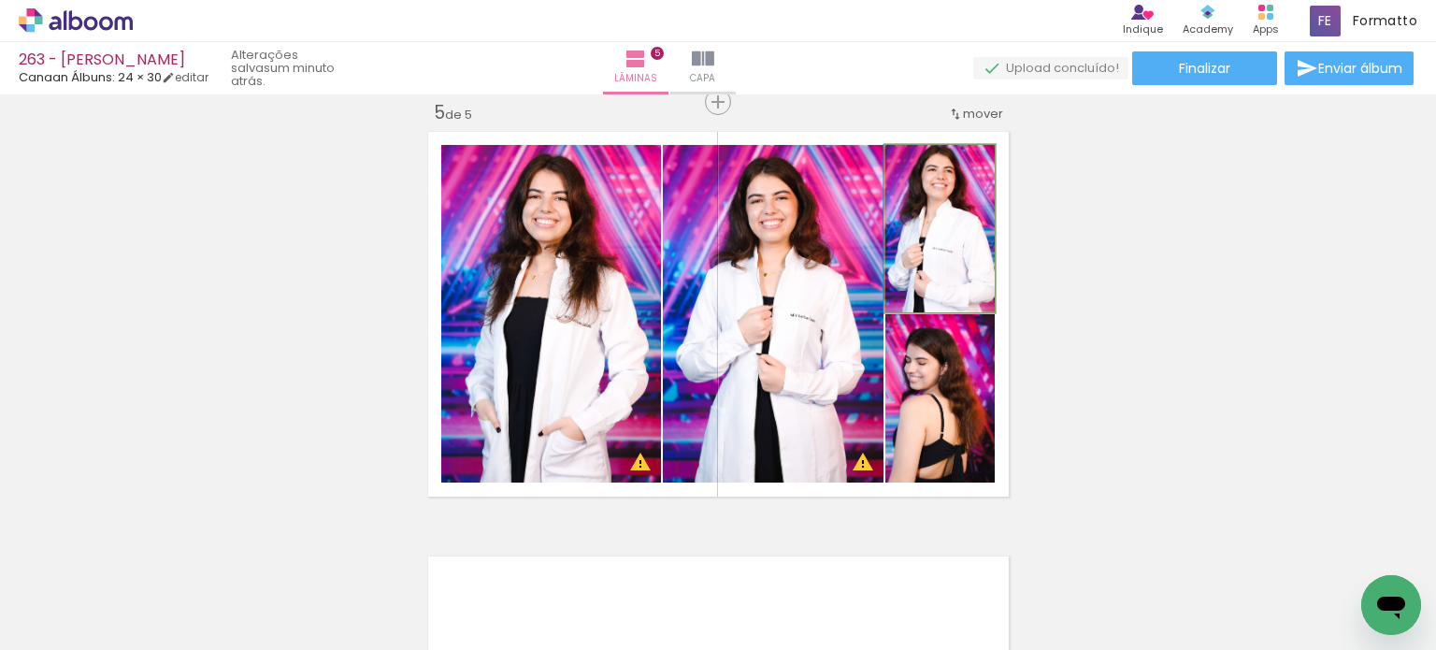
drag, startPoint x: 922, startPoint y: 248, endPoint x: 911, endPoint y: 282, distance: 36.1
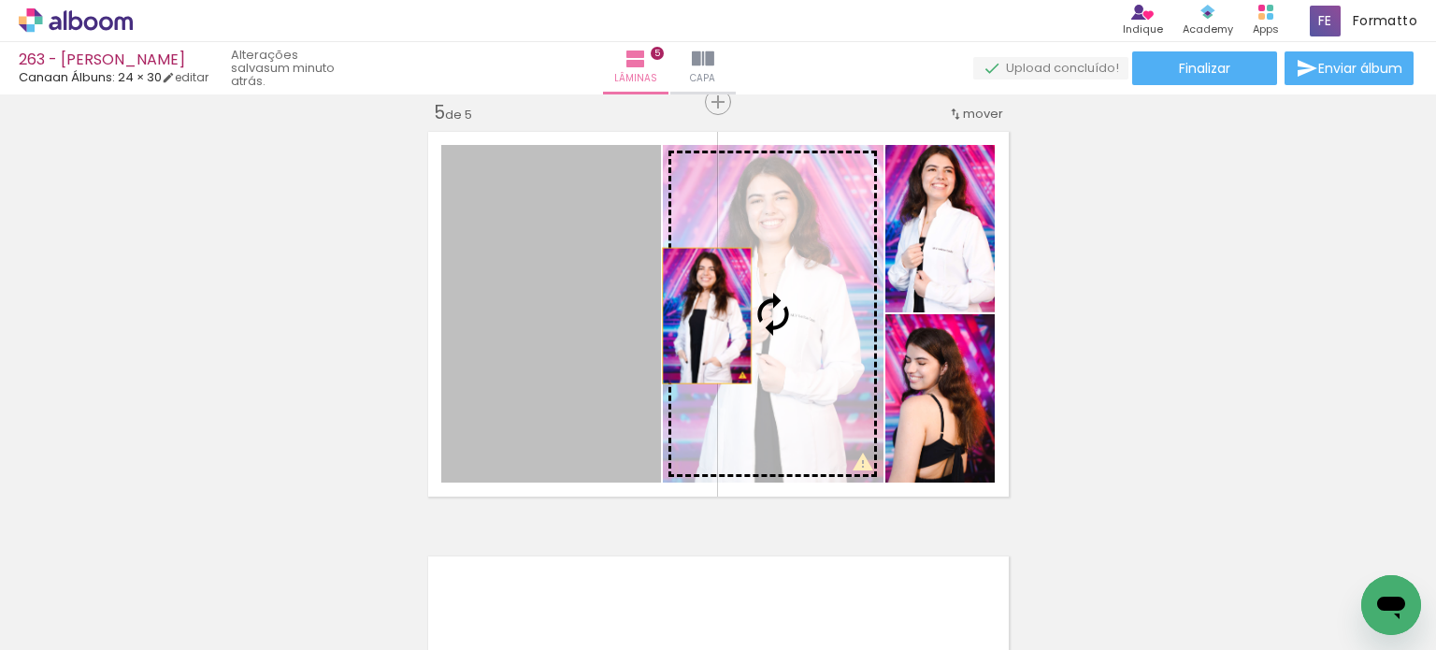
drag, startPoint x: 561, startPoint y: 310, endPoint x: 722, endPoint y: 312, distance: 160.8
click at [0, 0] on slot at bounding box center [0, 0] width 0 height 0
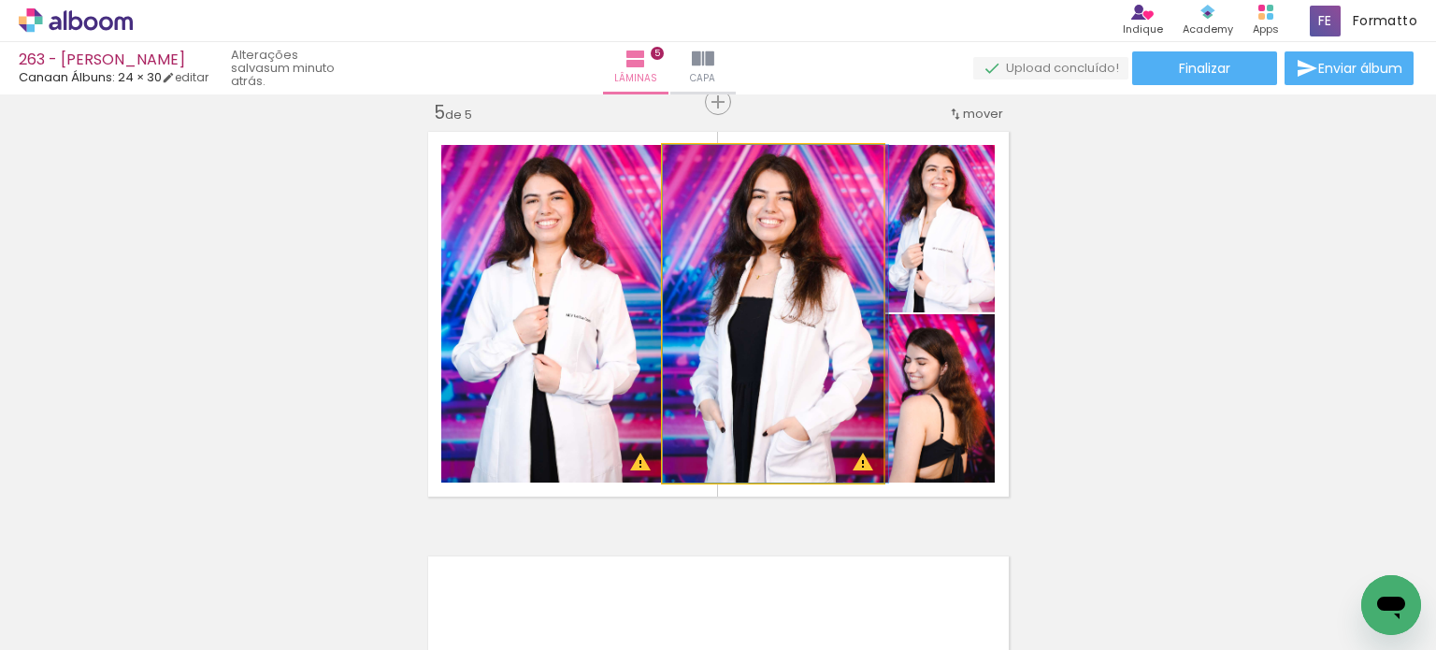
drag, startPoint x: 801, startPoint y: 298, endPoint x: 837, endPoint y: 303, distance: 36.7
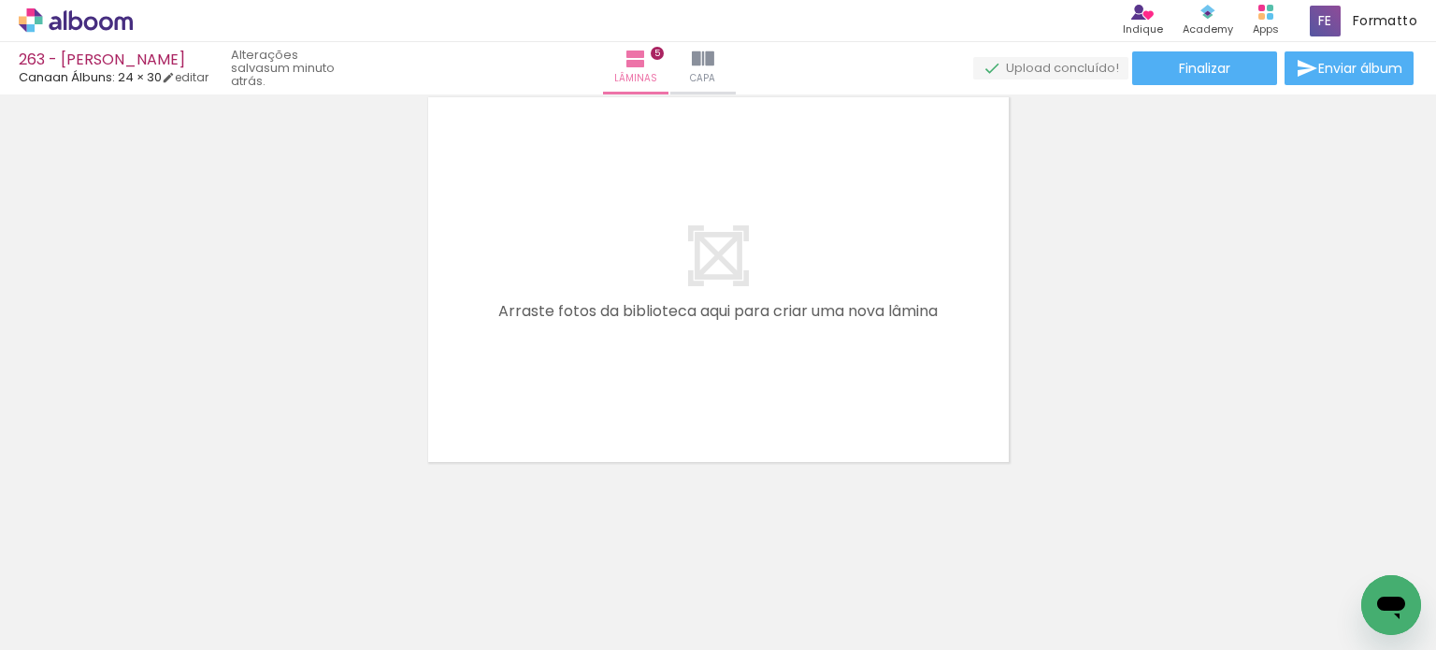
scroll to position [0, 0]
drag, startPoint x: 407, startPoint y: 589, endPoint x: 451, endPoint y: 486, distance: 112.2
click at [511, 393] on quentale-workspace at bounding box center [718, 325] width 1436 height 650
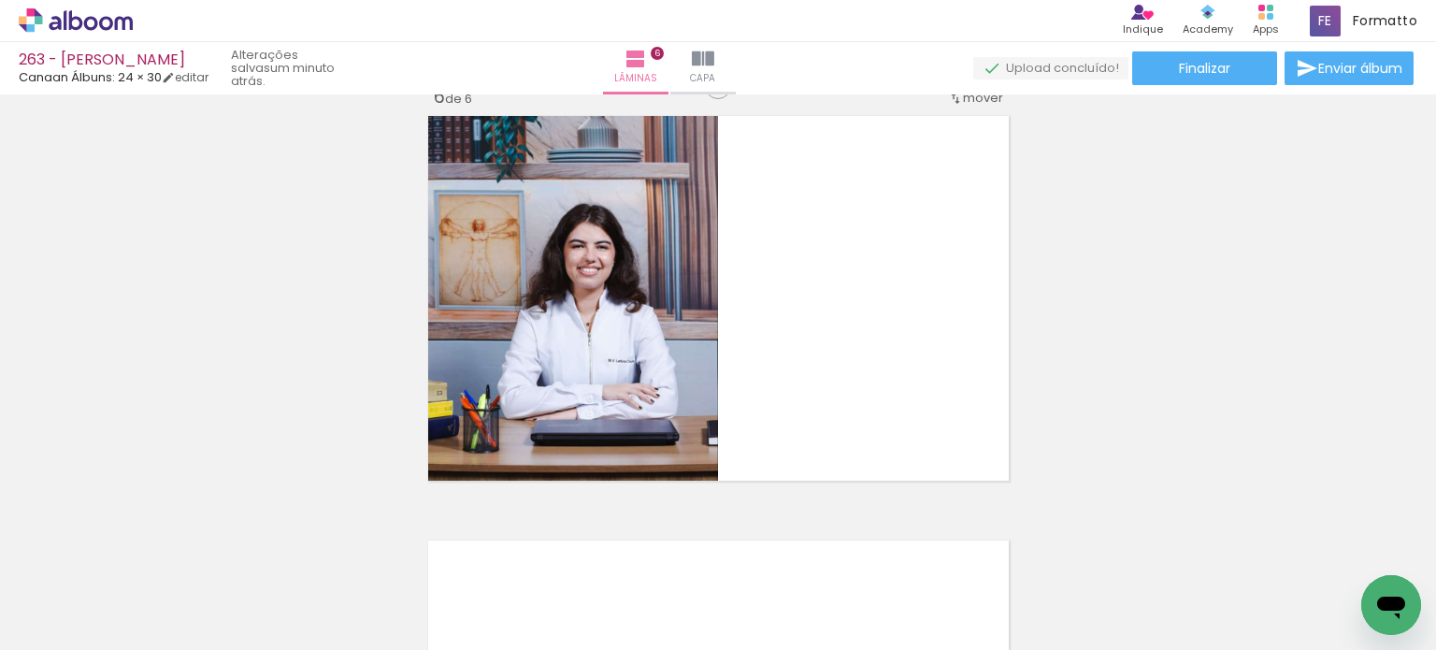
scroll to position [2145, 0]
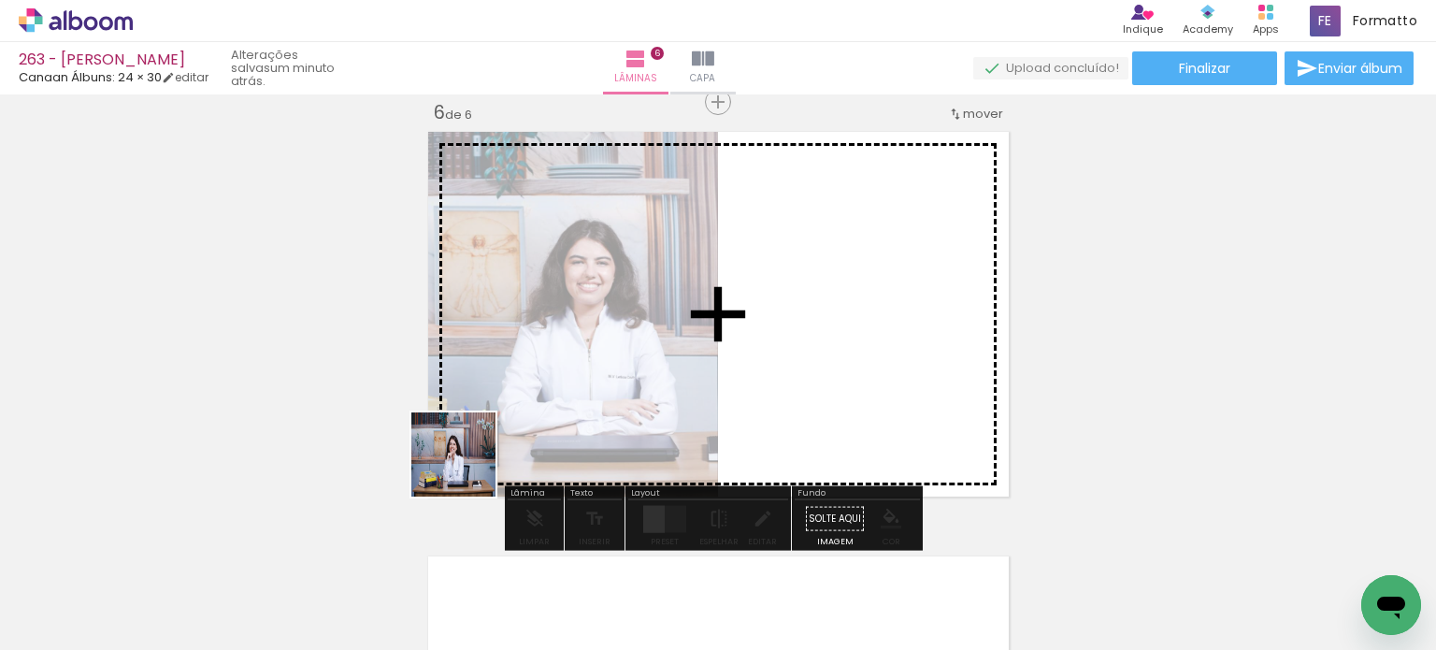
drag, startPoint x: 407, startPoint y: 579, endPoint x: 446, endPoint y: 517, distance: 72.6
click at [475, 458] on quentale-workspace at bounding box center [718, 325] width 1436 height 650
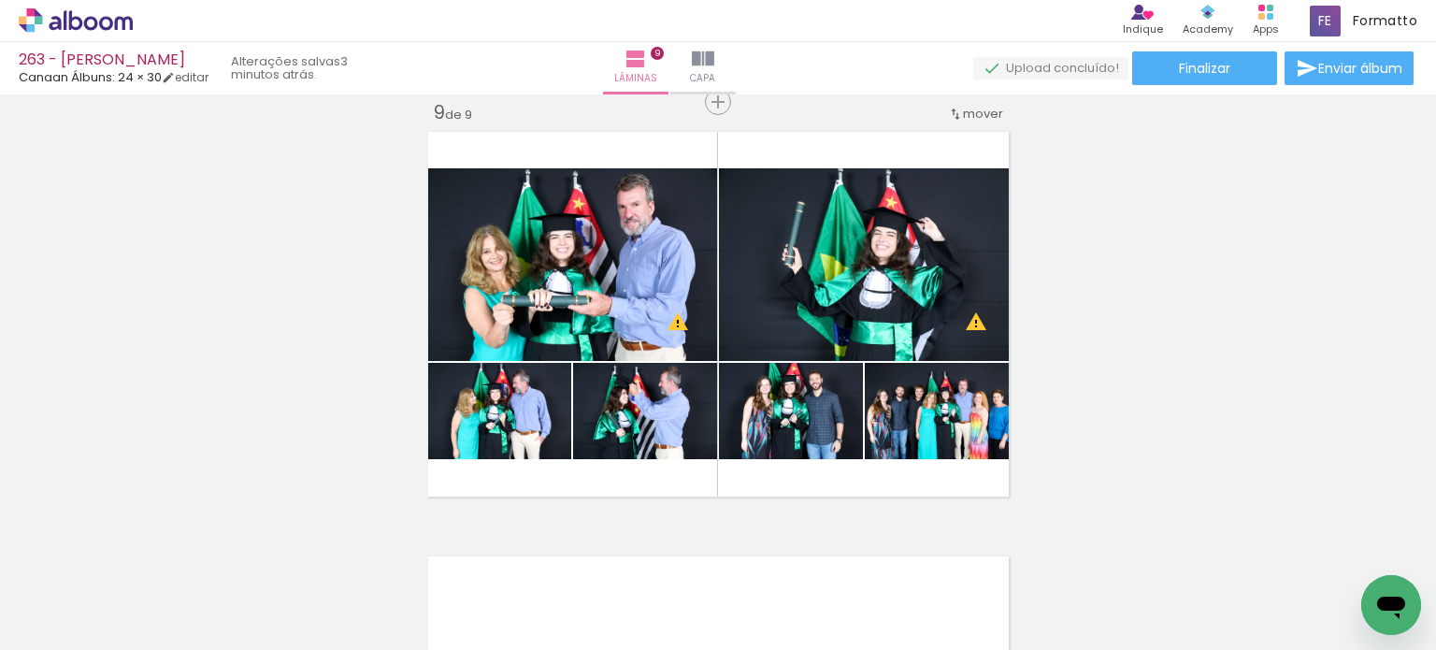
scroll to position [0, 2100]
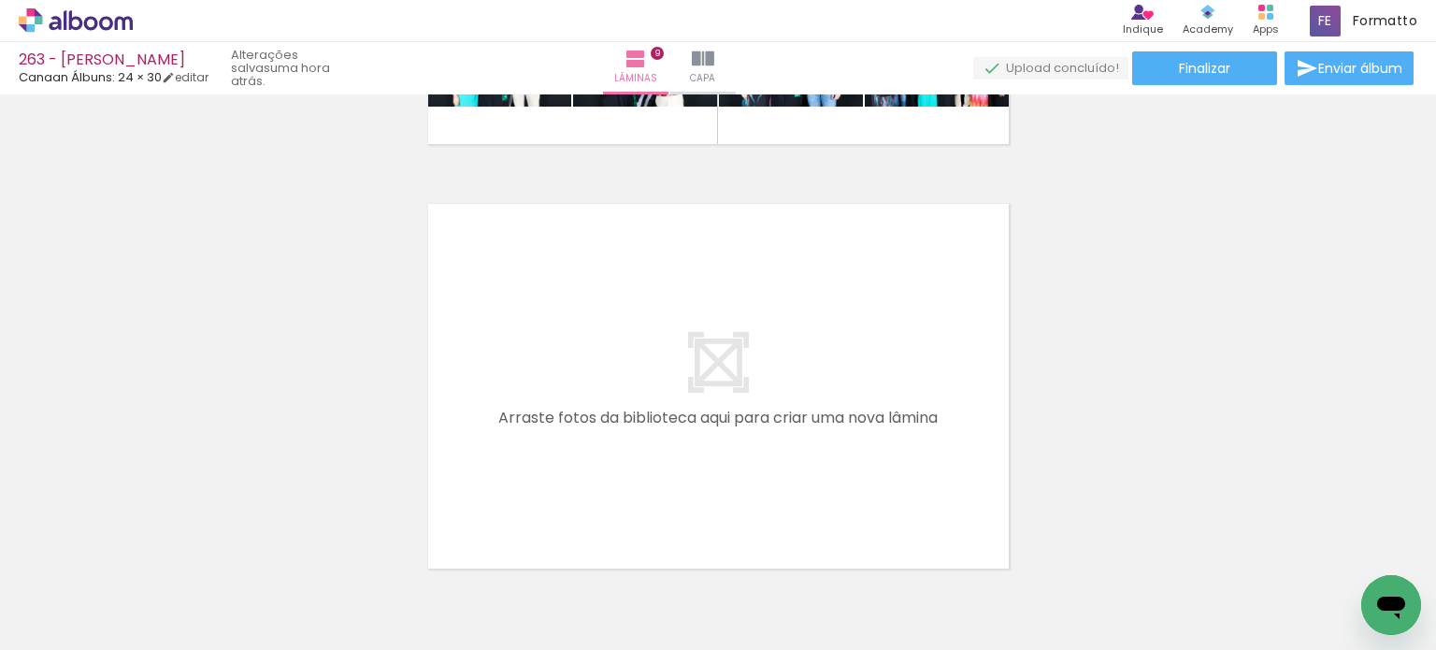
scroll to position [3792, 0]
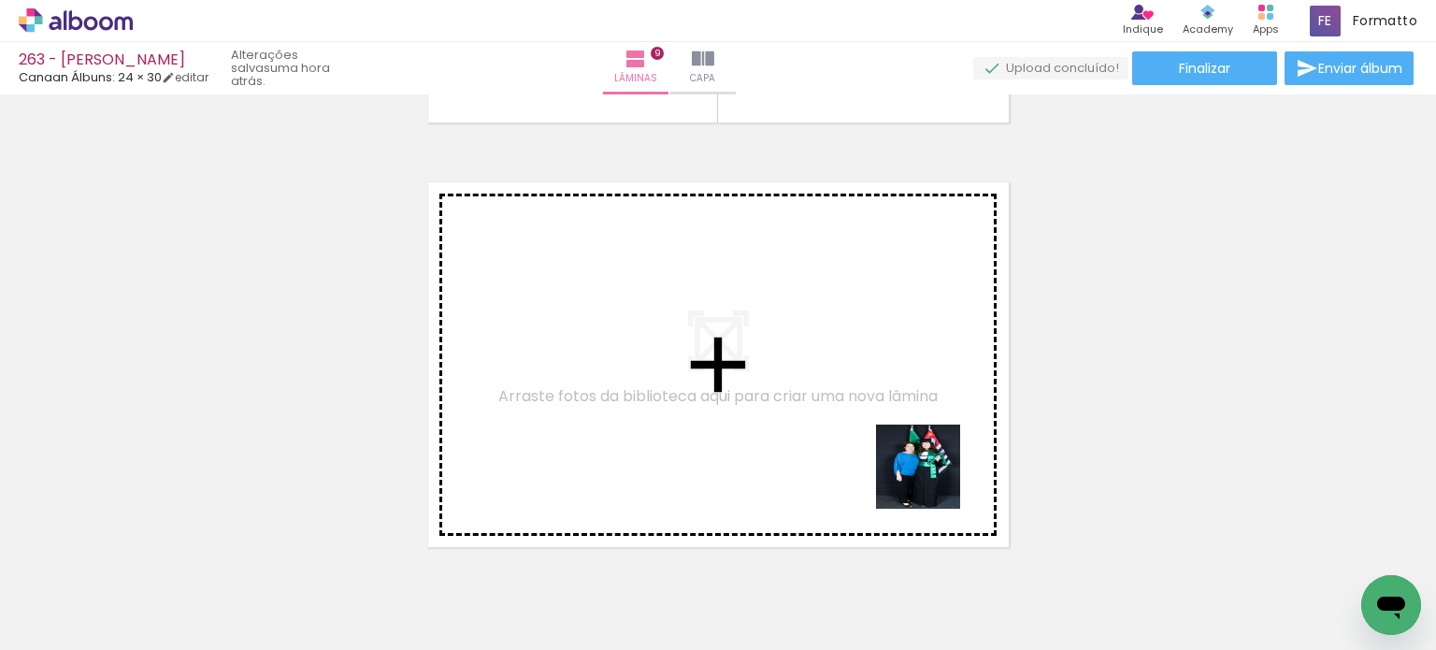
drag, startPoint x: 950, startPoint y: 572, endPoint x: 893, endPoint y: 560, distance: 57.4
click at [920, 422] on quentale-workspace at bounding box center [718, 325] width 1436 height 650
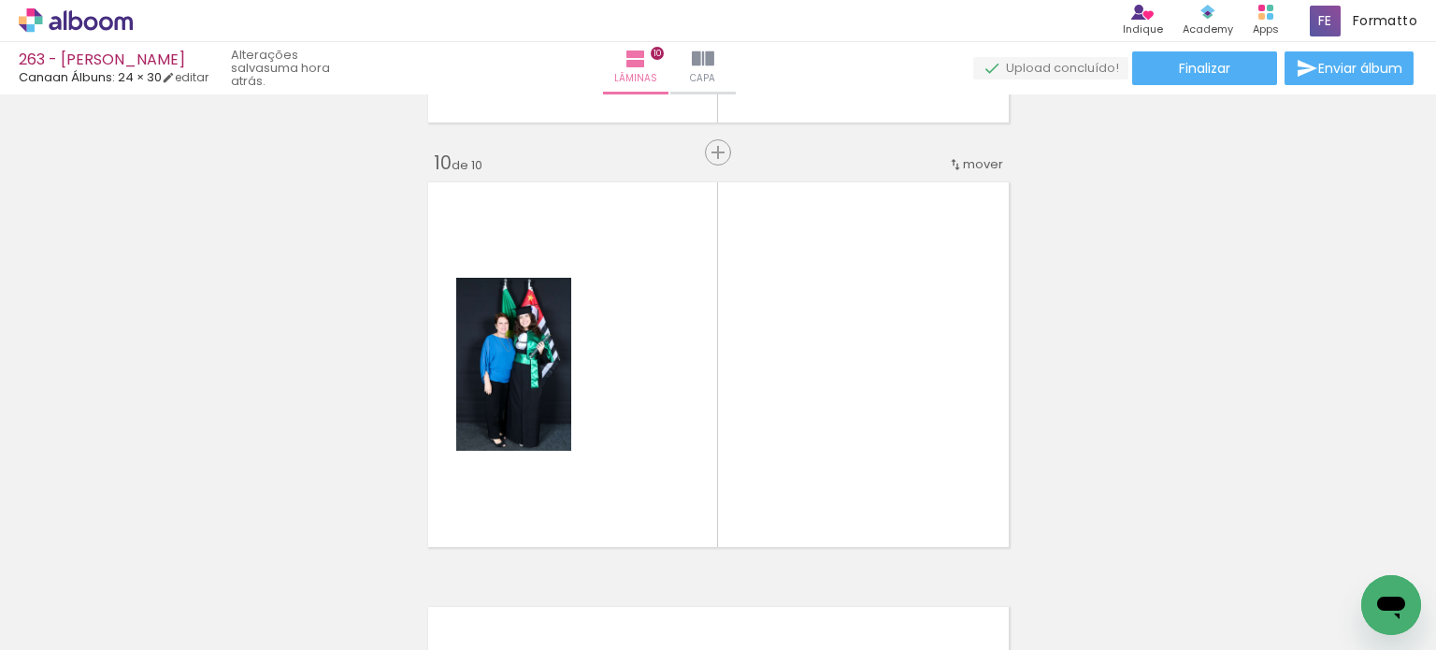
scroll to position [3842, 0]
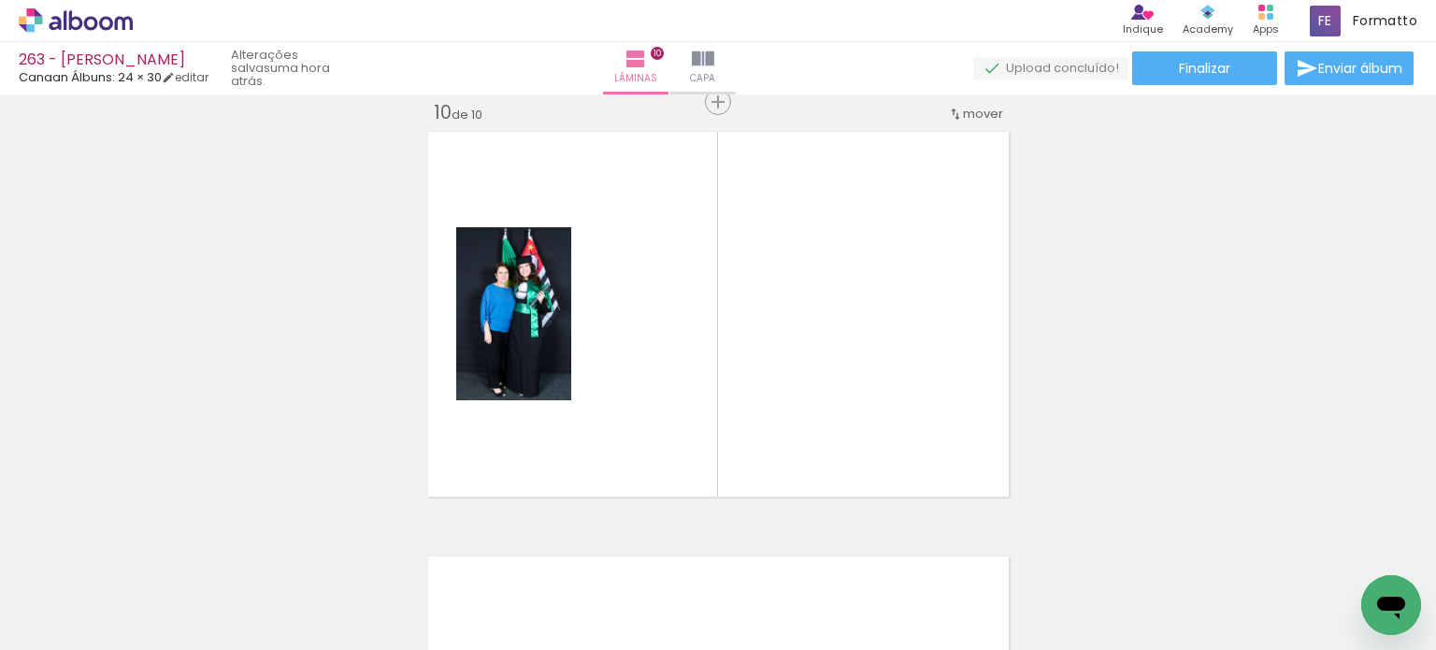
drag, startPoint x: 849, startPoint y: 575, endPoint x: 812, endPoint y: 395, distance: 183.1
click at [812, 395] on quentale-workspace at bounding box center [718, 325] width 1436 height 650
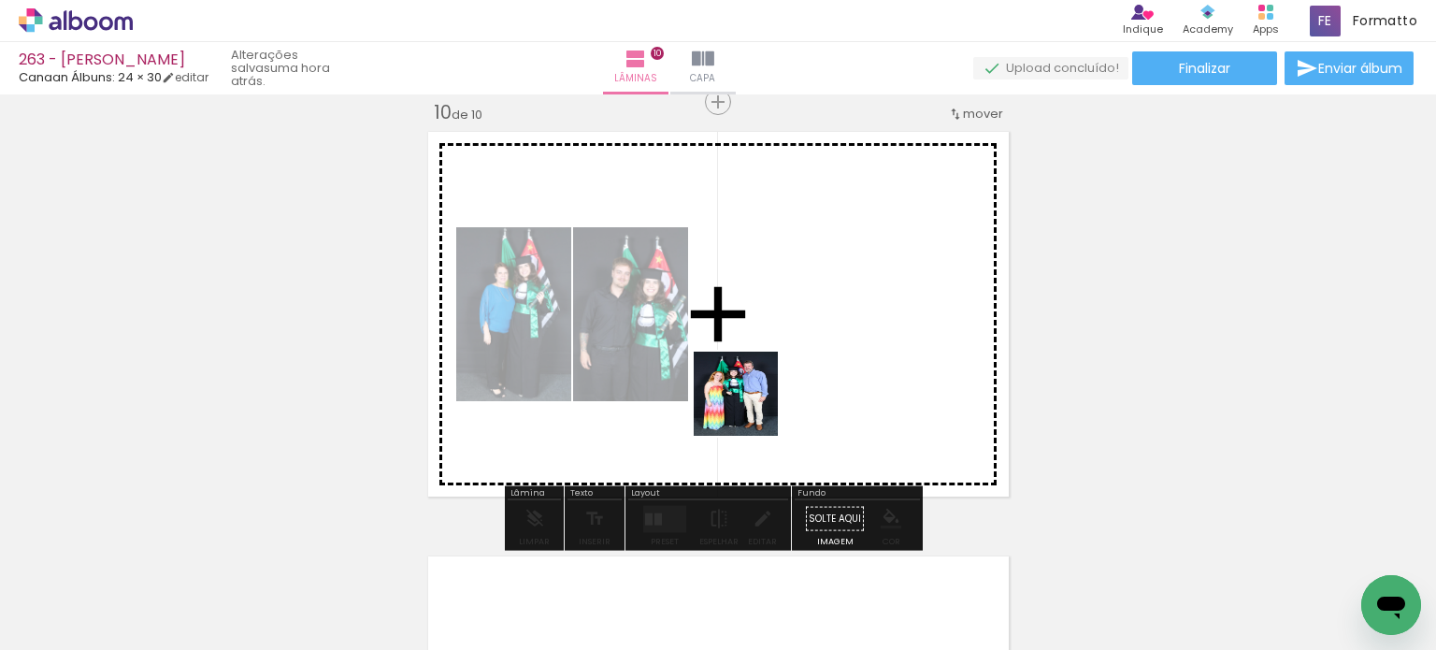
drag, startPoint x: 748, startPoint y: 470, endPoint x: 750, endPoint y: 383, distance: 86.9
click at [750, 383] on quentale-workspace at bounding box center [718, 325] width 1436 height 650
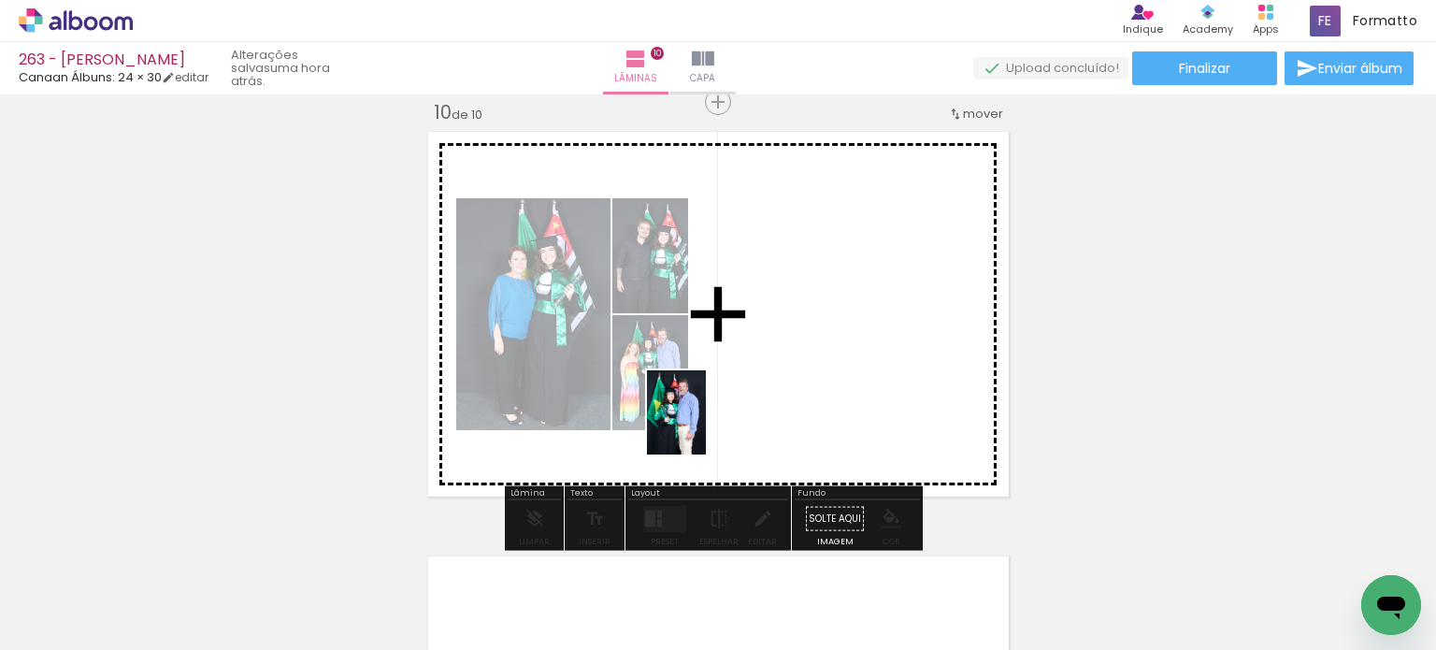
drag, startPoint x: 523, startPoint y: 590, endPoint x: 422, endPoint y: 586, distance: 101.0
click at [727, 389] on quentale-workspace at bounding box center [718, 325] width 1436 height 650
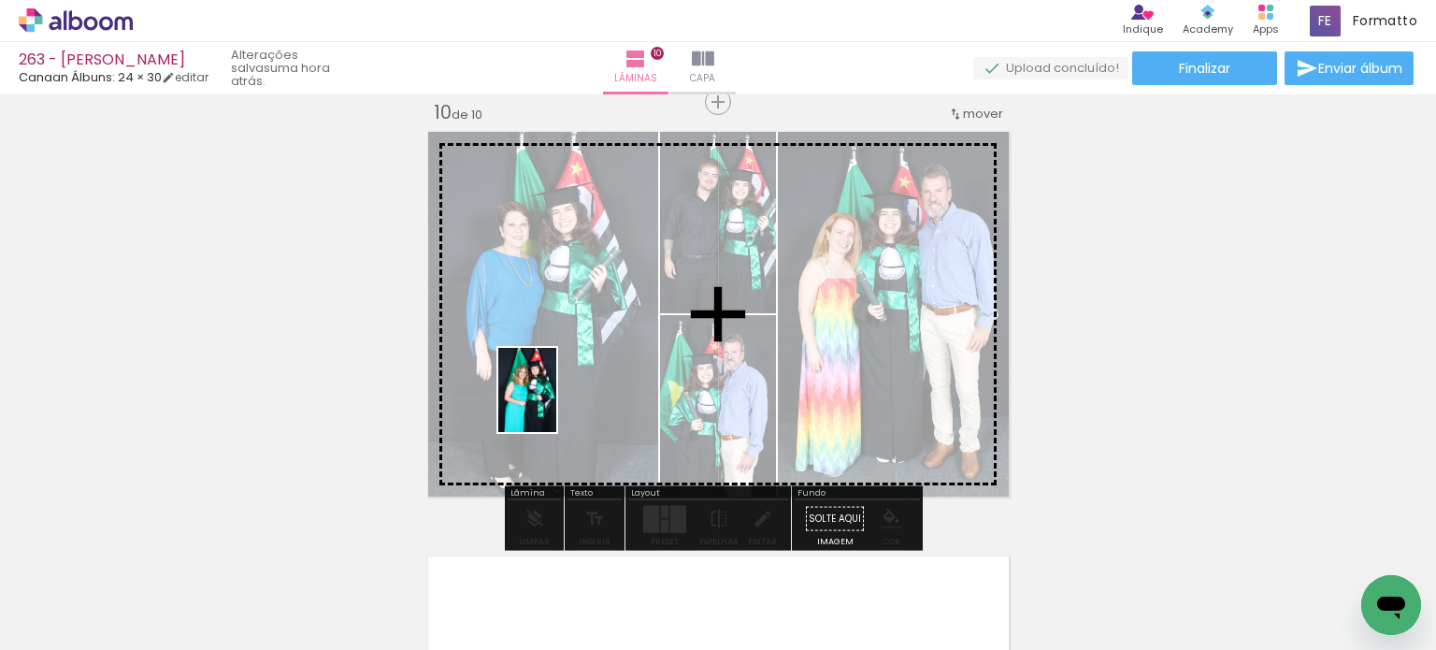
drag, startPoint x: 316, startPoint y: 597, endPoint x: 554, endPoint y: 404, distance: 307.0
click at [554, 404] on quentale-workspace at bounding box center [718, 325] width 1436 height 650
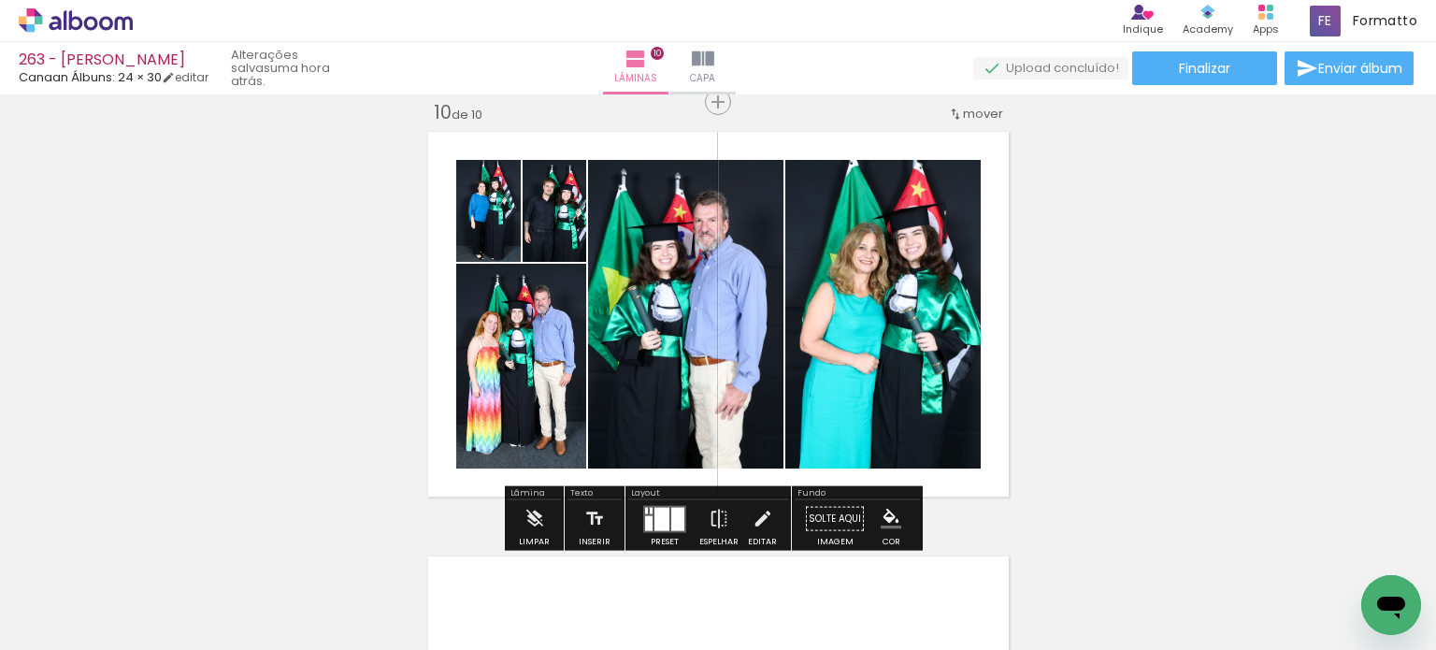
click at [654, 513] on div at bounding box center [661, 518] width 15 height 23
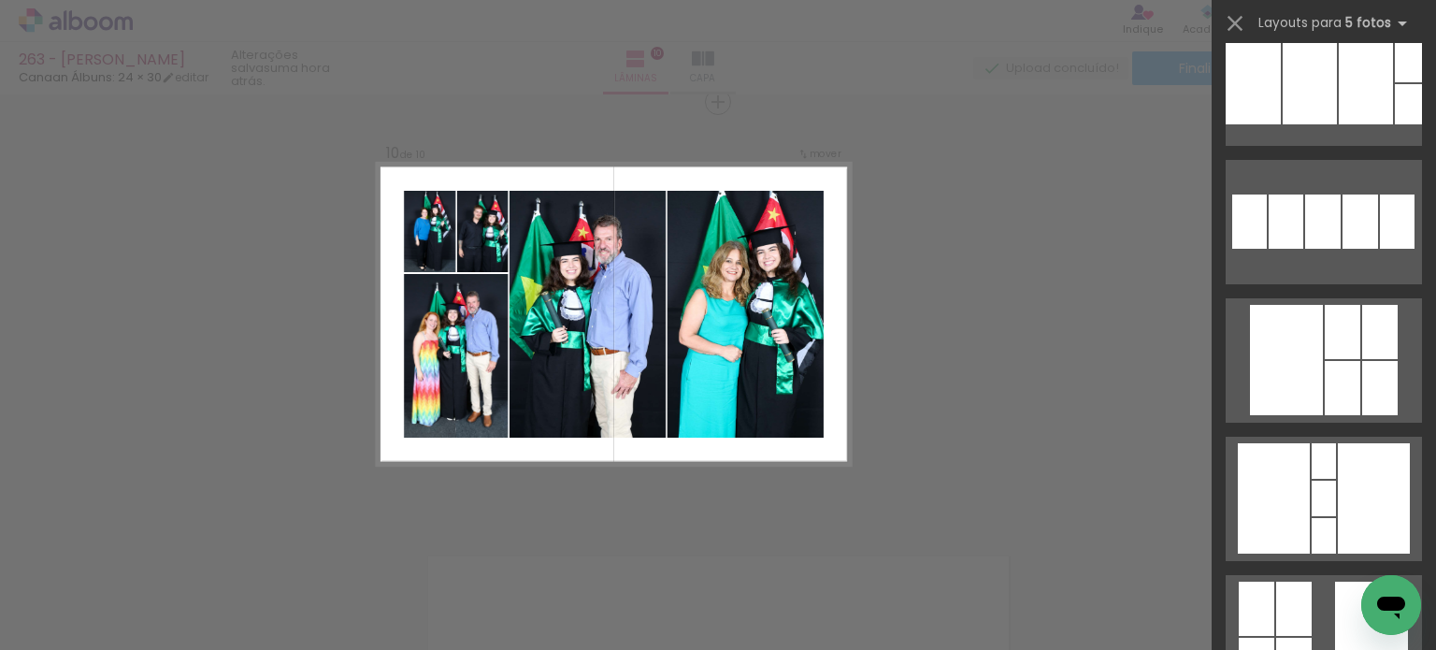
scroll to position [1028, 0]
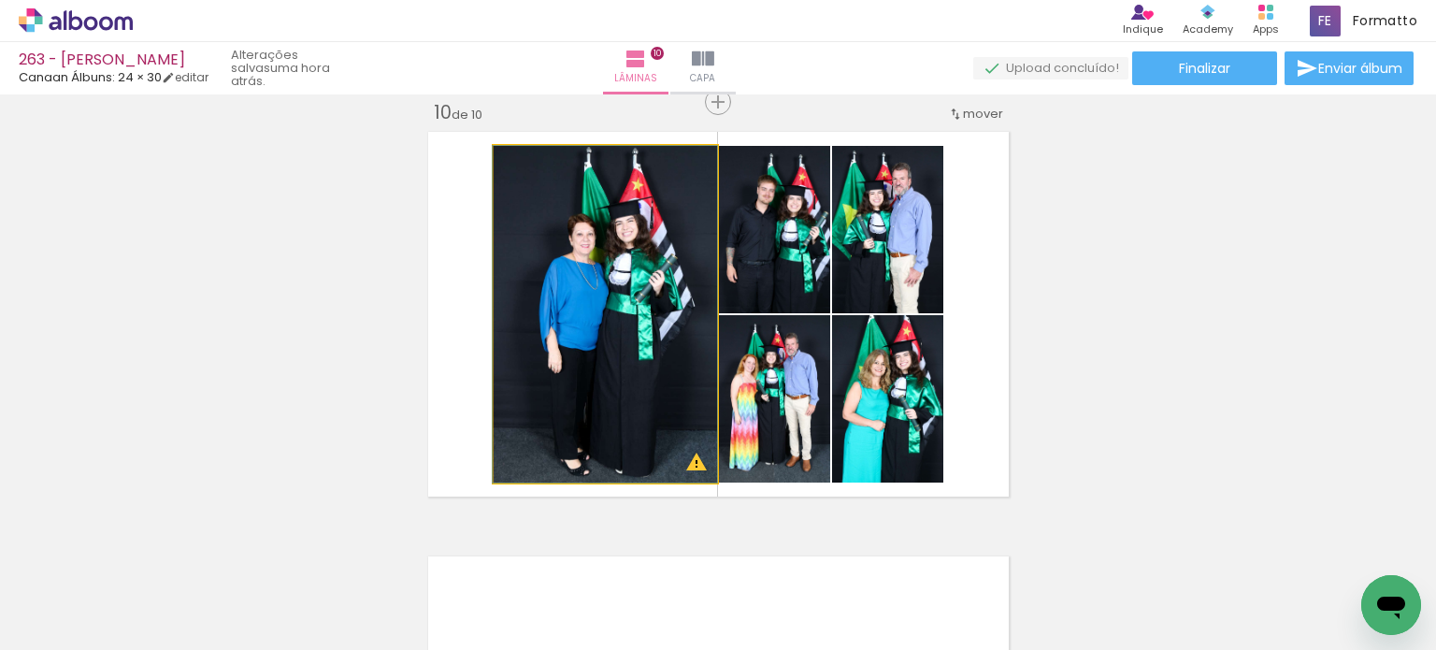
drag, startPoint x: 639, startPoint y: 385, endPoint x: 617, endPoint y: 373, distance: 25.5
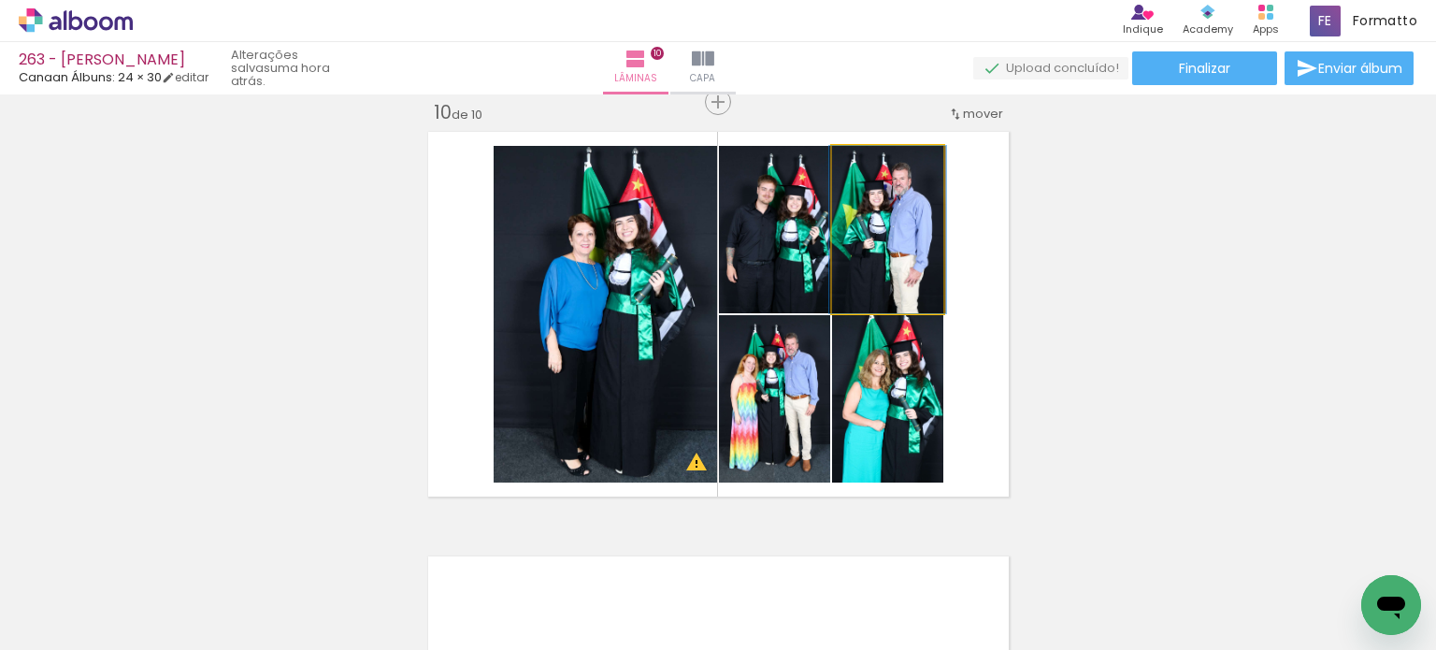
drag, startPoint x: 876, startPoint y: 266, endPoint x: 860, endPoint y: 331, distance: 66.4
click at [0, 0] on slot at bounding box center [0, 0] width 0 height 0
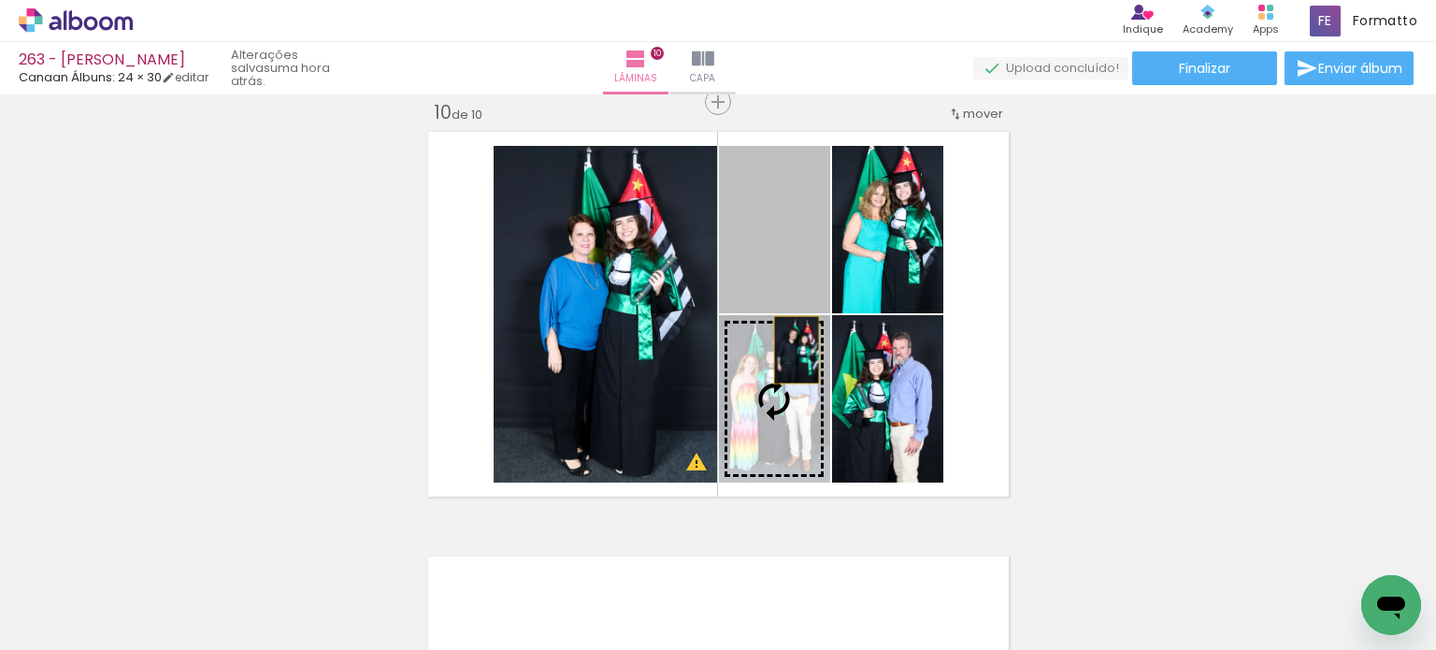
drag, startPoint x: 787, startPoint y: 264, endPoint x: 789, endPoint y: 369, distance: 105.6
click at [0, 0] on slot at bounding box center [0, 0] width 0 height 0
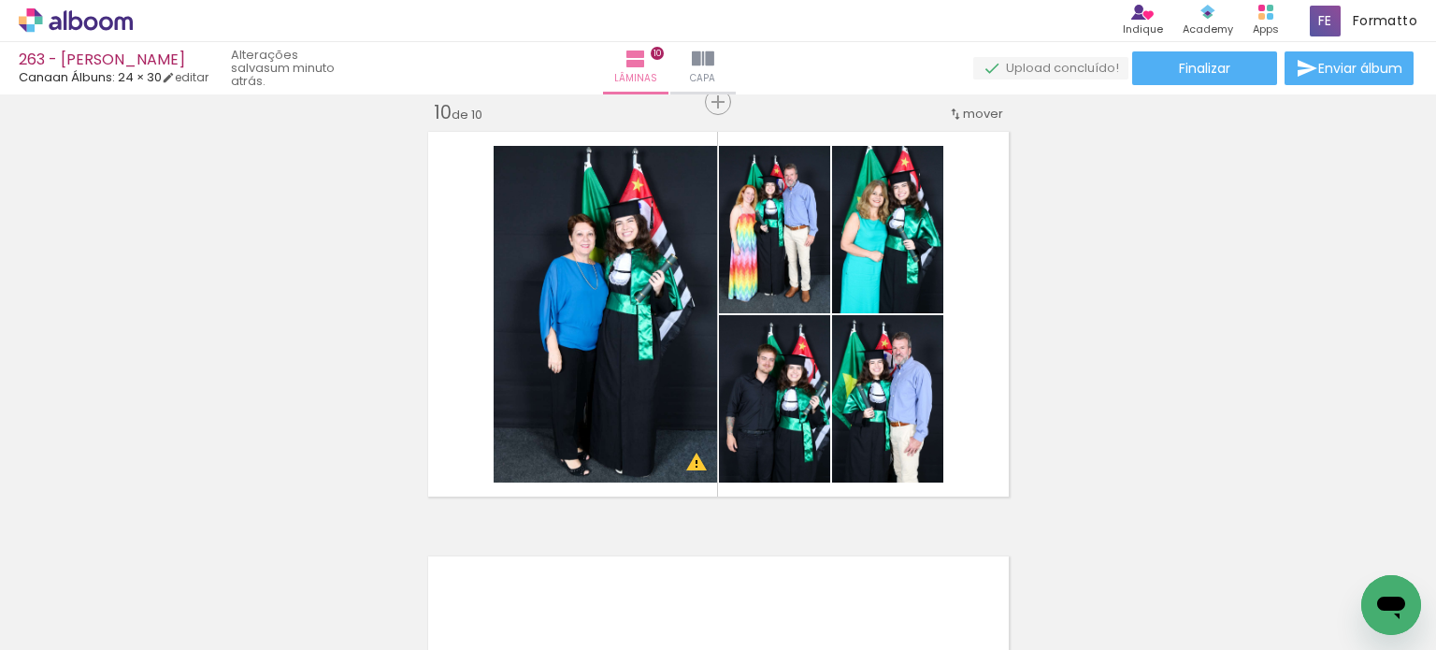
scroll to position [0, 2290]
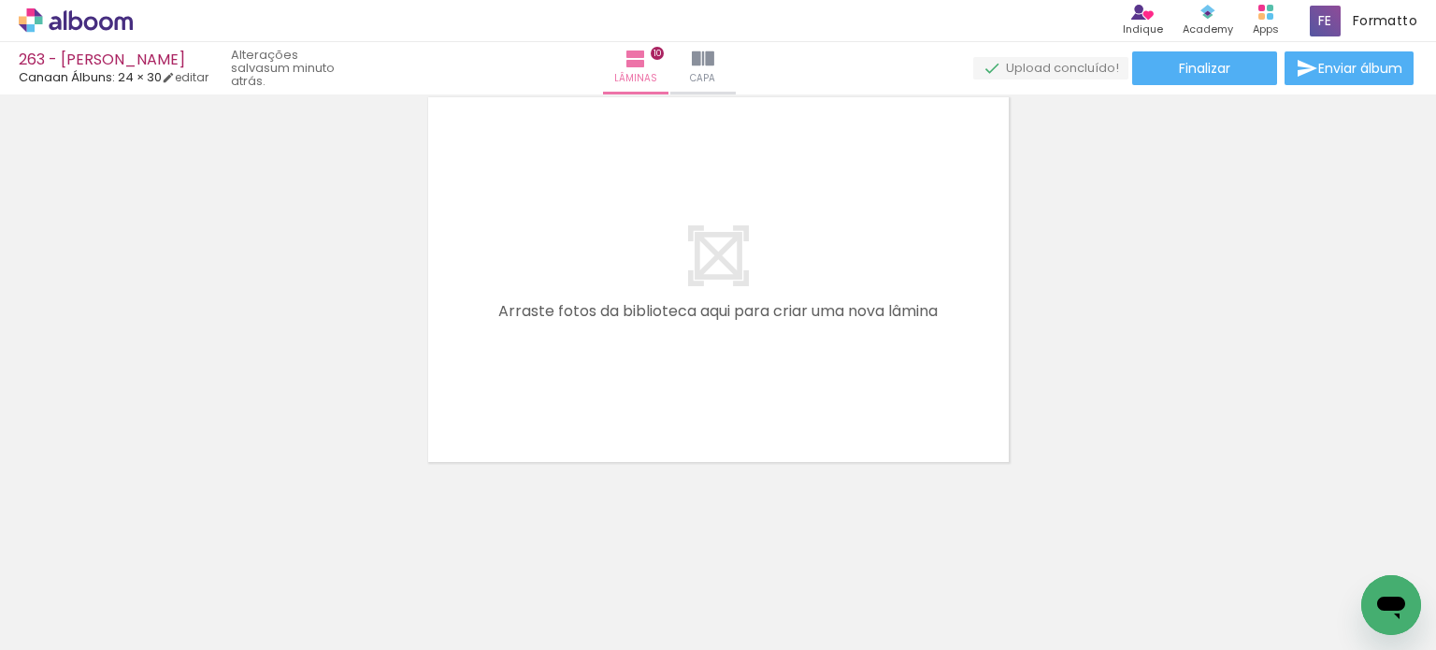
scroll to position [0, 1604]
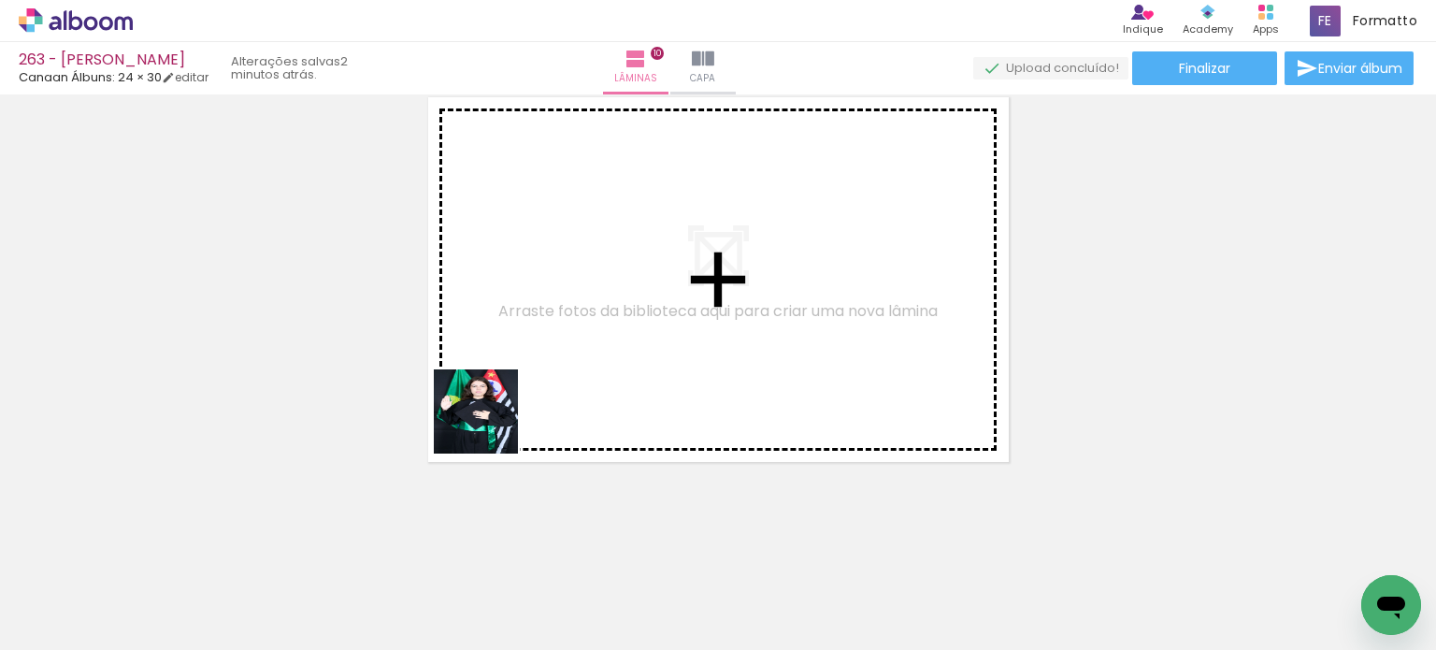
drag, startPoint x: 382, startPoint y: 573, endPoint x: 449, endPoint y: 609, distance: 75.7
click at [505, 392] on quentale-workspace at bounding box center [718, 325] width 1436 height 650
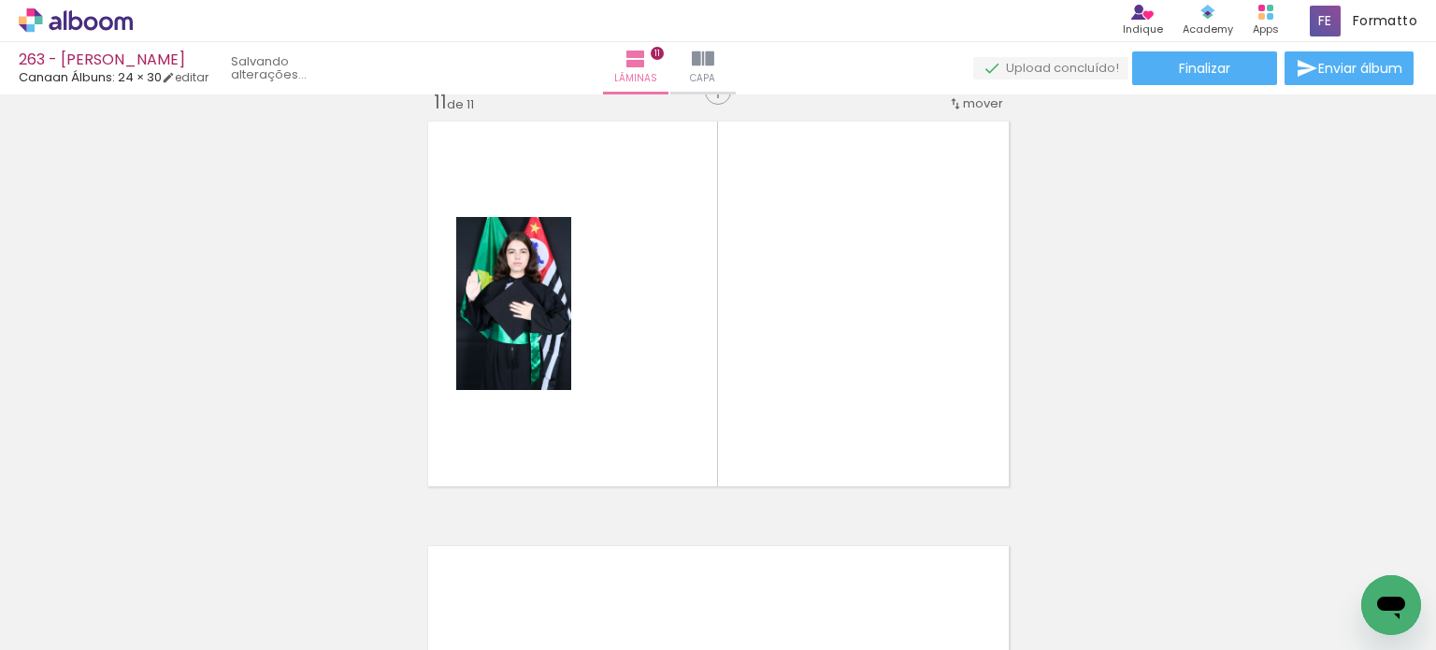
scroll to position [4267, 0]
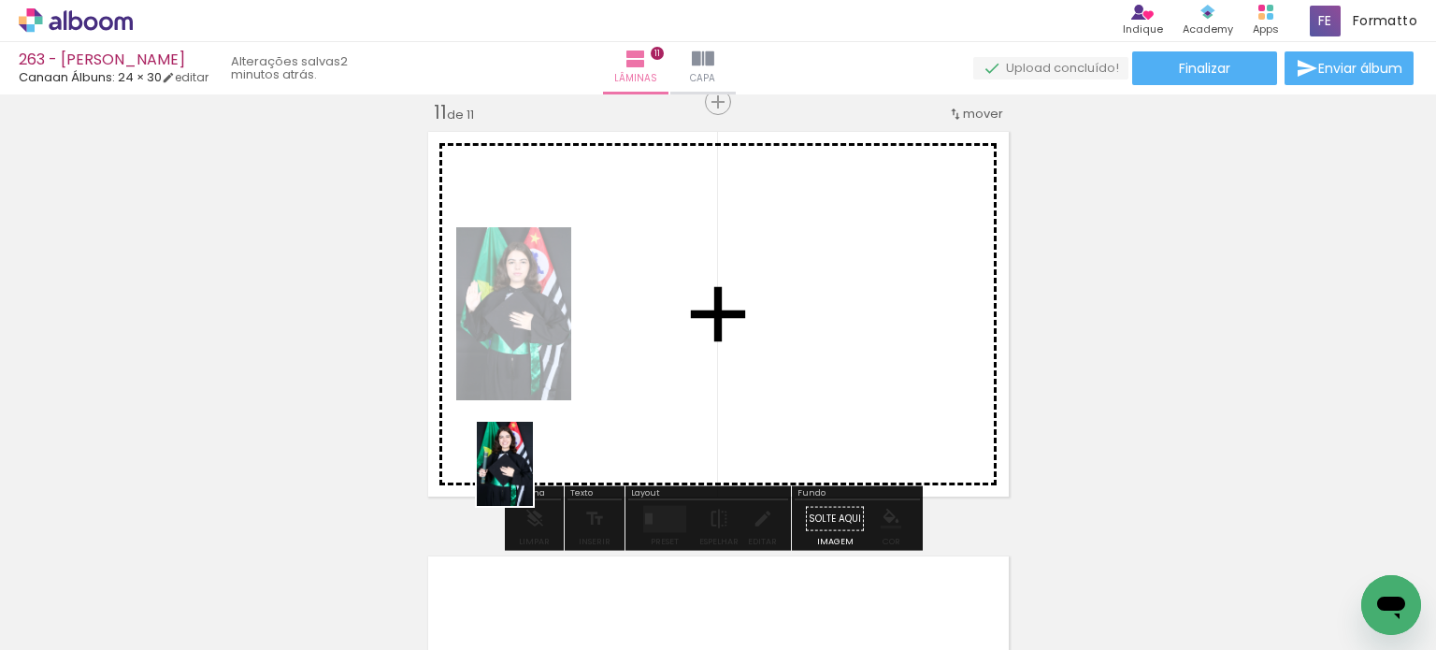
drag, startPoint x: 377, startPoint y: 605, endPoint x: 531, endPoint y: 478, distance: 199.8
click at [531, 478] on quentale-workspace at bounding box center [718, 325] width 1436 height 650
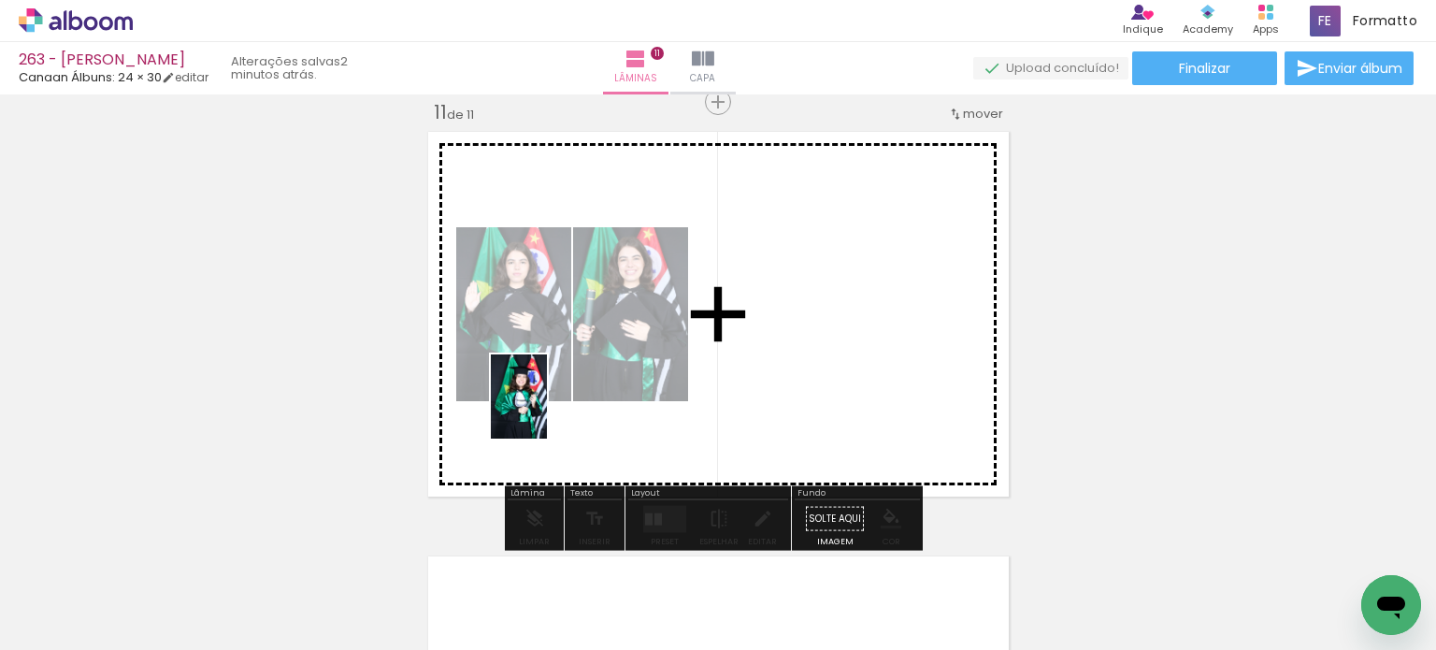
drag, startPoint x: 375, startPoint y: 580, endPoint x: 547, endPoint y: 410, distance: 241.9
click at [547, 410] on quentale-workspace at bounding box center [718, 325] width 1436 height 650
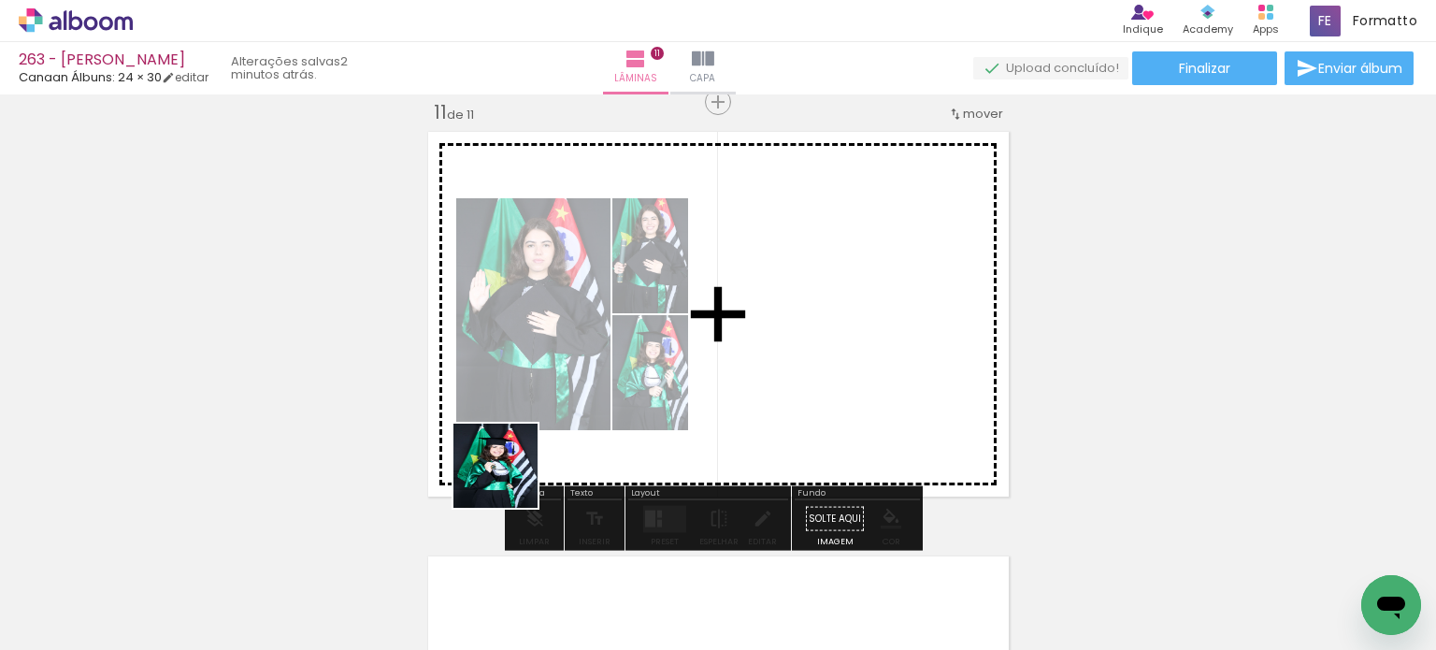
drag, startPoint x: 489, startPoint y: 510, endPoint x: 520, endPoint y: 440, distance: 76.6
click at [520, 440] on quentale-workspace at bounding box center [718, 325] width 1436 height 650
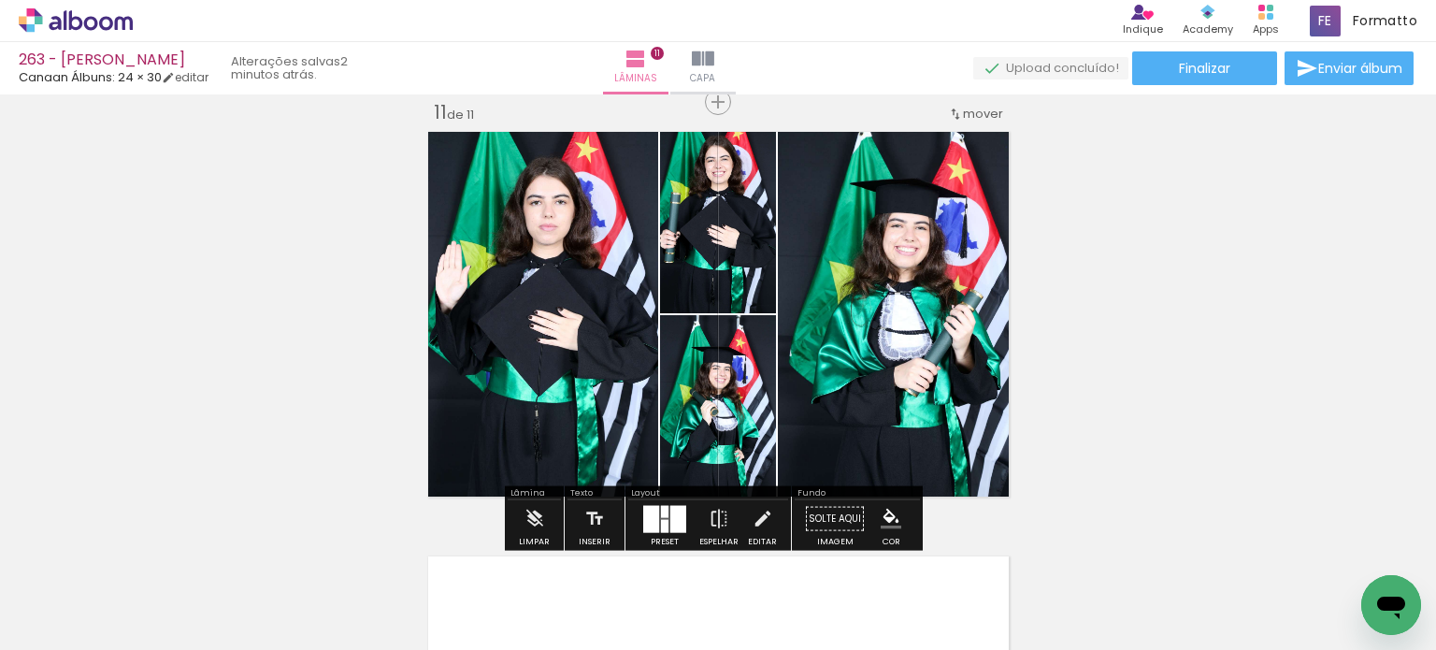
drag, startPoint x: 383, startPoint y: 585, endPoint x: 486, endPoint y: 492, distance: 138.9
click at [483, 507] on quentale-workspace at bounding box center [718, 325] width 1436 height 650
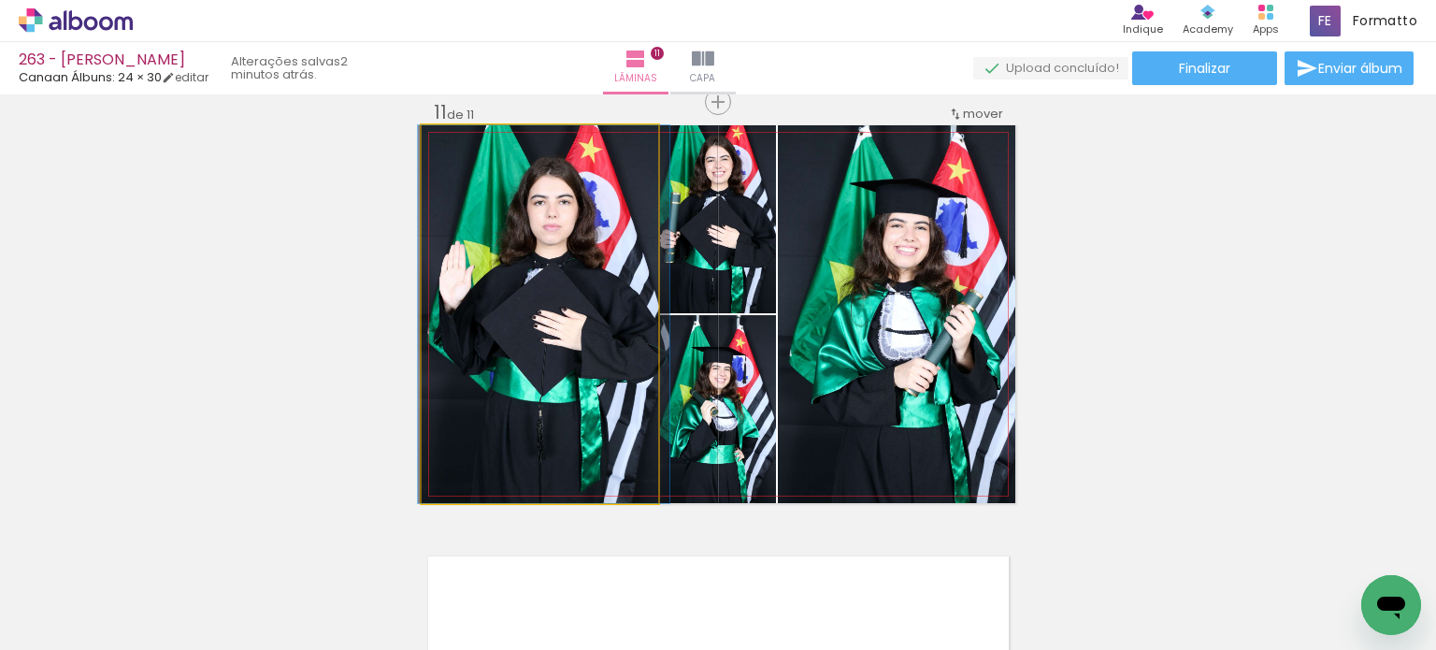
drag, startPoint x: 488, startPoint y: 483, endPoint x: 493, endPoint y: 465, distance: 18.4
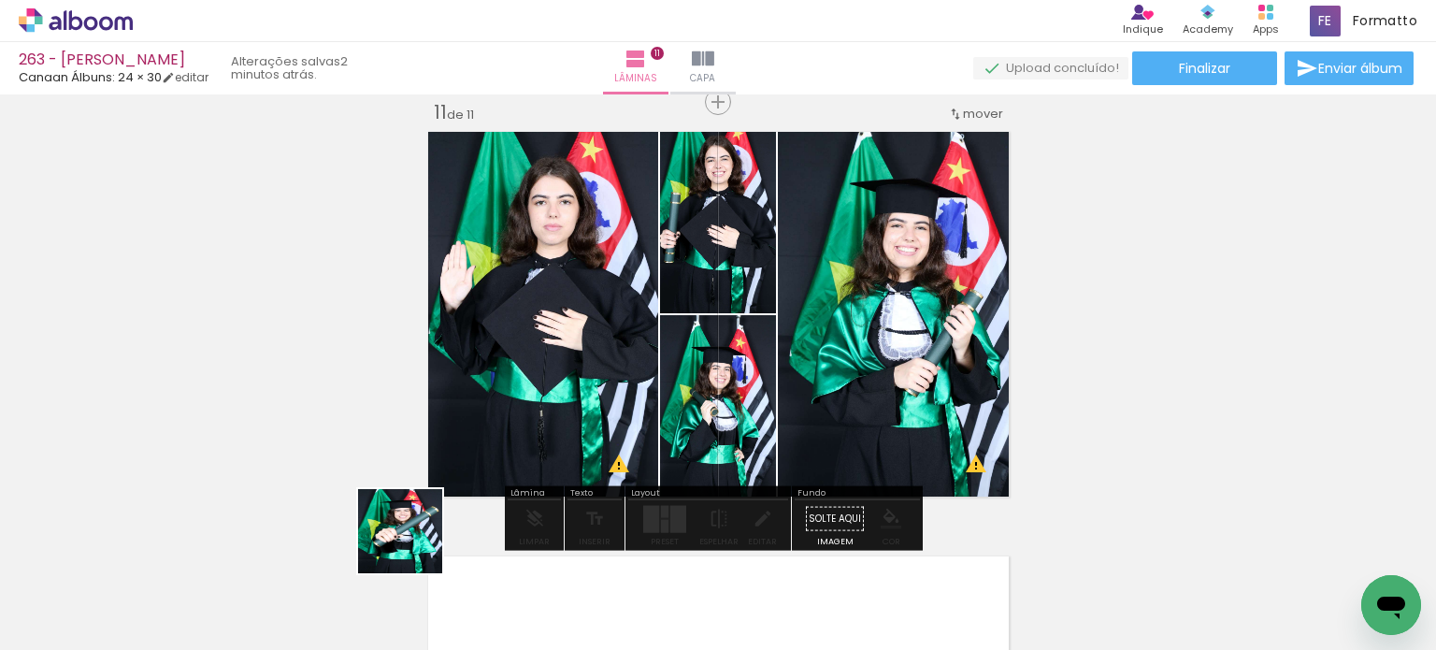
drag, startPoint x: 414, startPoint y: 545, endPoint x: 427, endPoint y: 493, distance: 53.9
click at [438, 459] on quentale-workspace at bounding box center [718, 325] width 1436 height 650
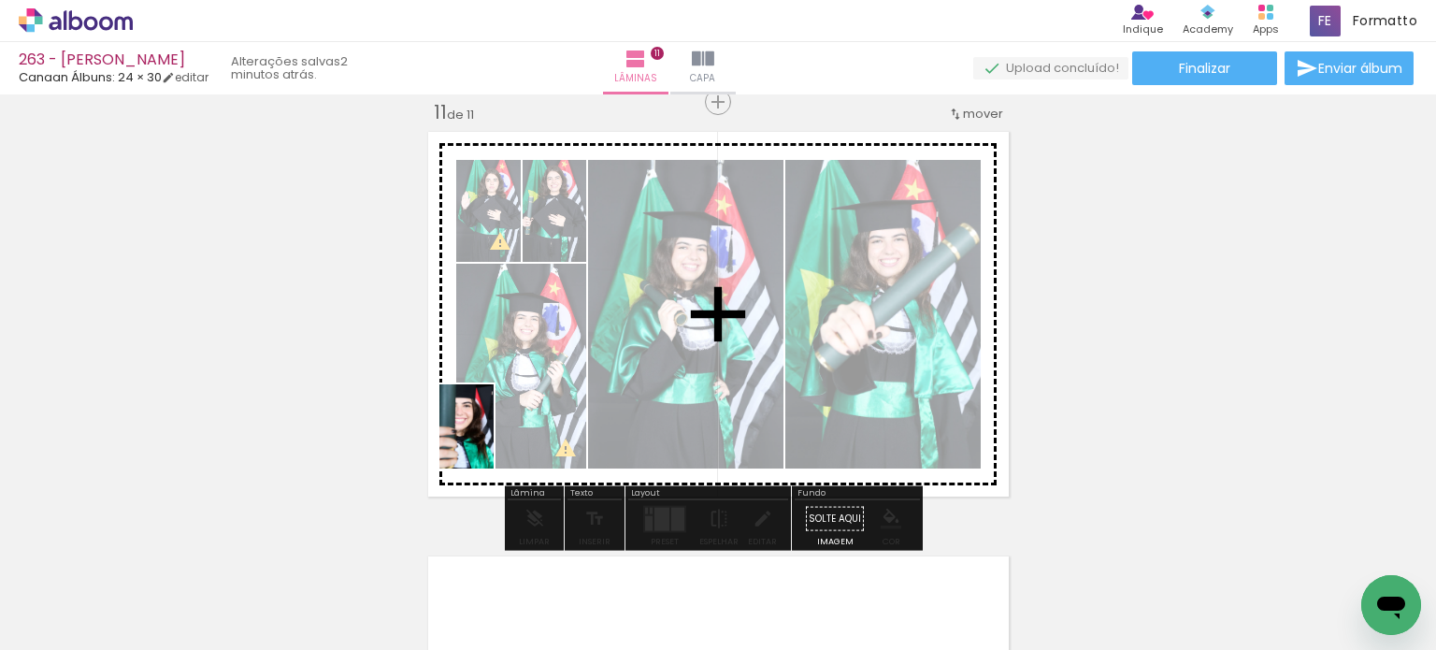
drag, startPoint x: 370, startPoint y: 592, endPoint x: 495, endPoint y: 440, distance: 196.5
click at [495, 439] on quentale-workspace at bounding box center [718, 325] width 1436 height 650
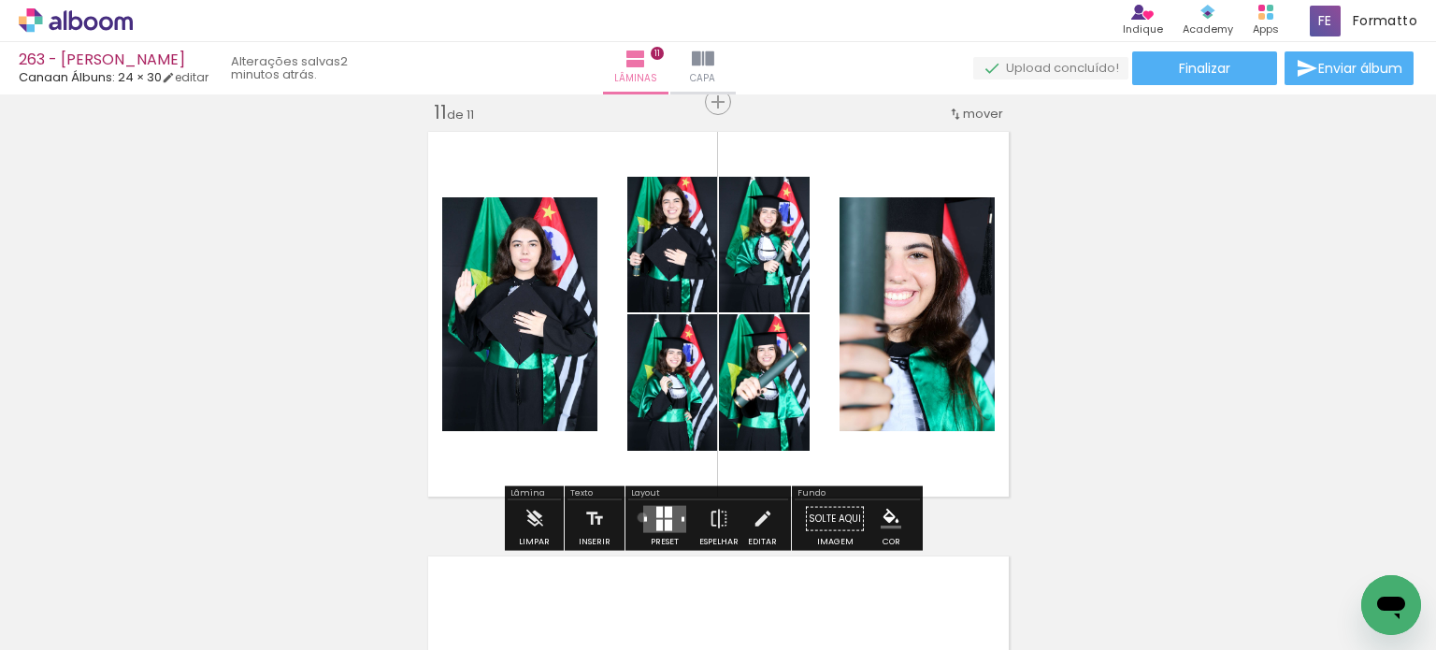
click at [639, 516] on div at bounding box center [664, 518] width 50 height 37
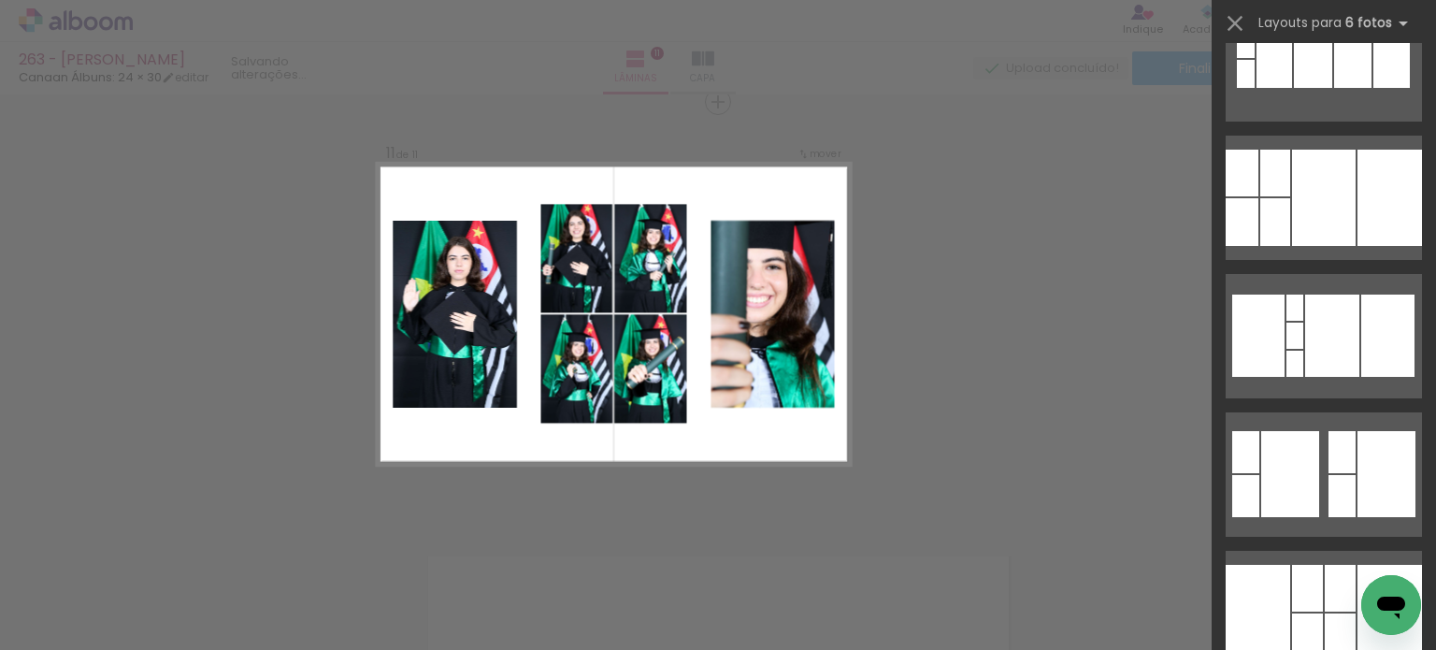
scroll to position [0, 0]
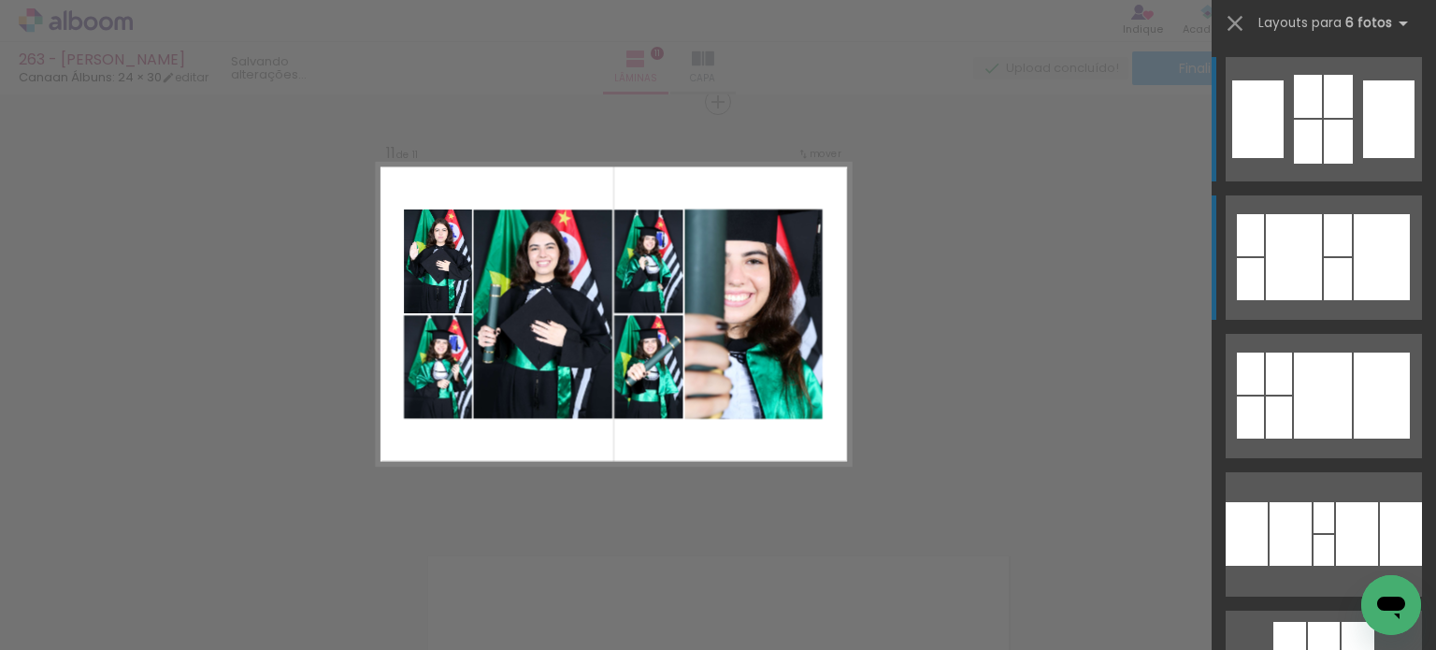
click at [1357, 235] on div at bounding box center [1381, 257] width 56 height 86
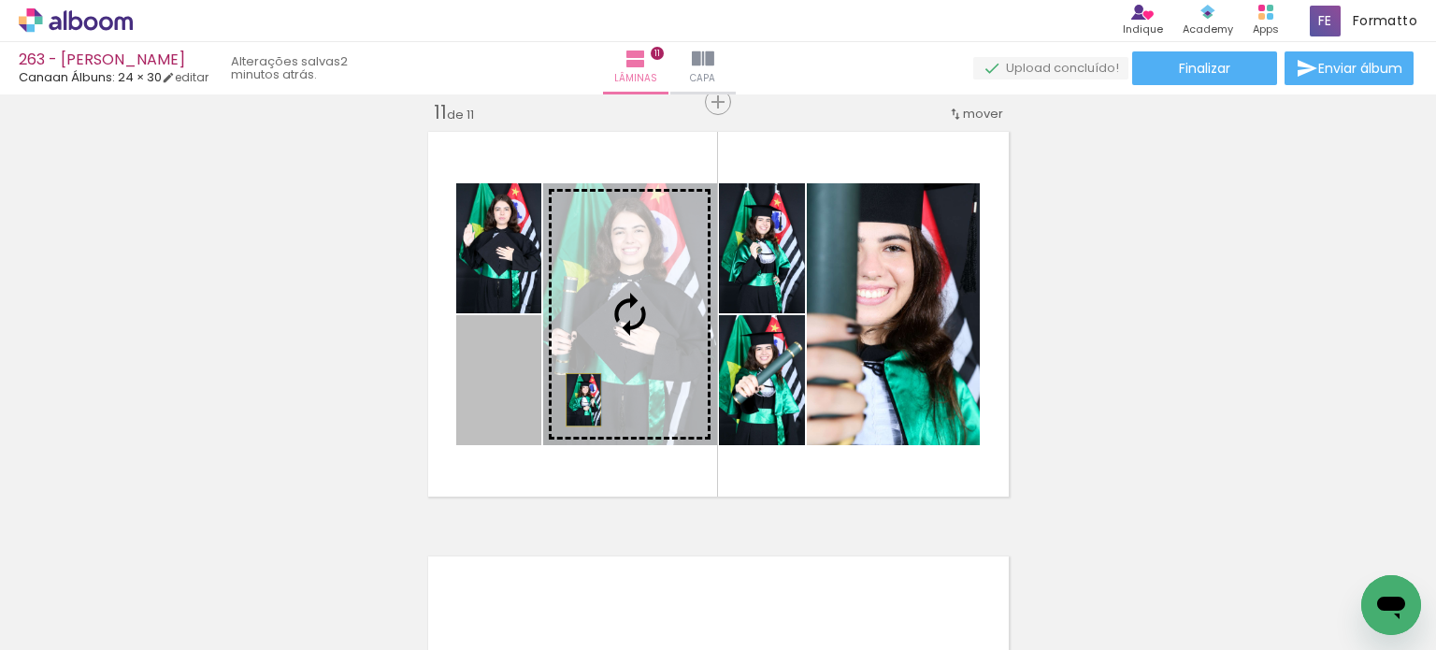
drag, startPoint x: 507, startPoint y: 412, endPoint x: 576, endPoint y: 399, distance: 70.4
click at [0, 0] on slot at bounding box center [0, 0] width 0 height 0
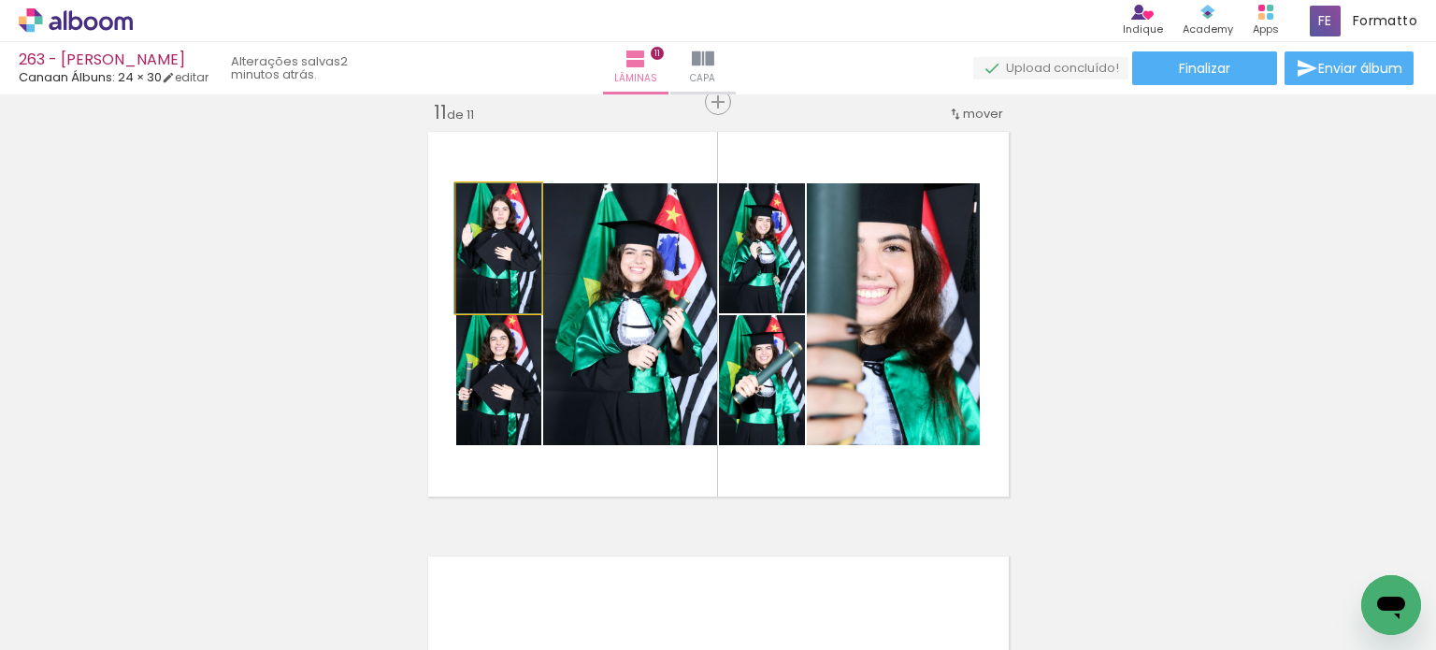
drag, startPoint x: 510, startPoint y: 276, endPoint x: 499, endPoint y: 270, distance: 12.5
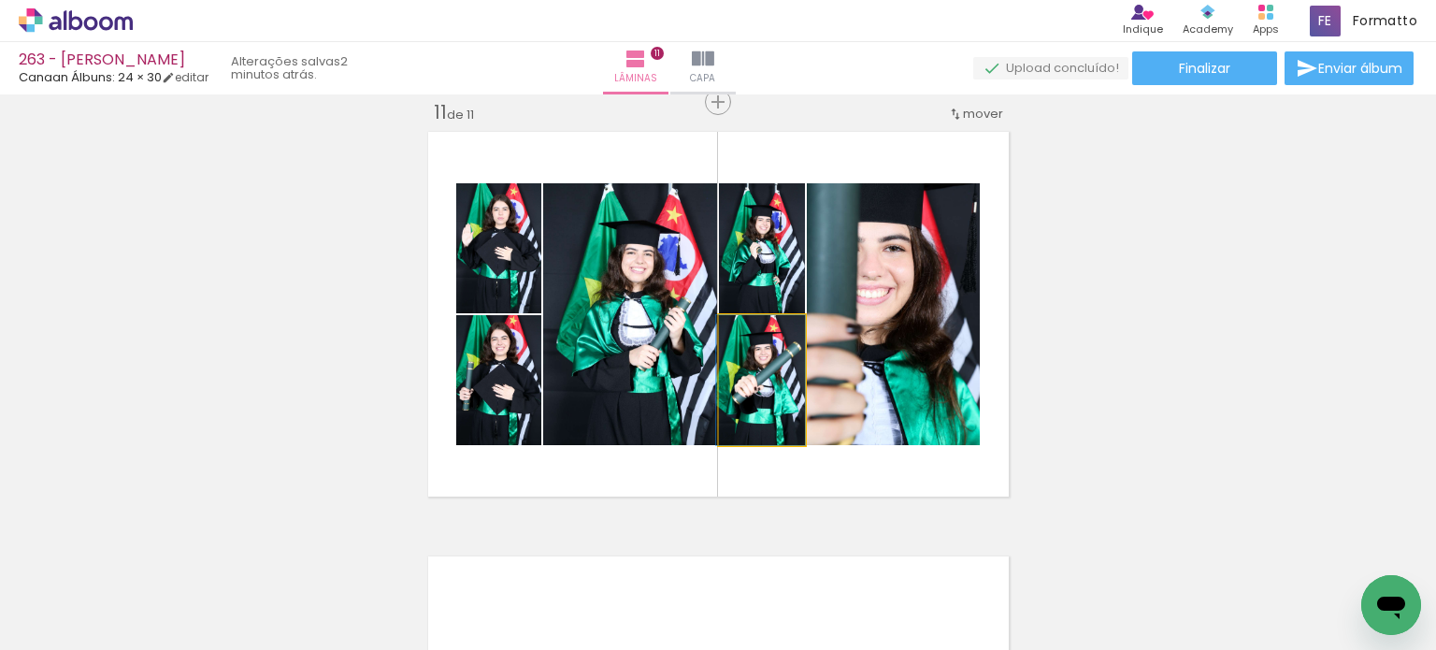
drag, startPoint x: 774, startPoint y: 421, endPoint x: 689, endPoint y: 407, distance: 86.1
click at [0, 0] on slot at bounding box center [0, 0] width 0 height 0
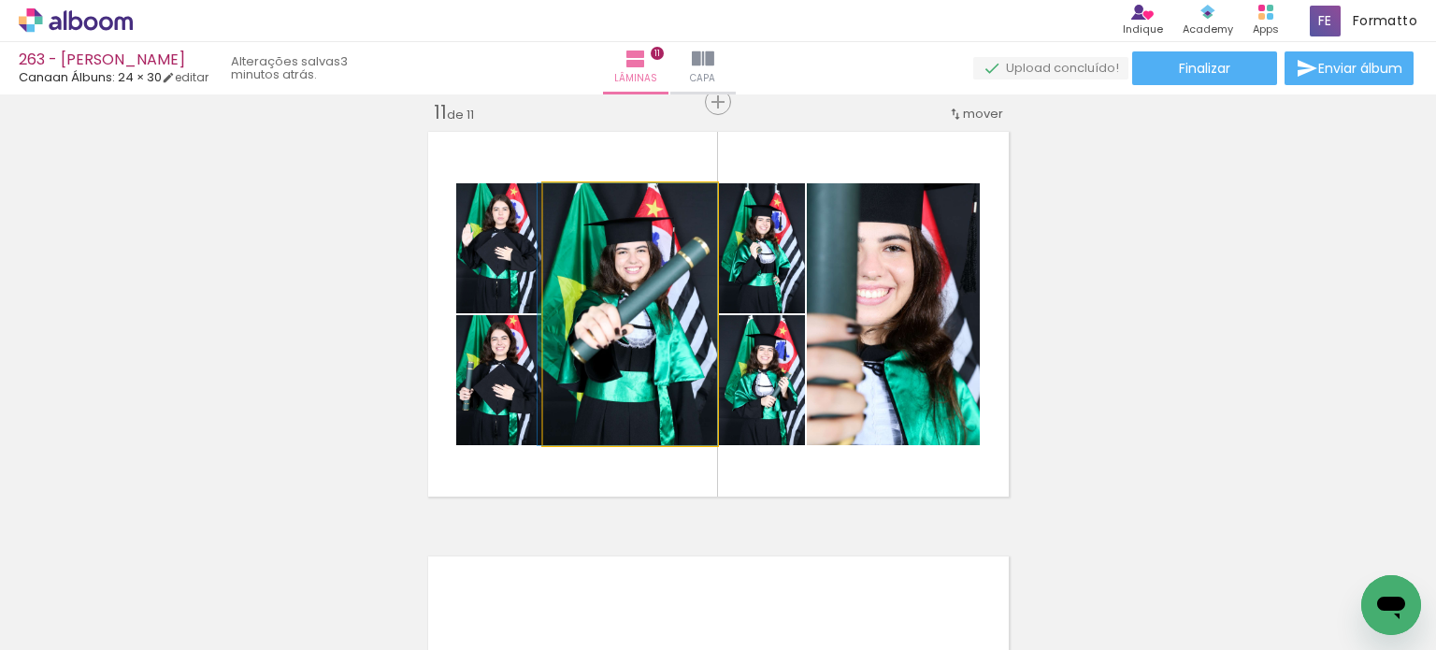
drag, startPoint x: 689, startPoint y: 407, endPoint x: 677, endPoint y: 399, distance: 14.8
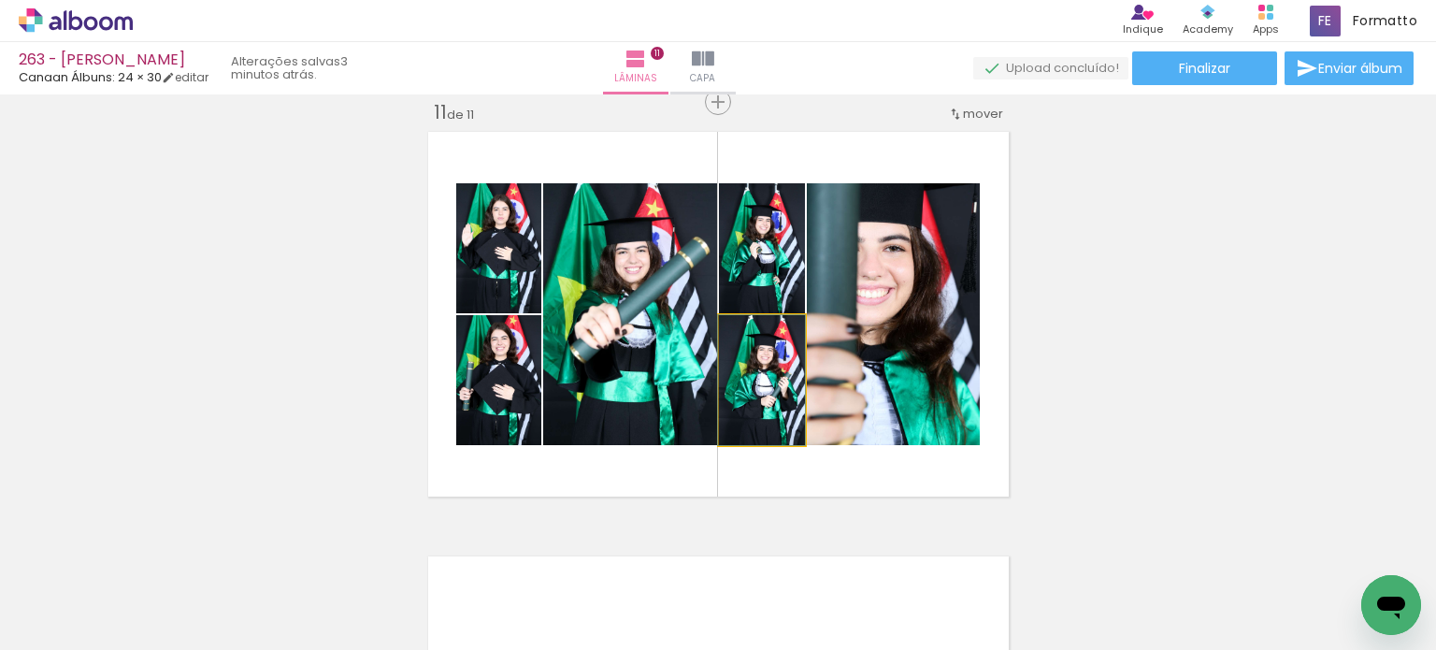
drag, startPoint x: 744, startPoint y: 411, endPoint x: 740, endPoint y: 421, distance: 10.1
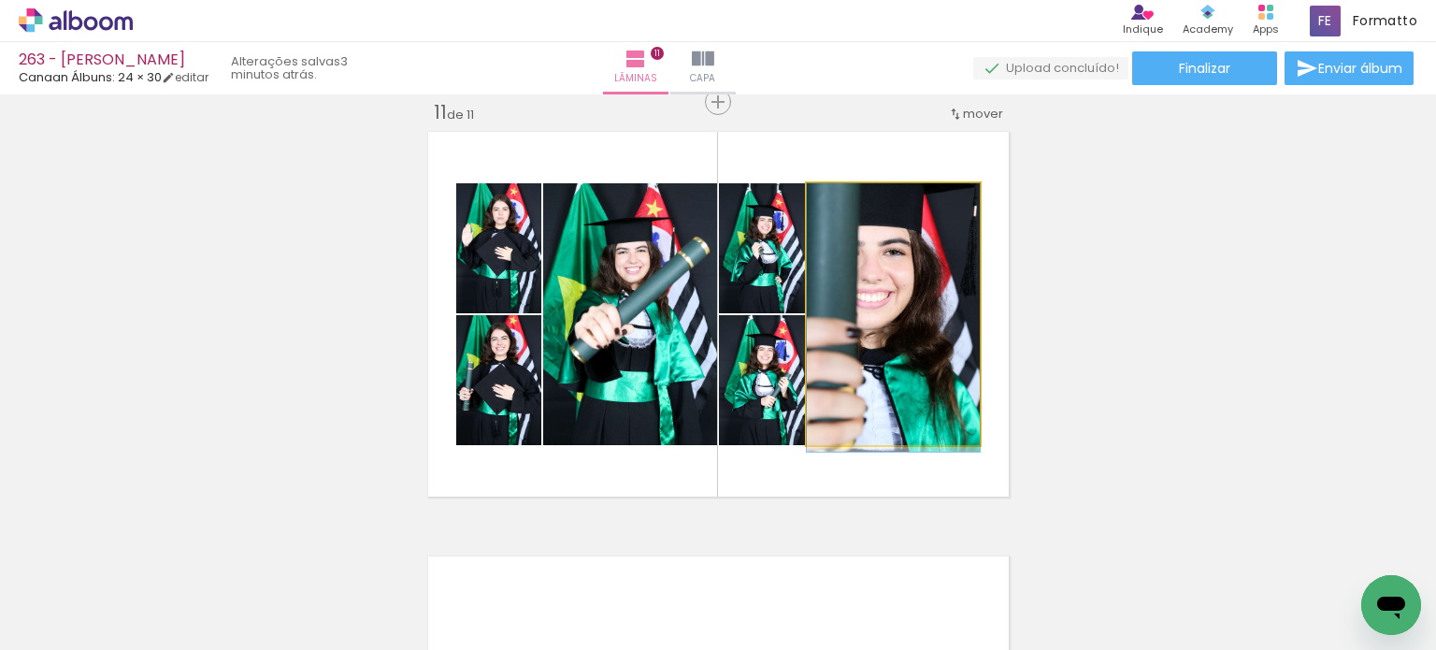
drag, startPoint x: 845, startPoint y: 339, endPoint x: 854, endPoint y: 392, distance: 53.2
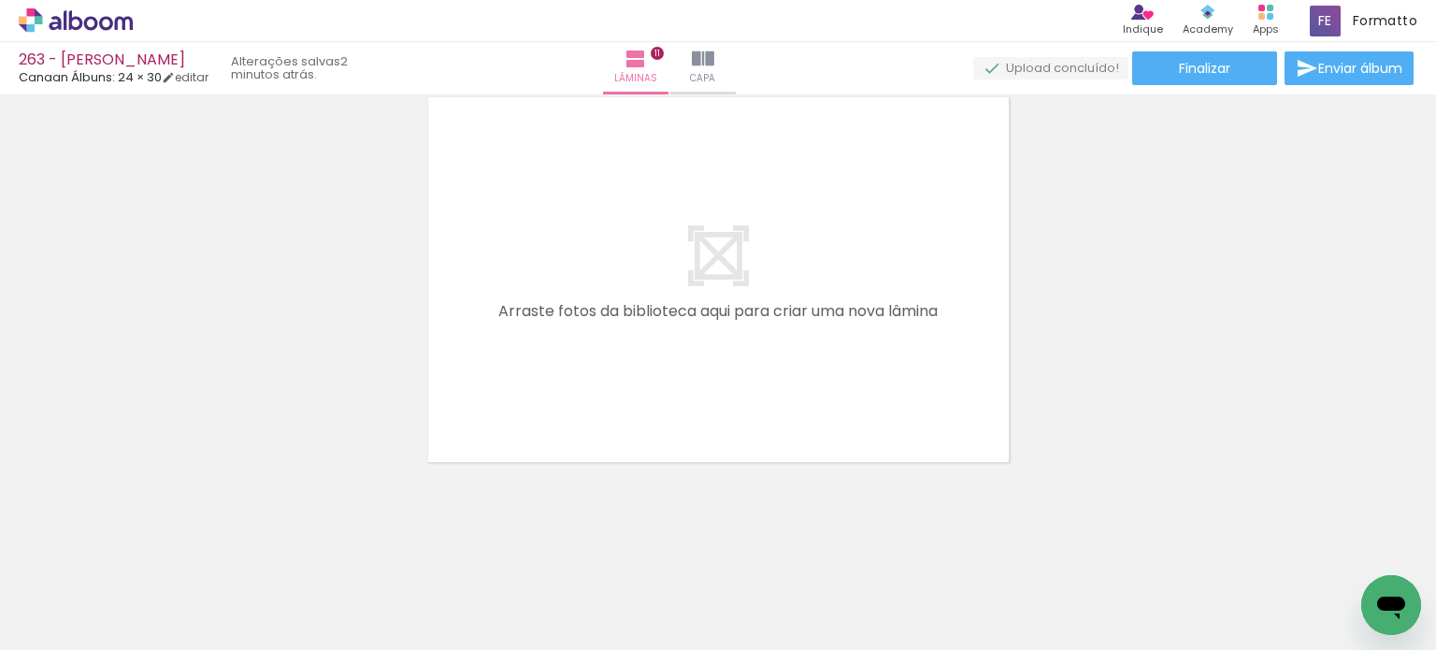
scroll to position [0, 1052]
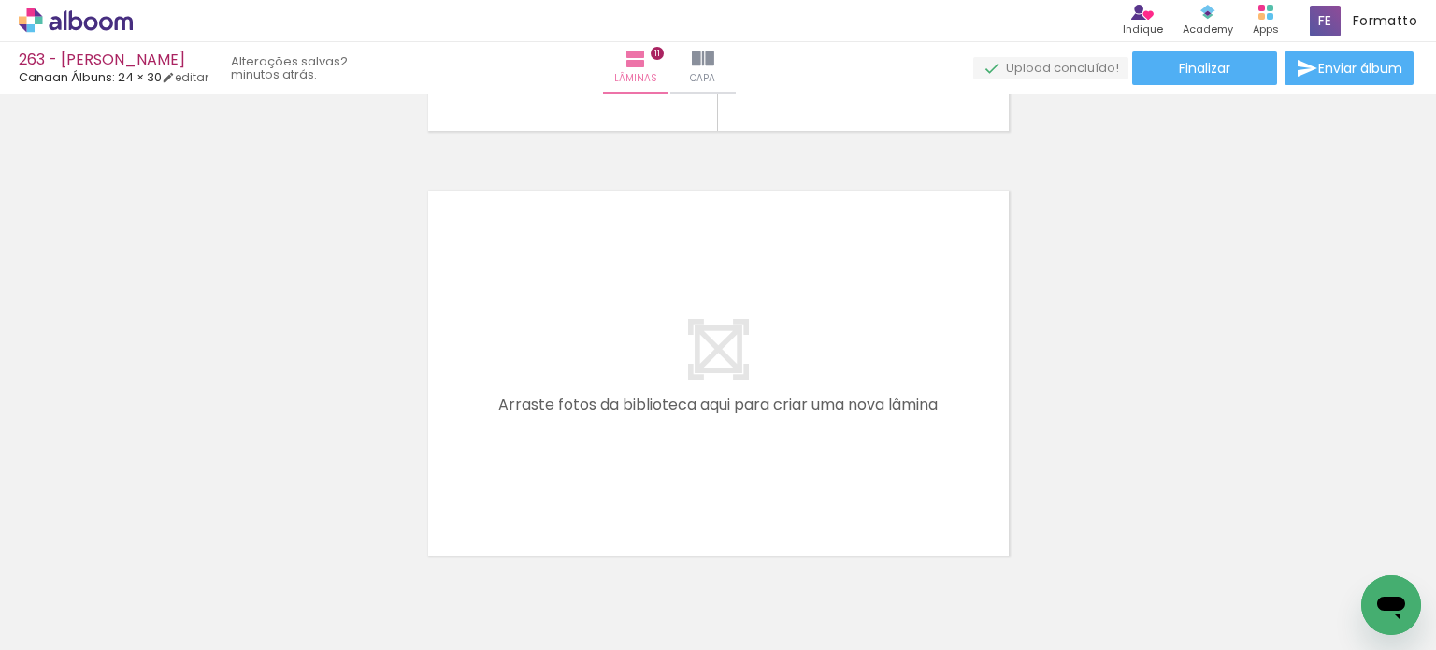
drag, startPoint x: 722, startPoint y: 595, endPoint x: 688, endPoint y: 424, distance: 174.3
click at [688, 424] on quentale-workspace at bounding box center [718, 325] width 1436 height 650
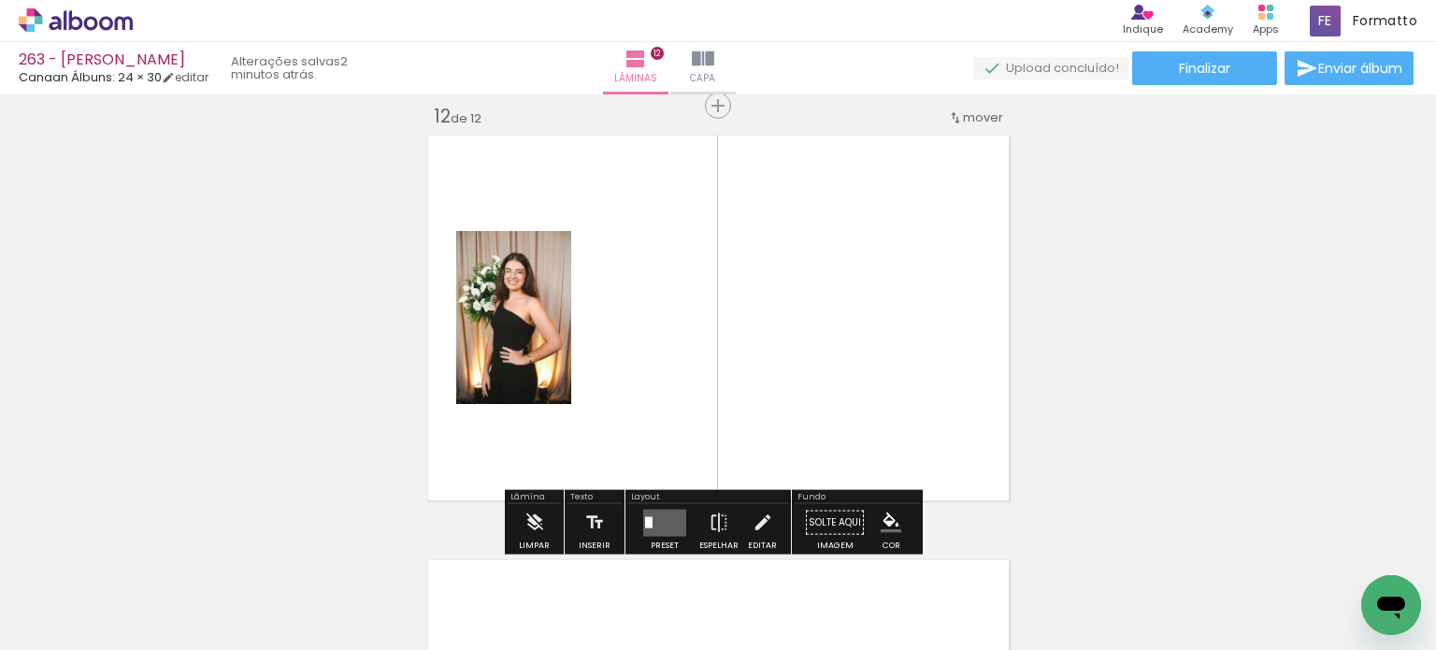
scroll to position [4691, 0]
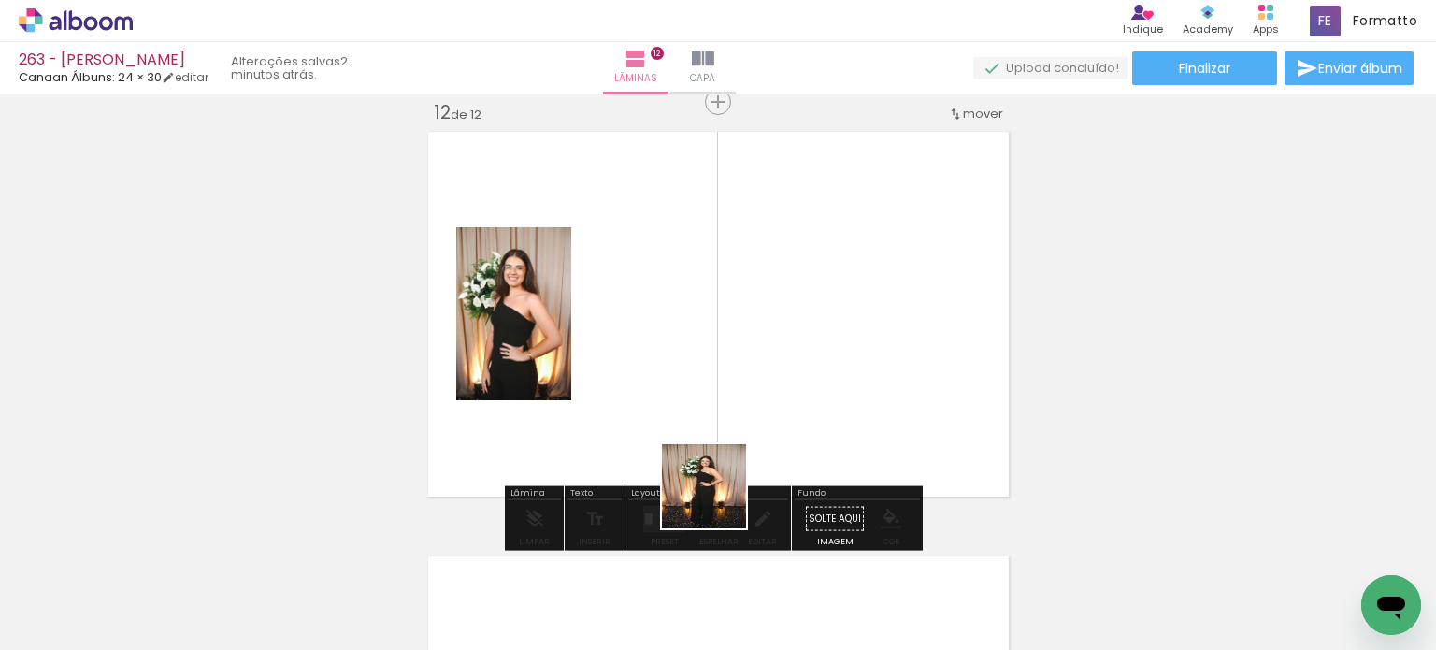
drag, startPoint x: 718, startPoint y: 564, endPoint x: 718, endPoint y: 386, distance: 177.6
click at [718, 386] on quentale-workspace at bounding box center [718, 325] width 1436 height 650
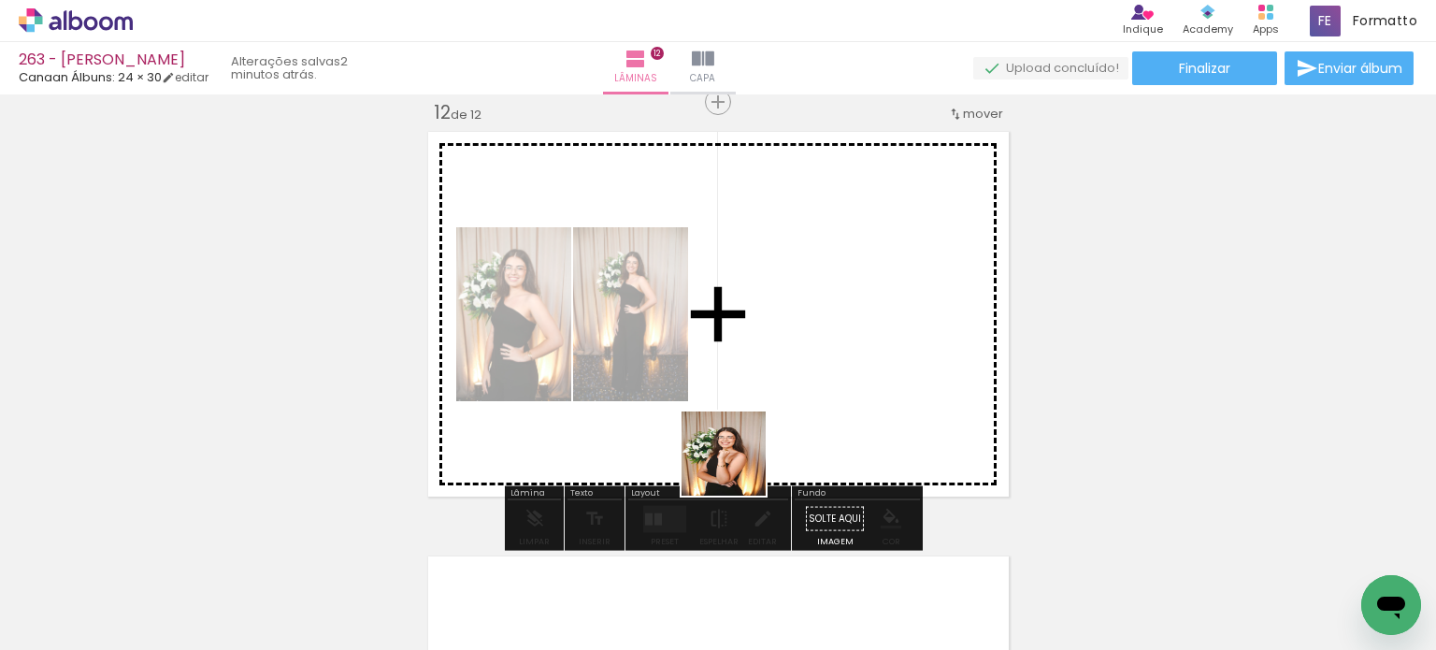
drag, startPoint x: 732, startPoint y: 547, endPoint x: 739, endPoint y: 348, distance: 199.2
click at [739, 348] on quentale-workspace at bounding box center [718, 325] width 1436 height 650
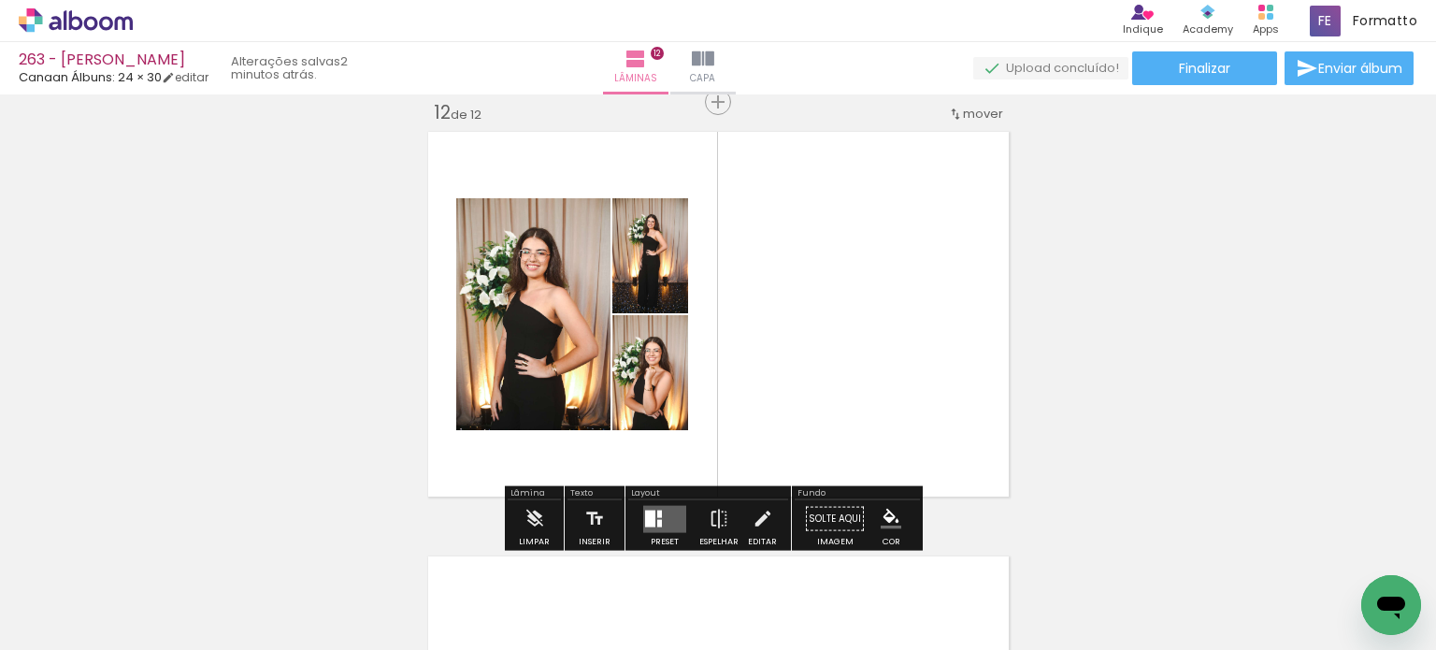
click at [657, 521] on div at bounding box center [659, 522] width 5 height 7
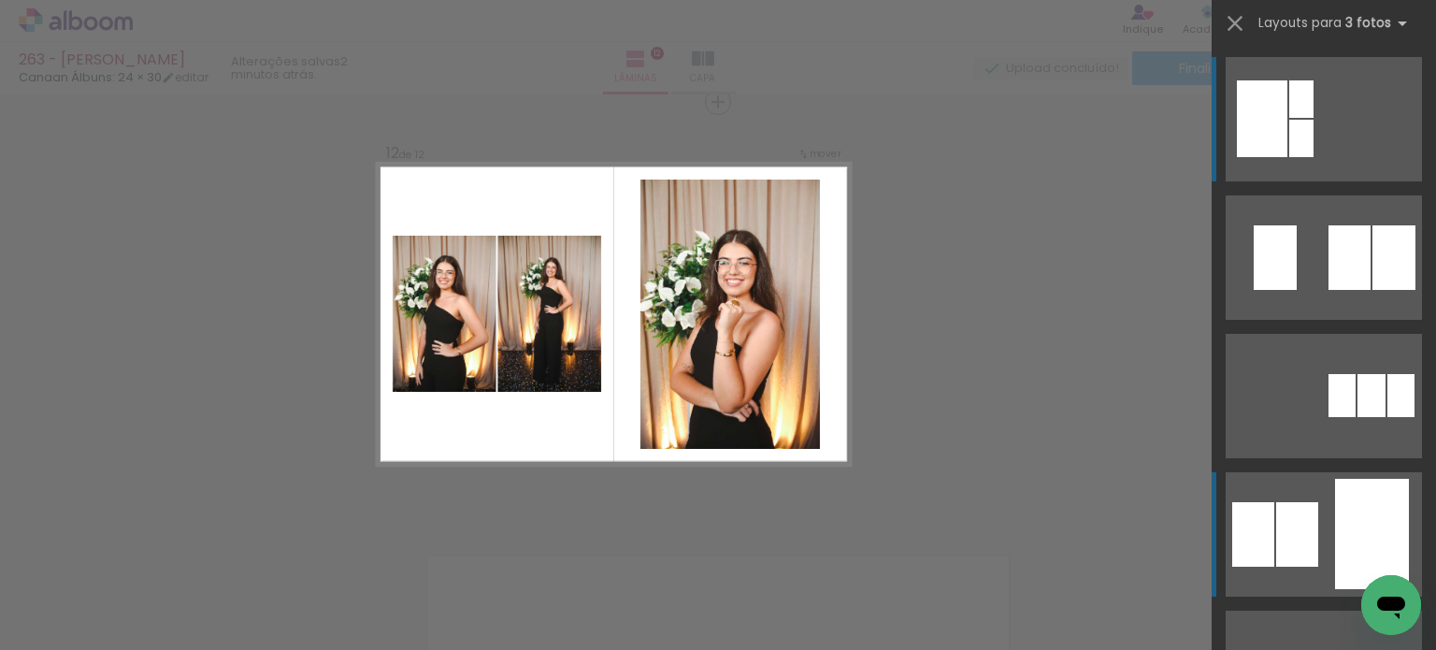
click at [1372, 290] on div at bounding box center [1393, 257] width 43 height 64
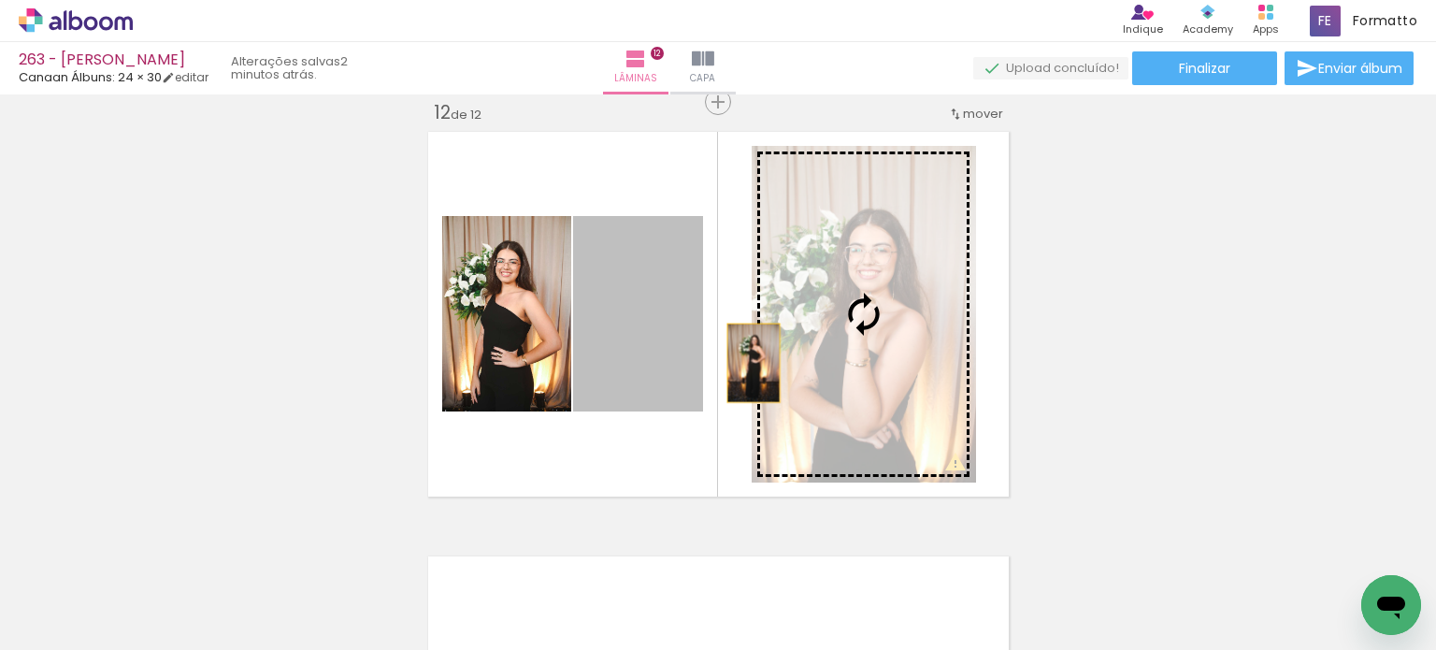
drag, startPoint x: 609, startPoint y: 347, endPoint x: 748, endPoint y: 363, distance: 139.2
click at [0, 0] on slot at bounding box center [0, 0] width 0 height 0
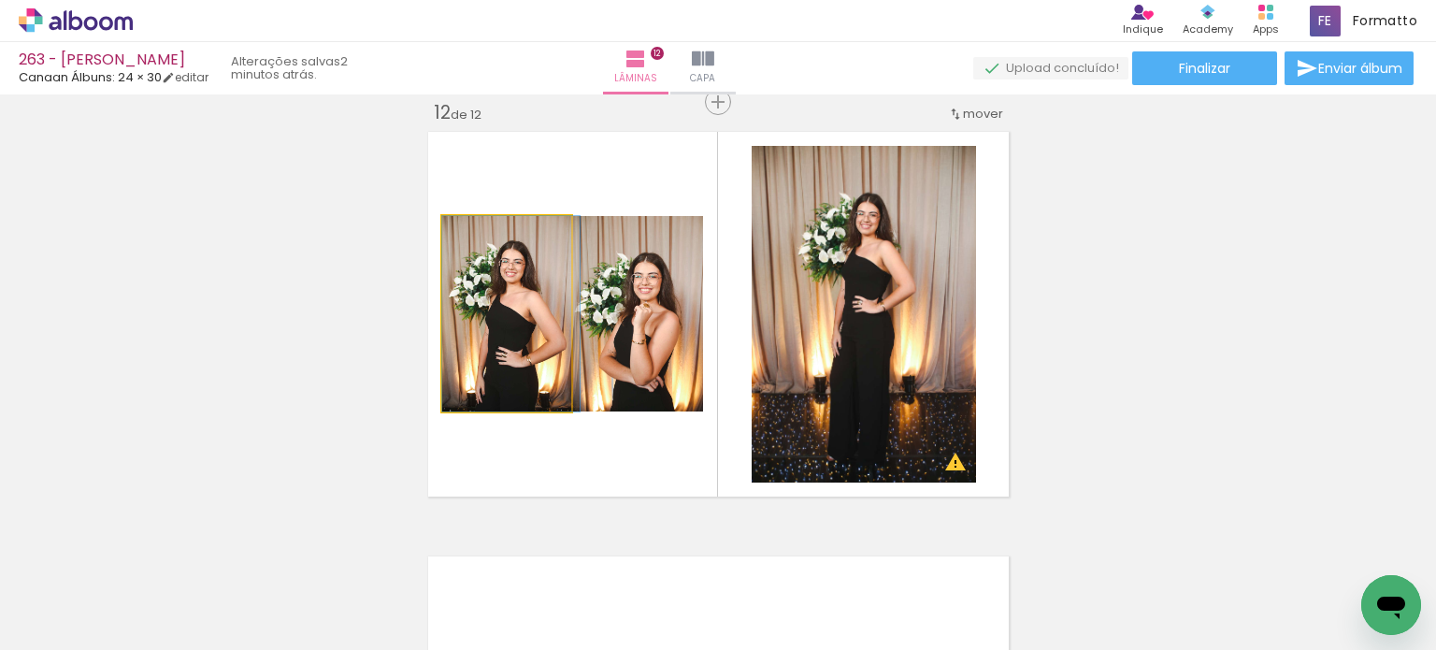
drag, startPoint x: 506, startPoint y: 336, endPoint x: 521, endPoint y: 338, distance: 15.2
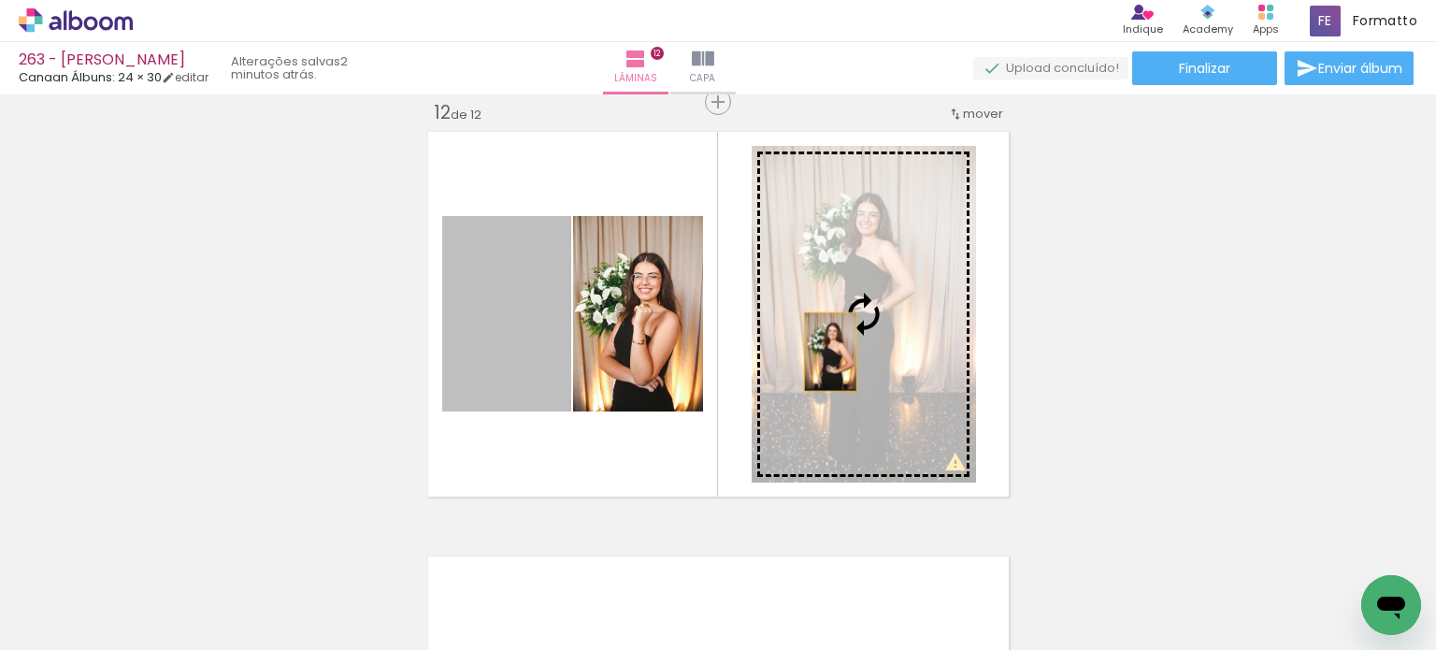
drag, startPoint x: 512, startPoint y: 336, endPoint x: 836, endPoint y: 354, distance: 324.8
click at [0, 0] on slot at bounding box center [0, 0] width 0 height 0
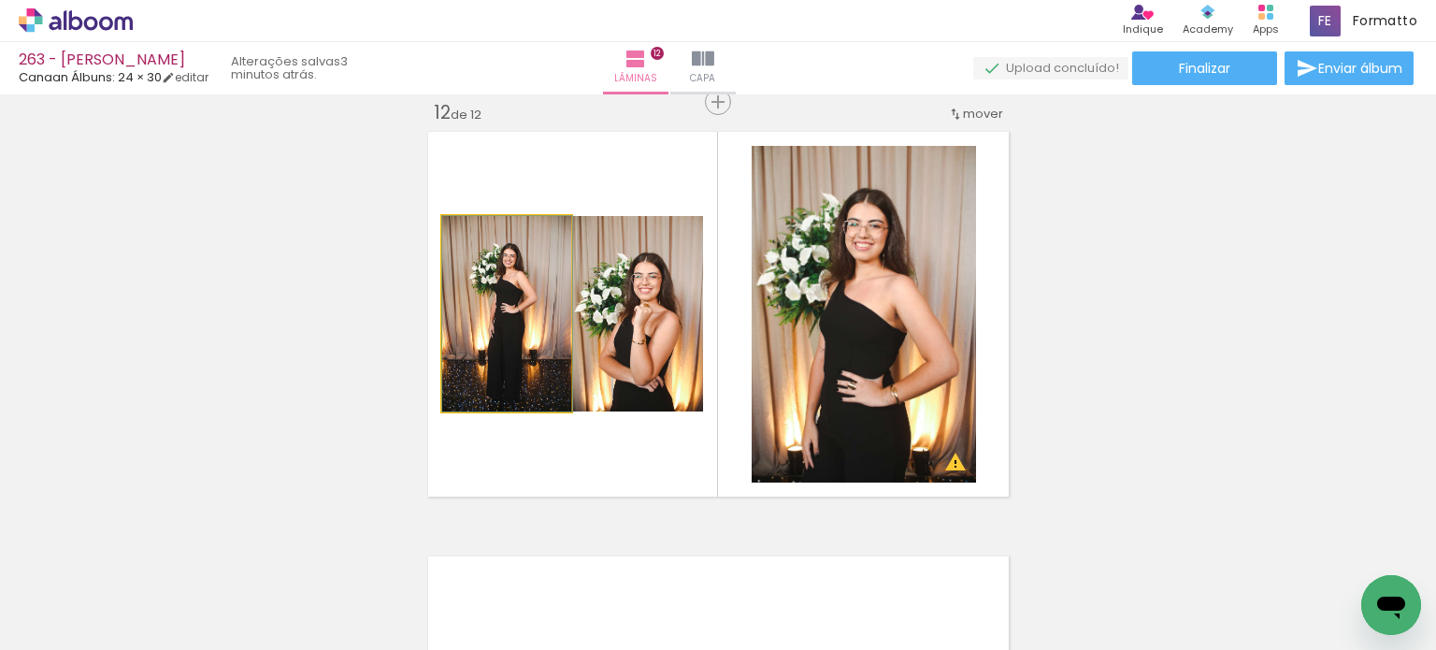
drag, startPoint x: 538, startPoint y: 303, endPoint x: 607, endPoint y: 310, distance: 68.6
click at [0, 0] on slot at bounding box center [0, 0] width 0 height 0
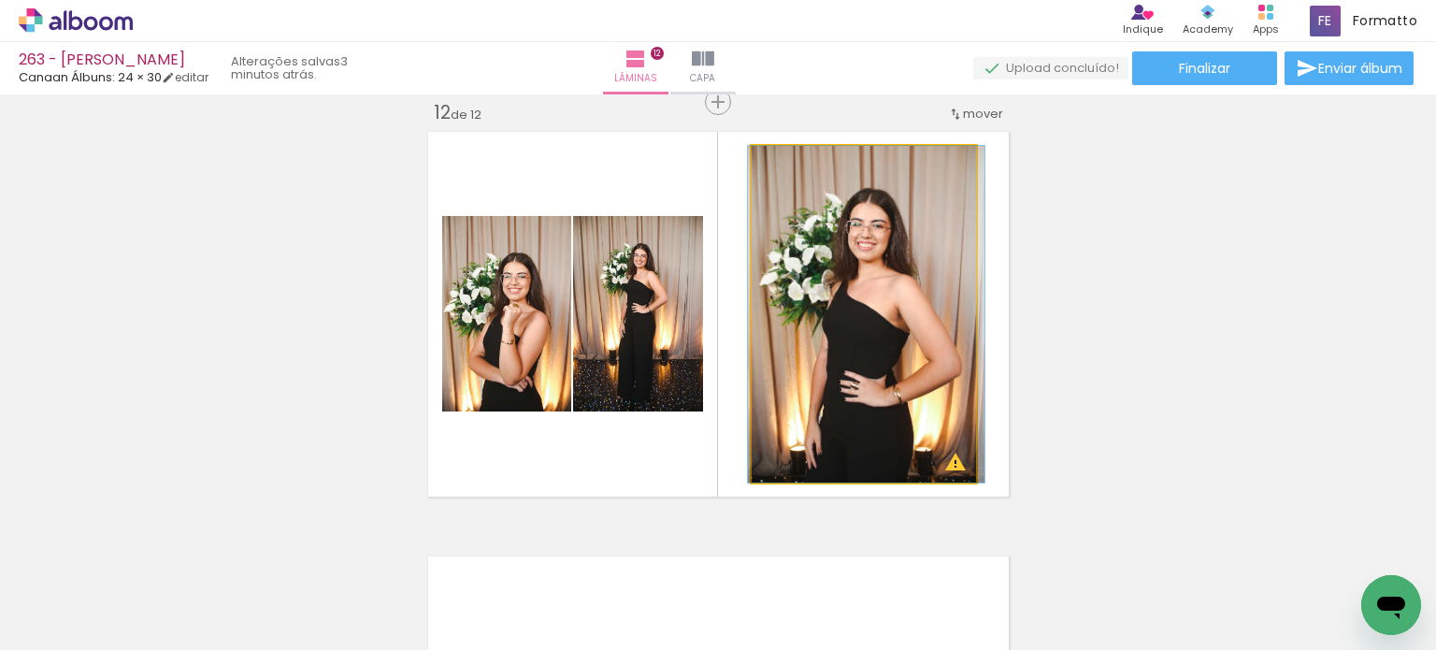
drag, startPoint x: 808, startPoint y: 317, endPoint x: 815, endPoint y: 302, distance: 16.7
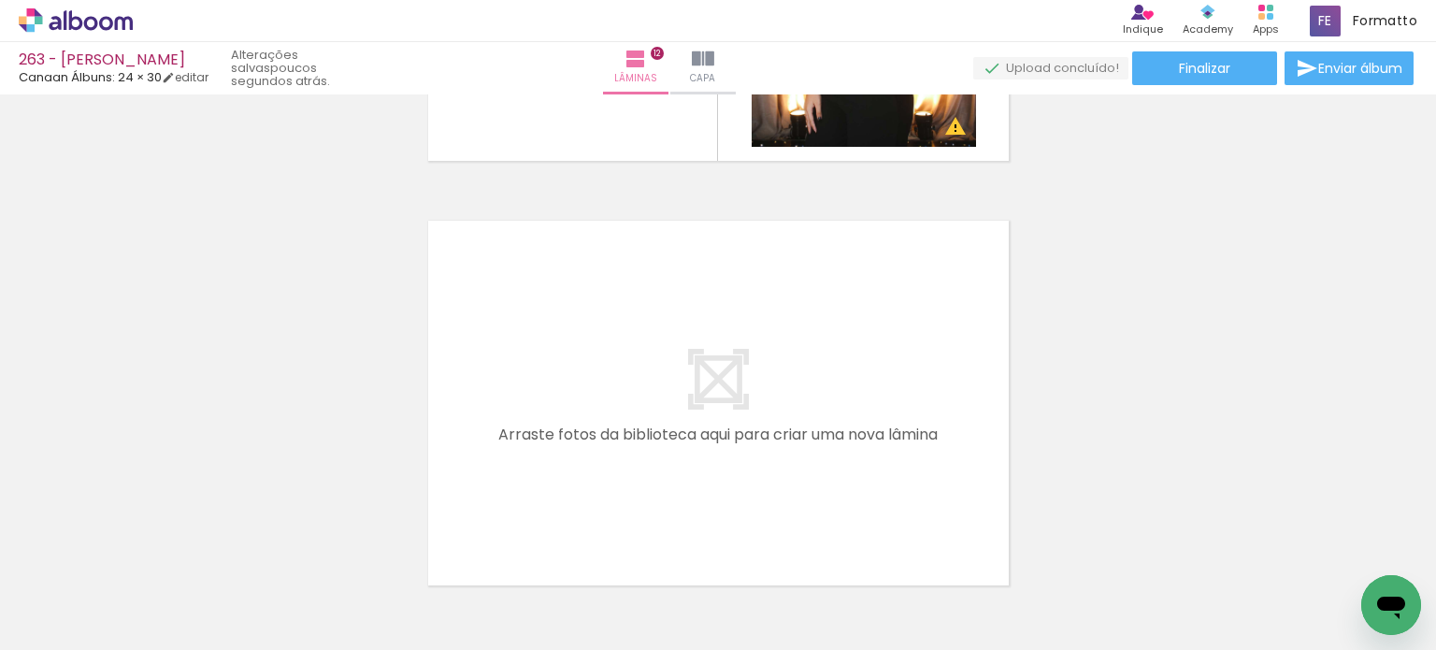
scroll to position [5057, 0]
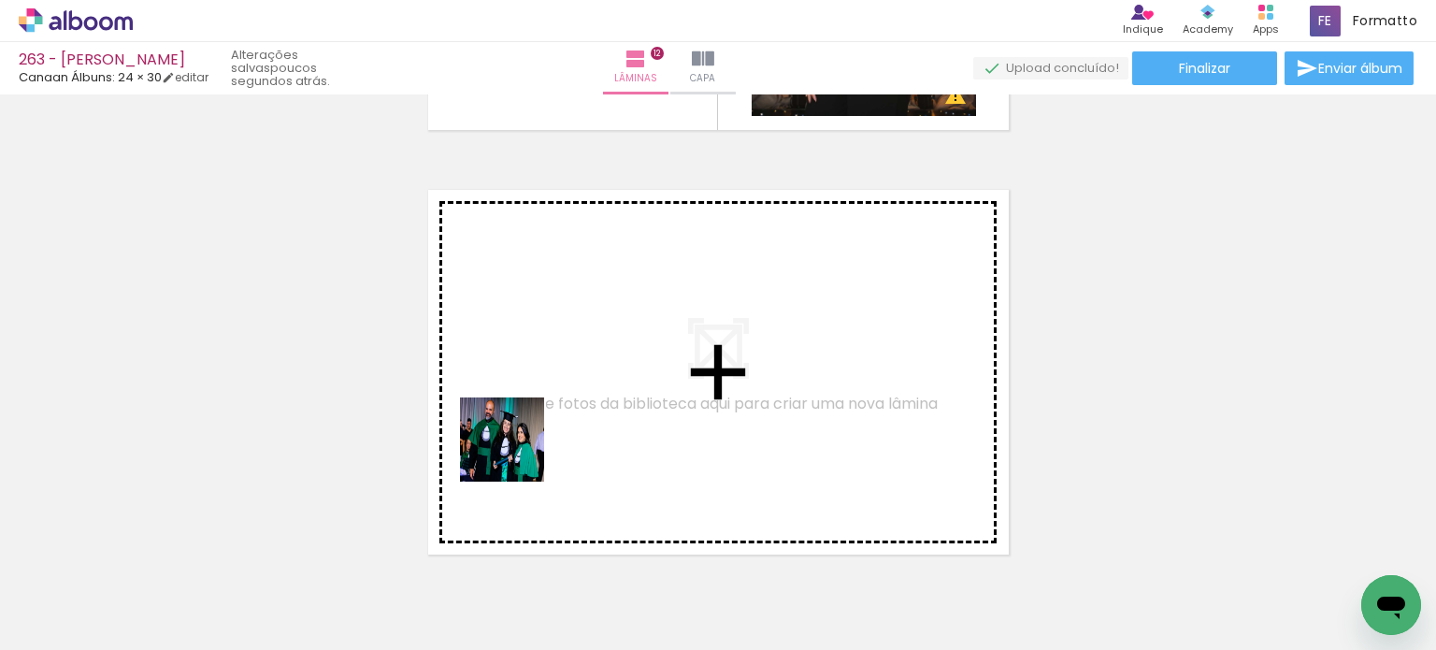
drag, startPoint x: 485, startPoint y: 579, endPoint x: 517, endPoint y: 448, distance: 135.6
click at [517, 448] on quentale-workspace at bounding box center [718, 325] width 1436 height 650
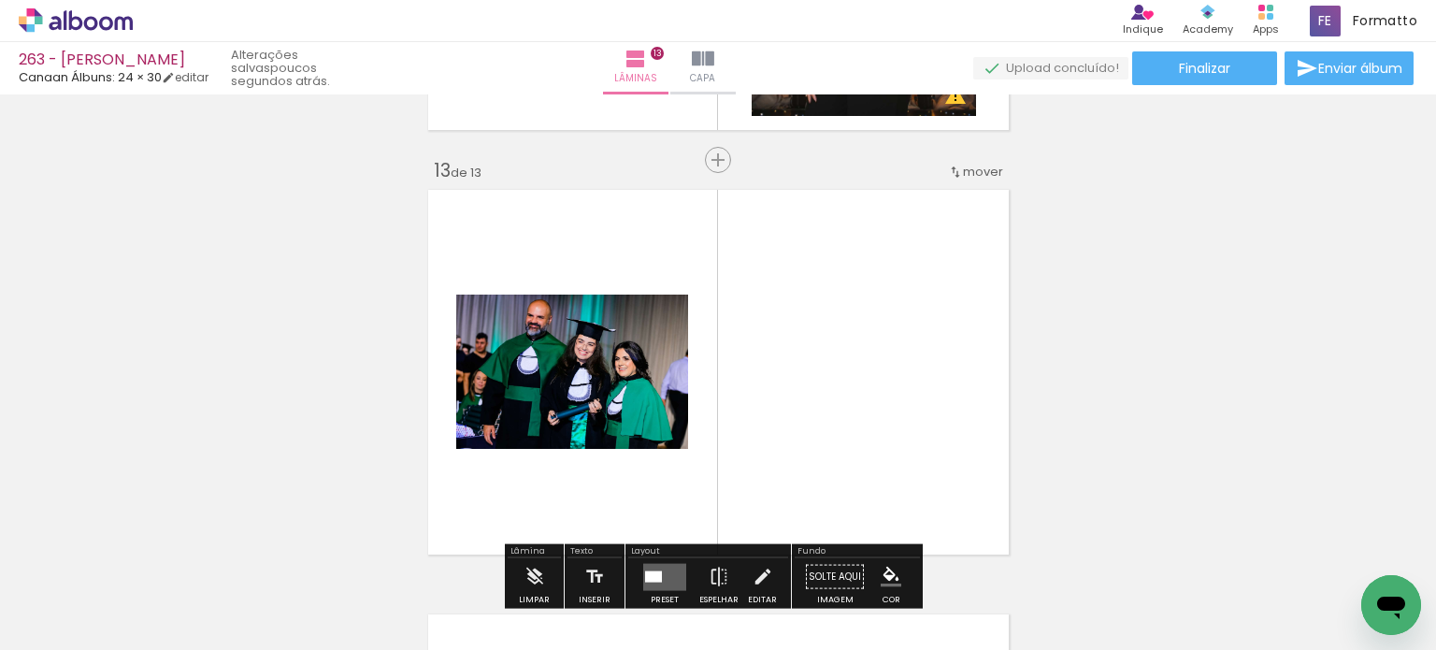
scroll to position [5115, 0]
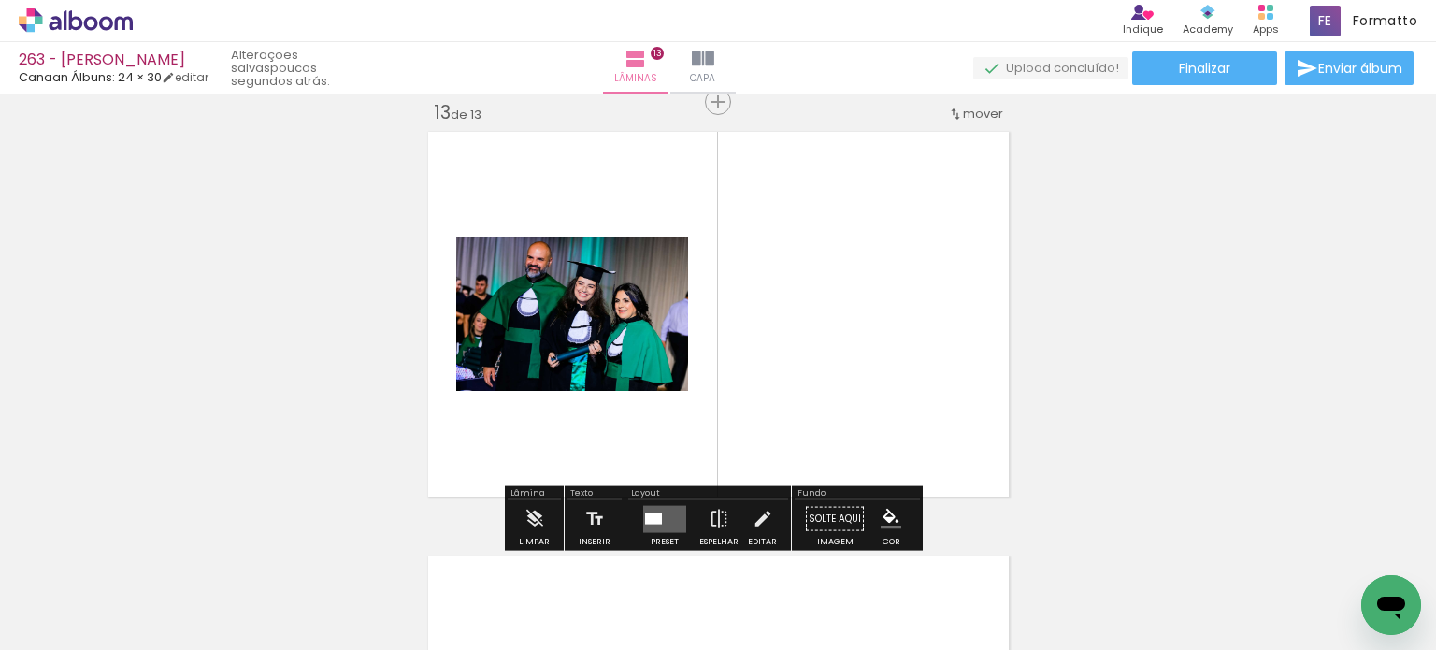
scroll to position [0, 333]
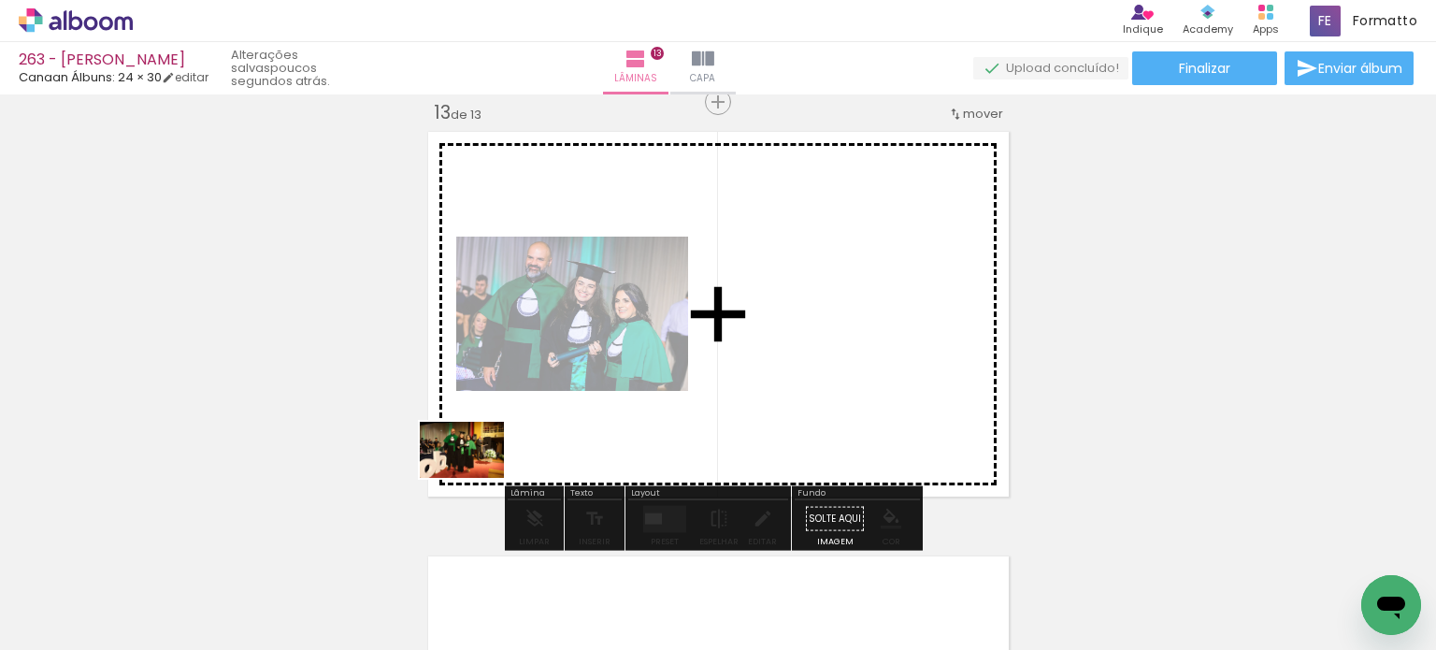
drag, startPoint x: 292, startPoint y: 587, endPoint x: 290, endPoint y: 597, distance: 10.4
click at [489, 463] on quentale-workspace at bounding box center [718, 325] width 1436 height 650
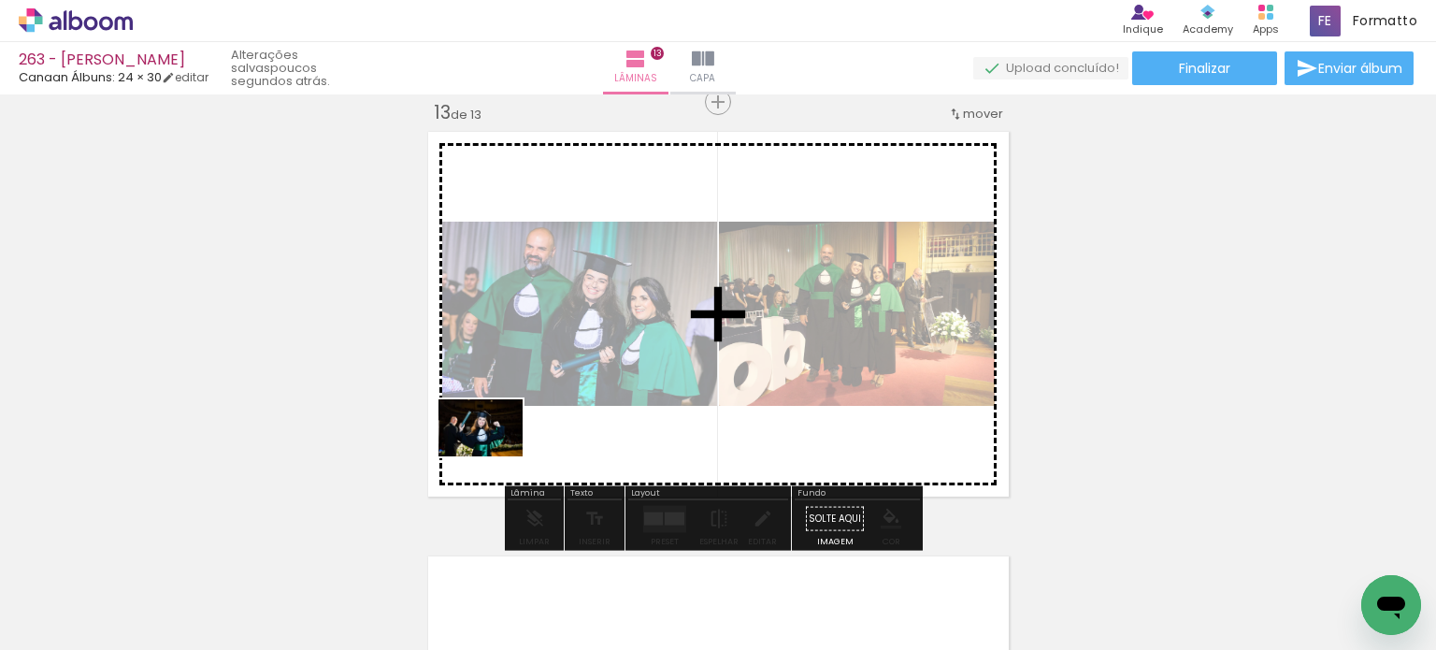
drag, startPoint x: 266, startPoint y: 607, endPoint x: 494, endPoint y: 455, distance: 273.7
click at [494, 455] on quentale-workspace at bounding box center [718, 325] width 1436 height 650
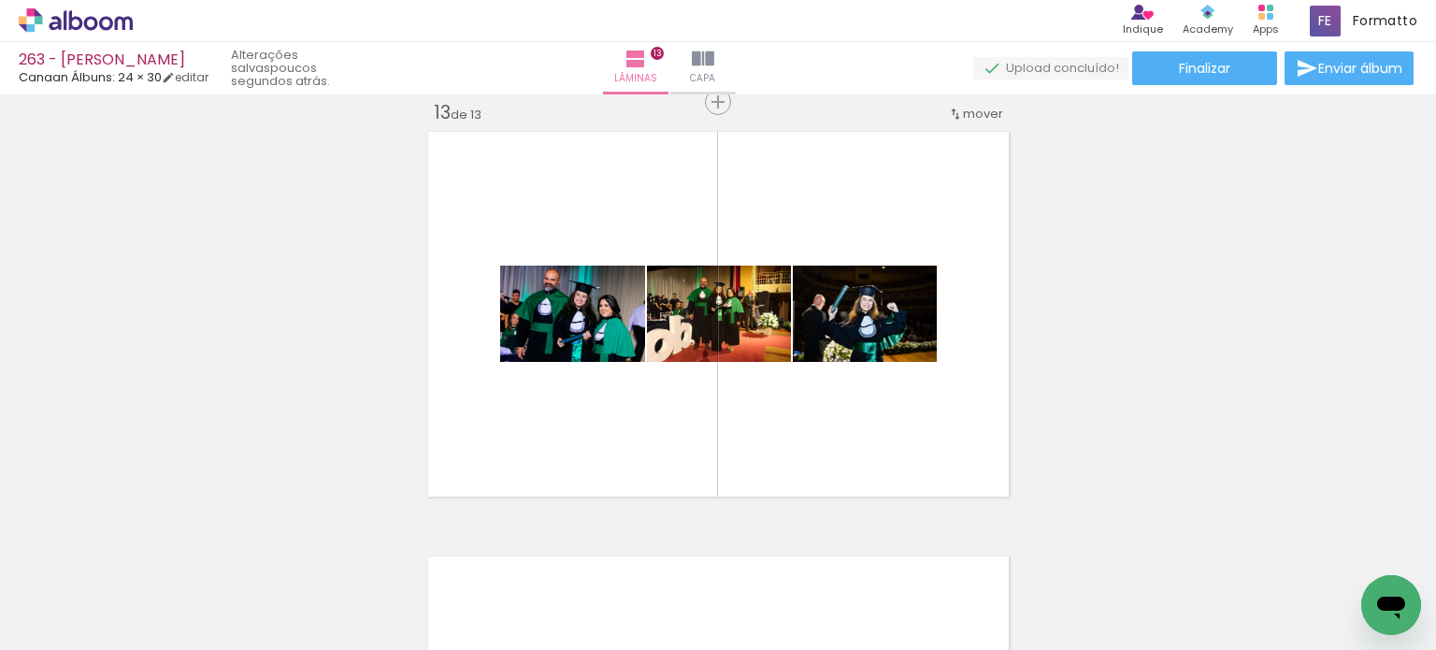
scroll to position [0, 811]
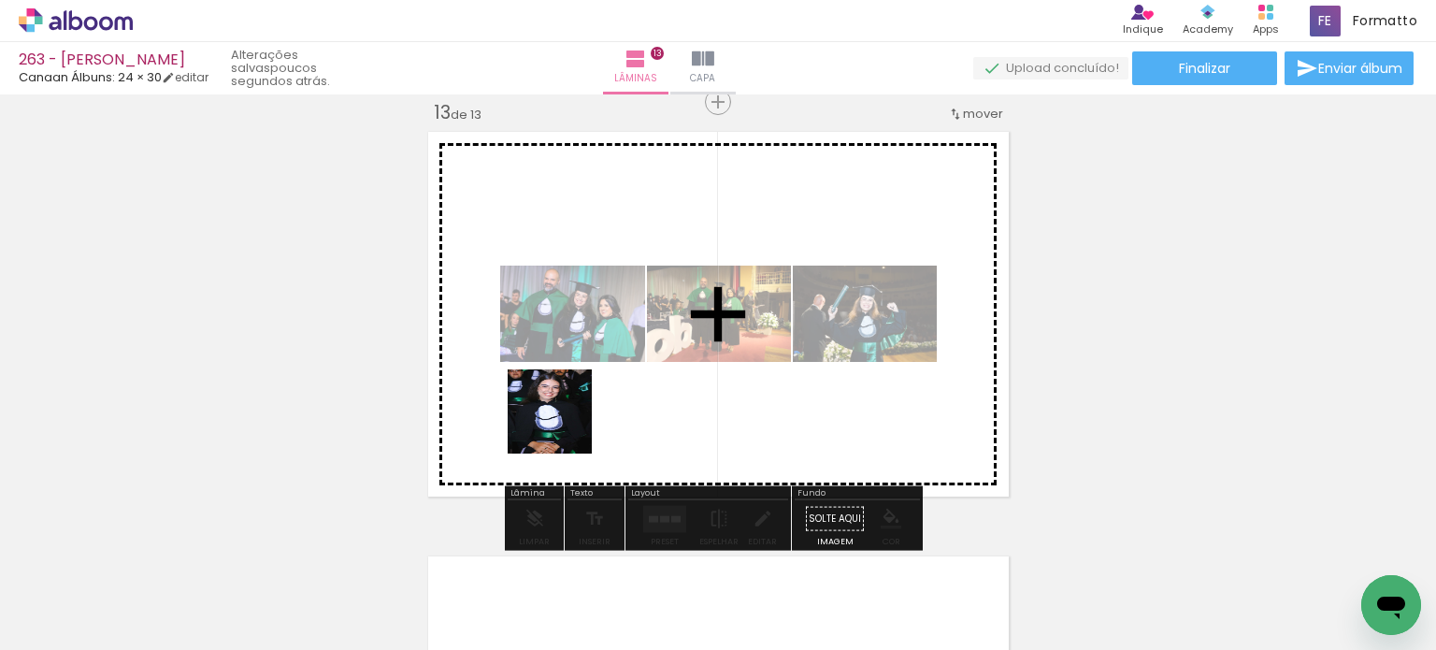
drag, startPoint x: 545, startPoint y: 594, endPoint x: 567, endPoint y: 410, distance: 185.5
click at [567, 410] on quentale-workspace at bounding box center [718, 325] width 1436 height 650
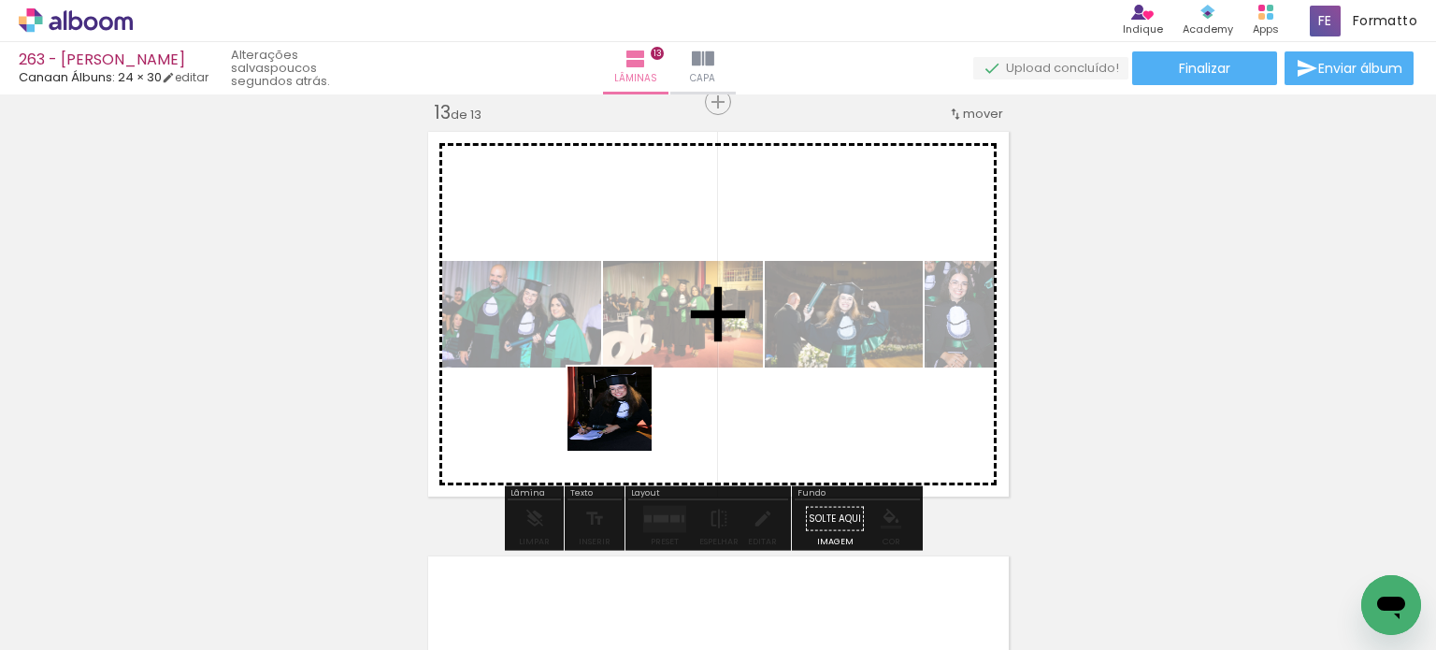
drag, startPoint x: 550, startPoint y: 577, endPoint x: 621, endPoint y: 419, distance: 172.8
click at [621, 419] on quentale-workspace at bounding box center [718, 325] width 1436 height 650
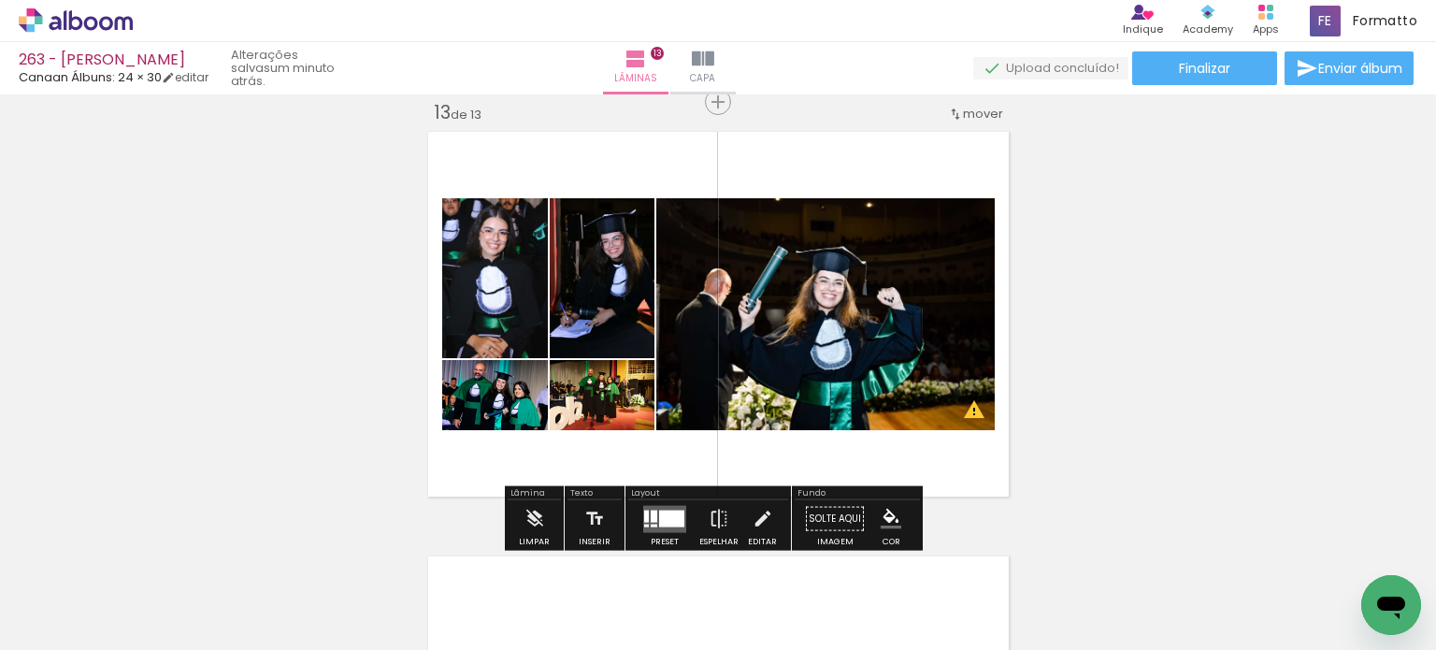
click at [659, 515] on div at bounding box center [671, 517] width 25 height 17
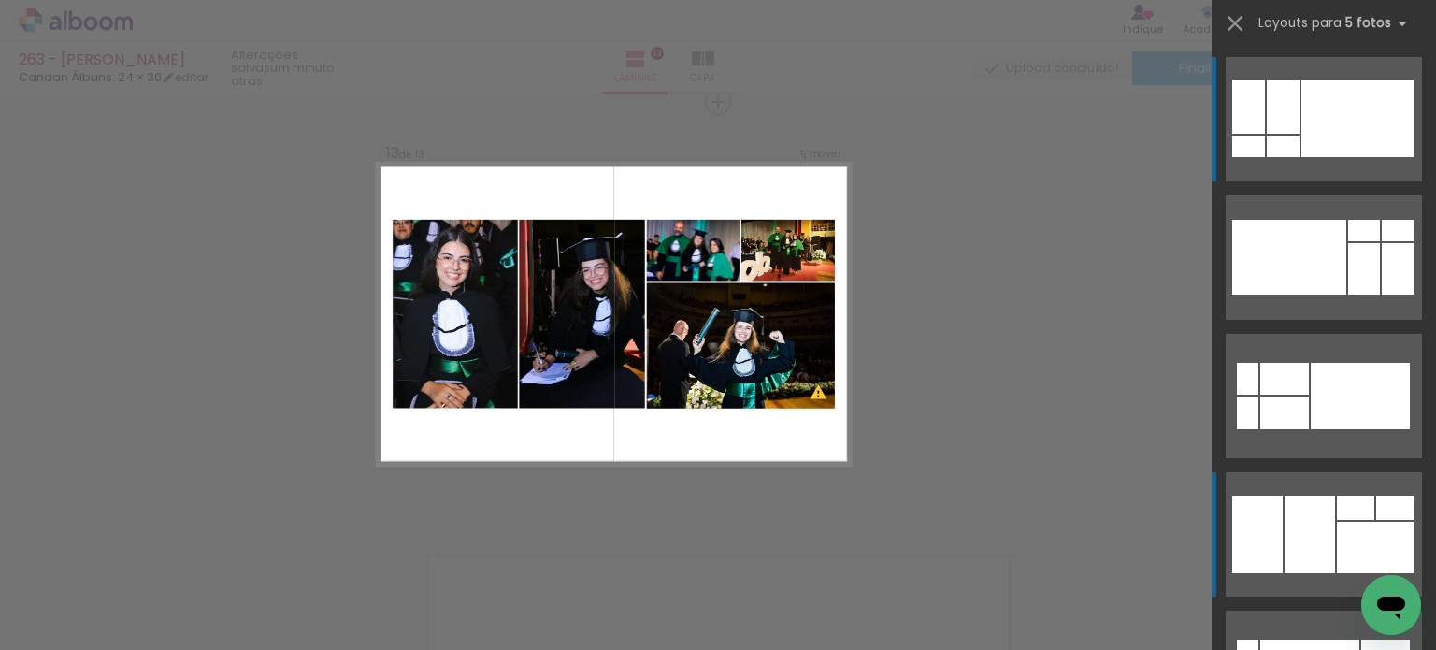
click at [1272, 294] on div at bounding box center [1289, 257] width 114 height 75
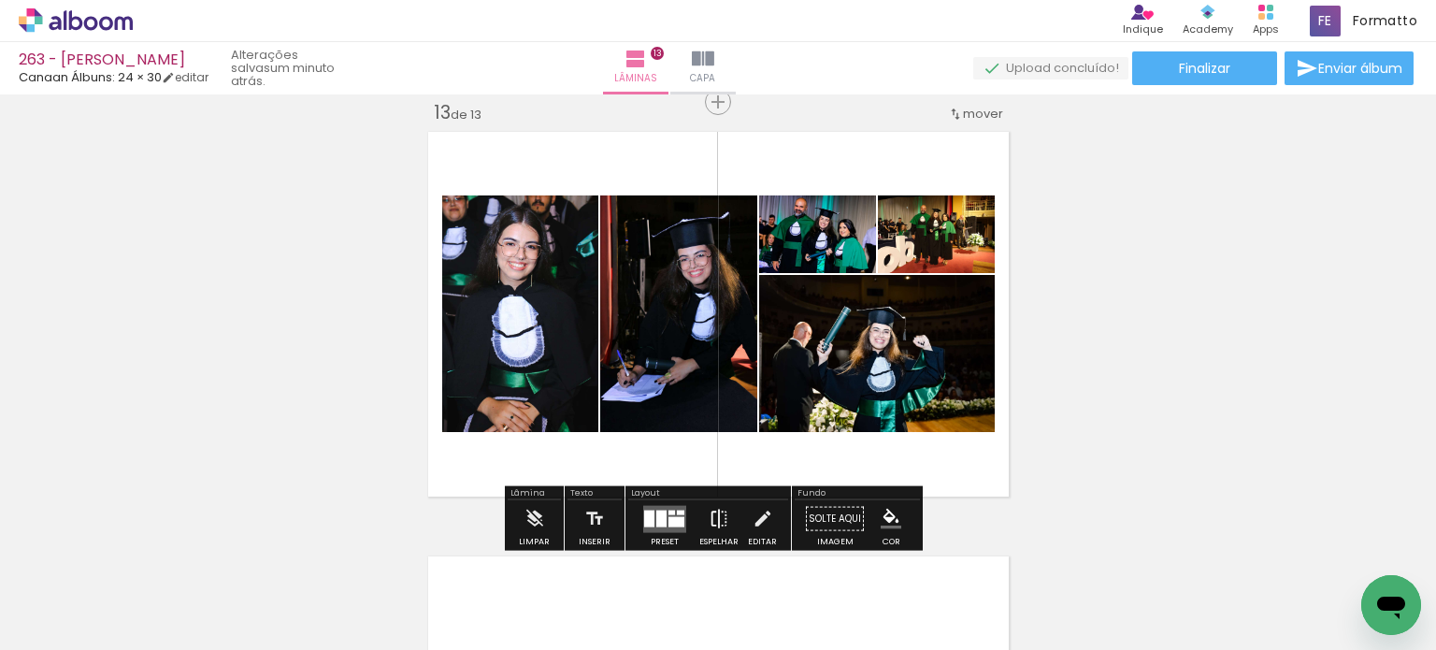
click at [719, 514] on iron-icon at bounding box center [718, 518] width 21 height 37
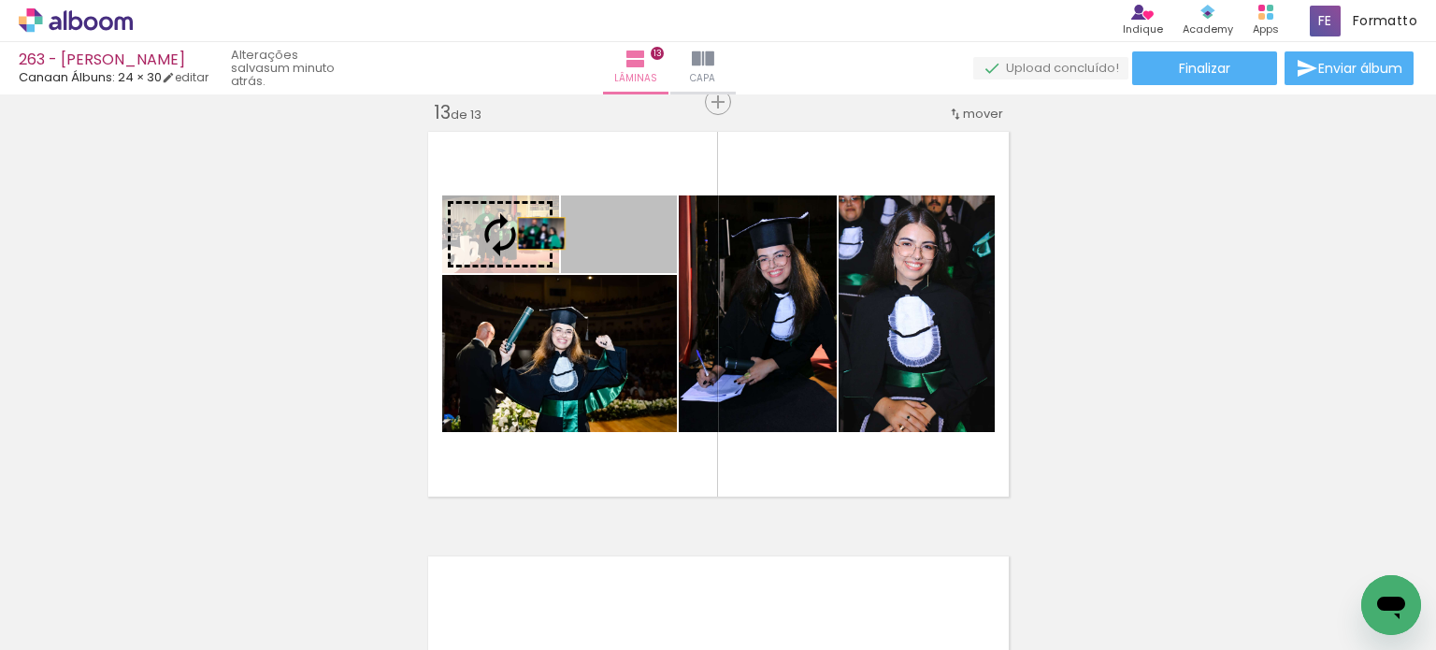
drag, startPoint x: 645, startPoint y: 258, endPoint x: 531, endPoint y: 234, distance: 116.6
click at [0, 0] on slot at bounding box center [0, 0] width 0 height 0
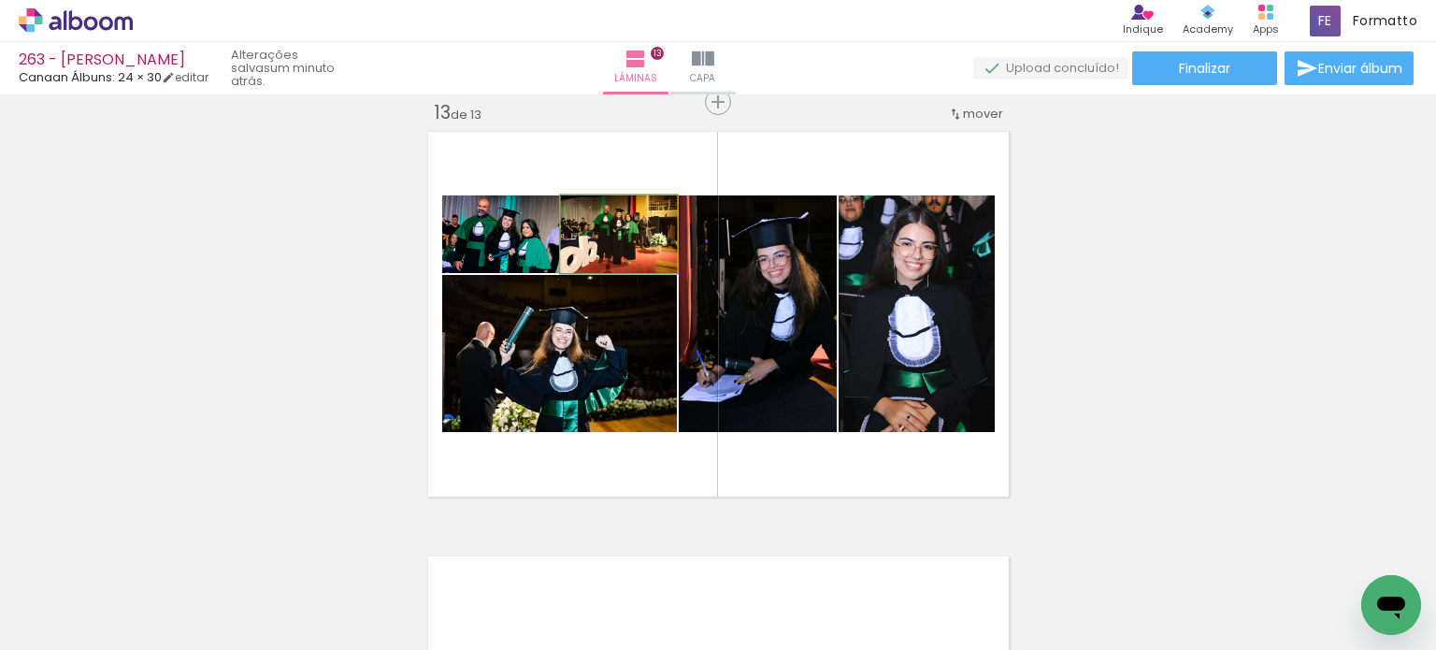
click at [651, 264] on quentale-photo at bounding box center [619, 234] width 116 height 78
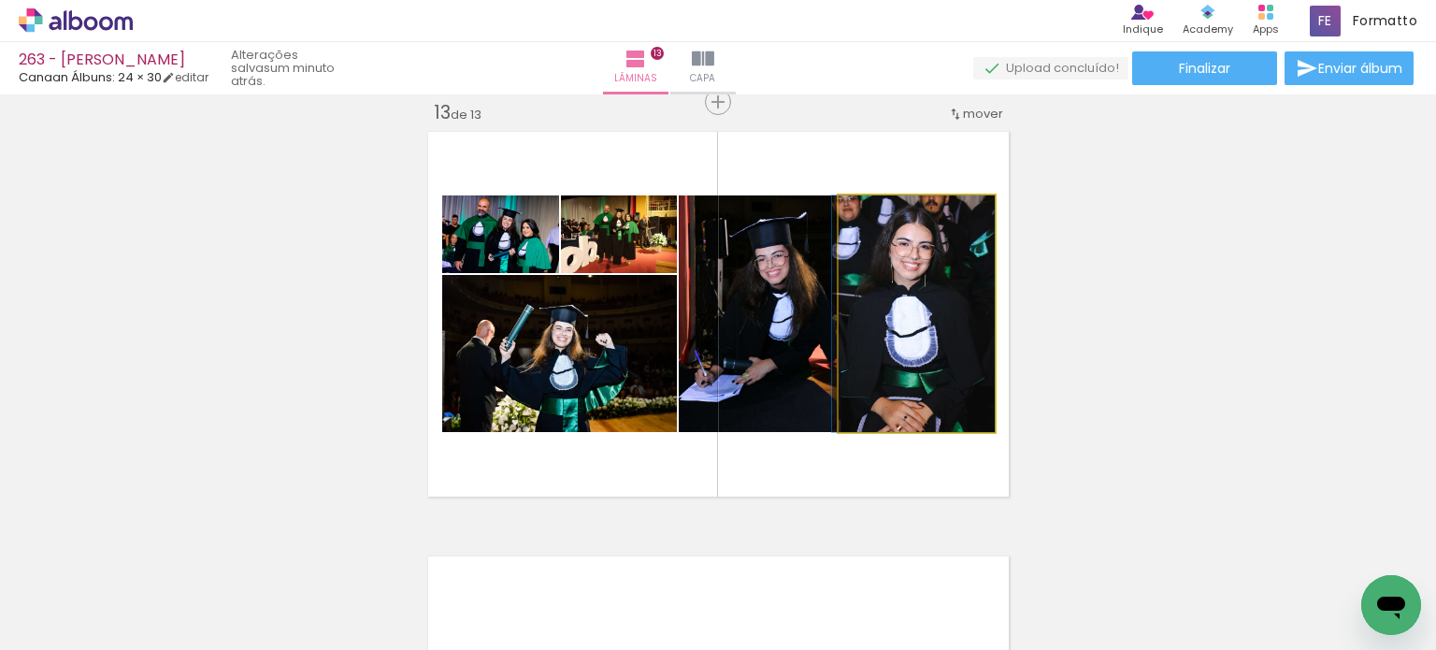
drag, startPoint x: 889, startPoint y: 350, endPoint x: 880, endPoint y: 331, distance: 21.4
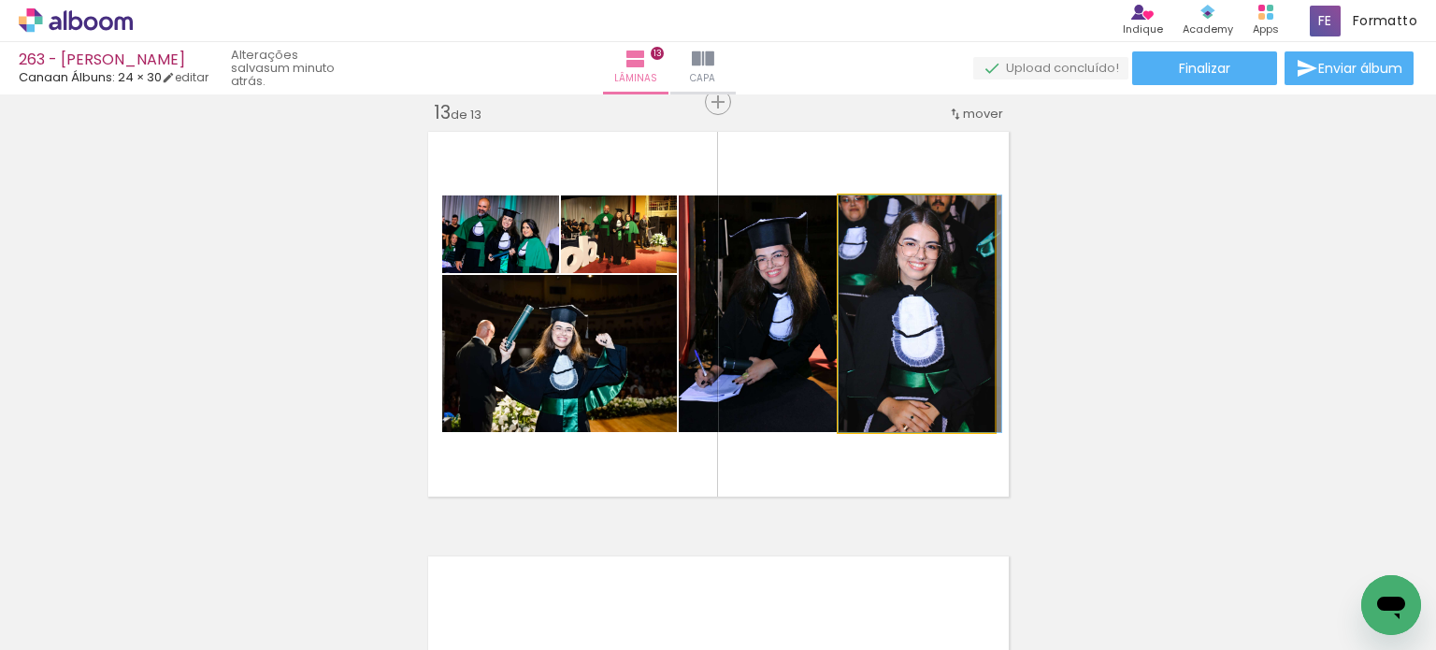
drag, startPoint x: 936, startPoint y: 328, endPoint x: 953, endPoint y: 332, distance: 17.2
